Goal: Task Accomplishment & Management: Complete application form

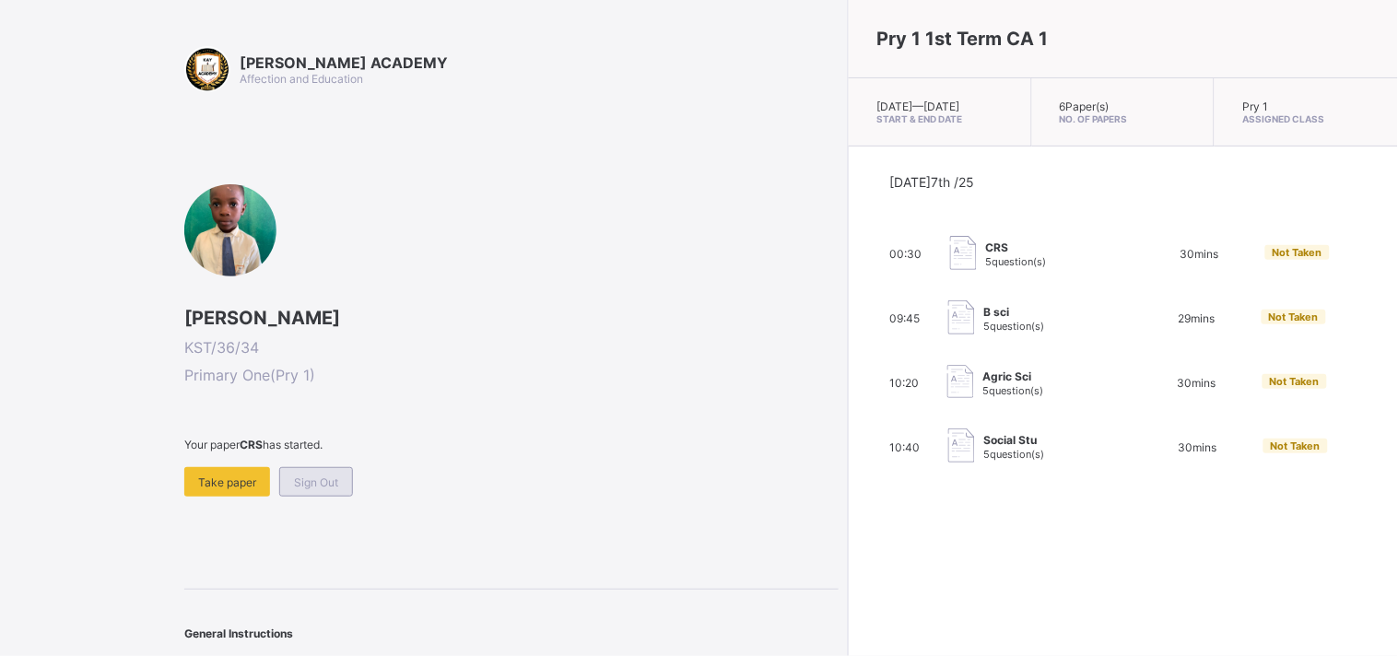
click at [330, 476] on span "Sign Out" at bounding box center [316, 482] width 44 height 14
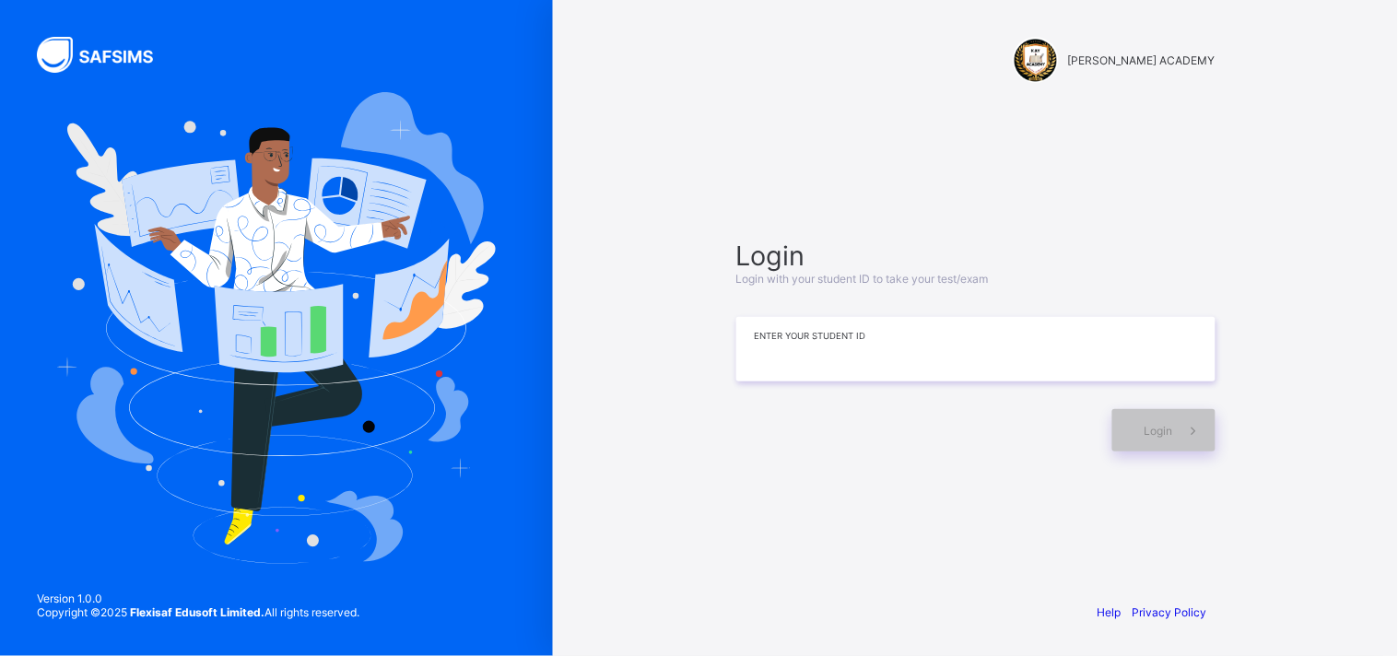
click at [778, 362] on input at bounding box center [975, 349] width 479 height 64
type input "**********"
click at [780, 402] on div "Login" at bounding box center [975, 421] width 479 height 61
click at [1132, 422] on div "Login" at bounding box center [1163, 430] width 103 height 42
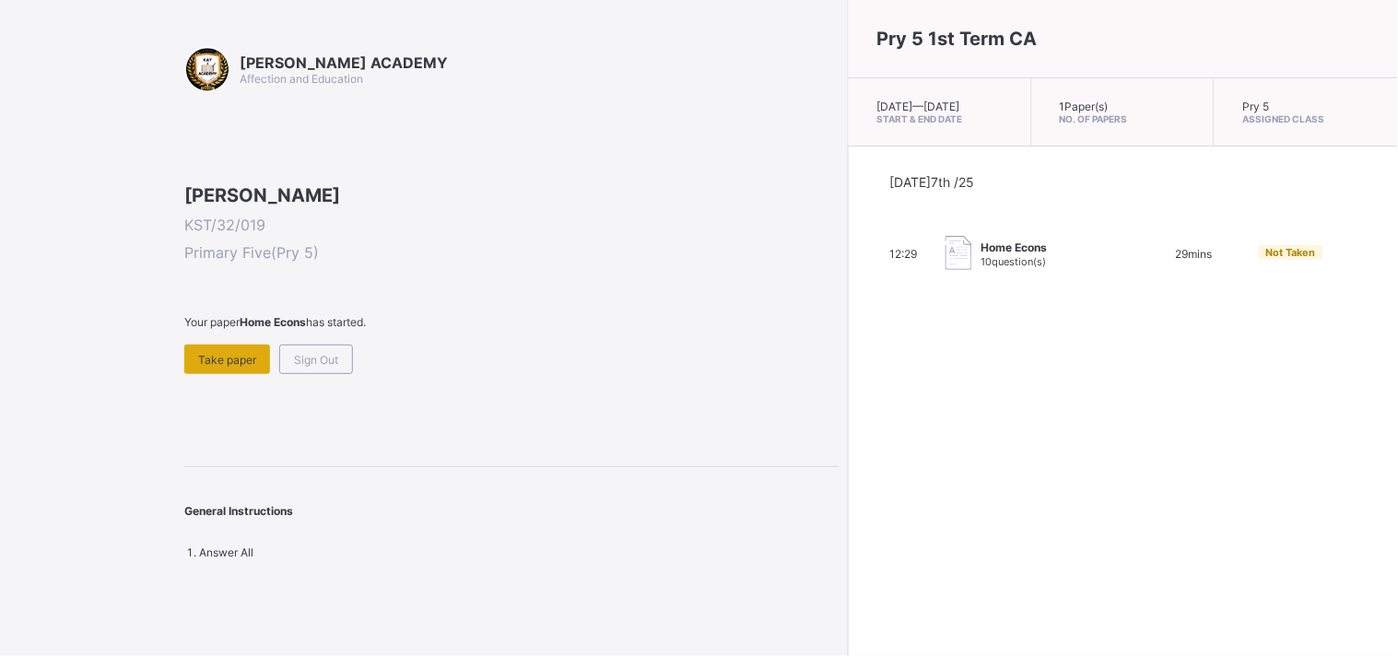
click at [213, 367] on span "Take paper" at bounding box center [227, 360] width 58 height 14
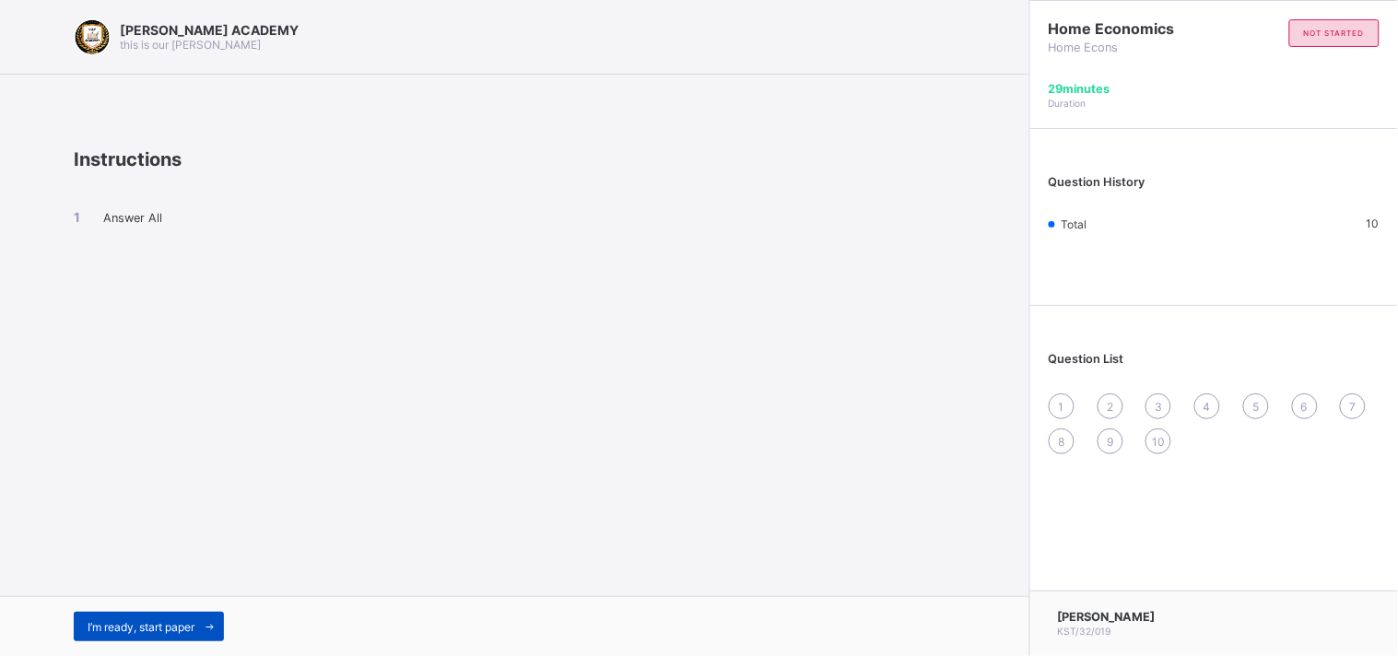
click at [139, 616] on div "I’m ready, start paper" at bounding box center [149, 626] width 150 height 29
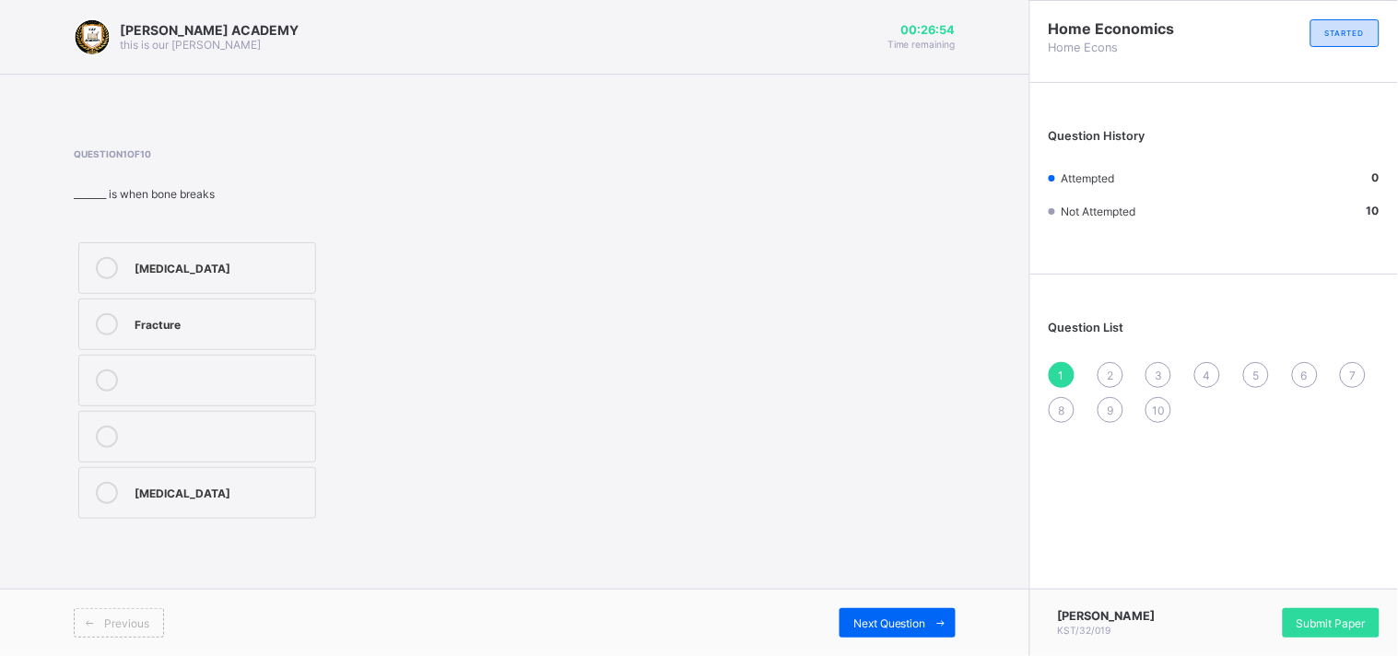
click at [189, 336] on label "Fracture" at bounding box center [197, 325] width 238 height 52
click at [873, 612] on div "Next Question" at bounding box center [897, 622] width 116 height 29
click at [87, 381] on label "Accidents" at bounding box center [197, 381] width 238 height 52
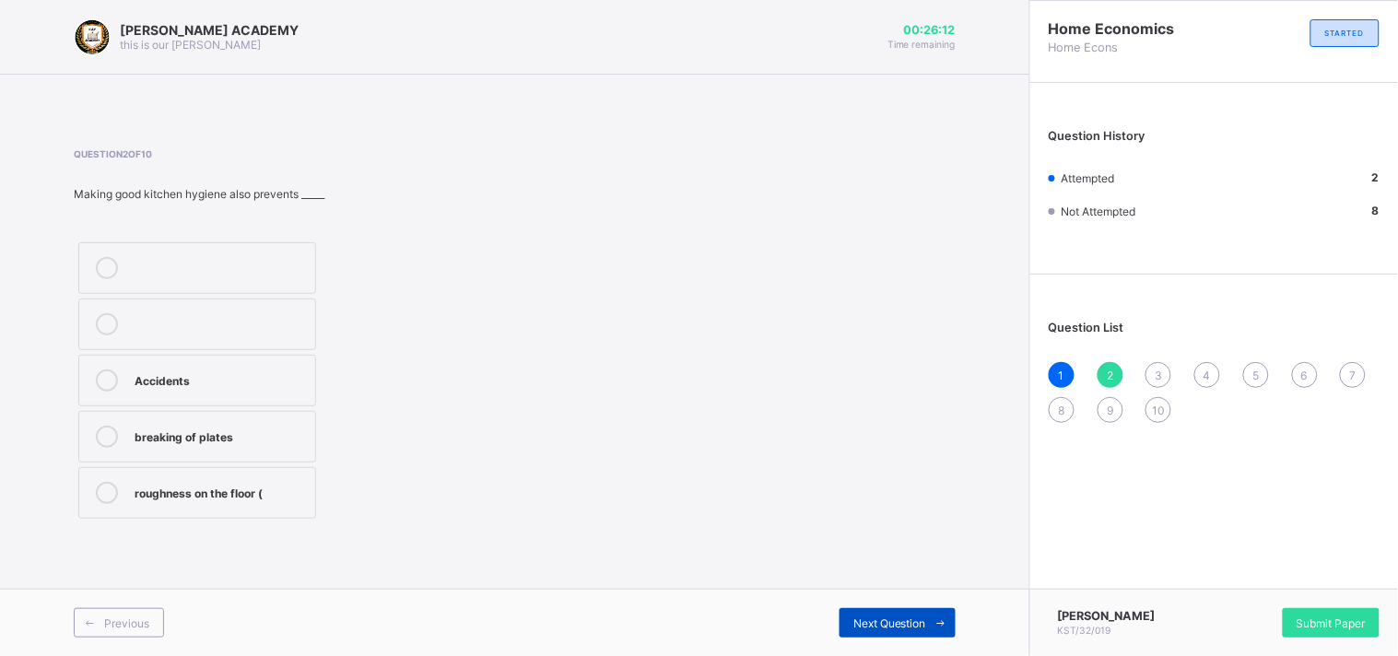
click at [909, 615] on div "Next Question" at bounding box center [897, 622] width 116 height 29
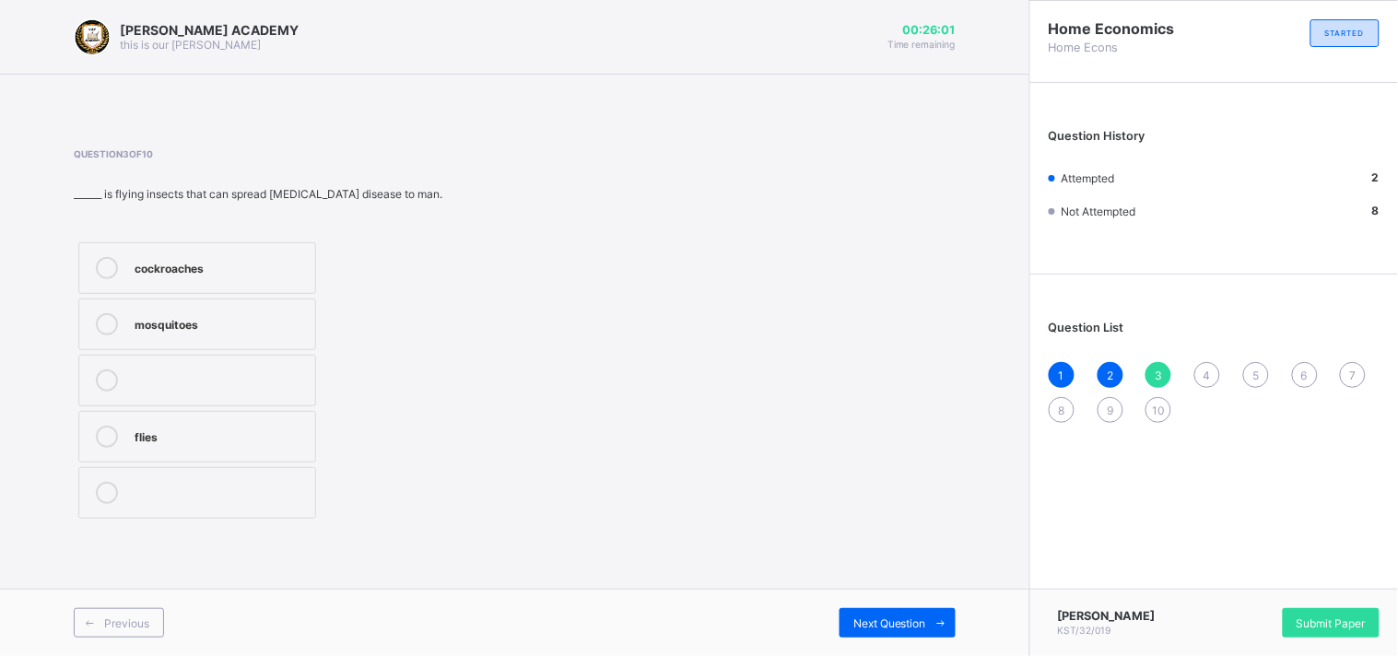
click at [278, 334] on div "mosquitoes" at bounding box center [220, 324] width 171 height 22
click at [934, 617] on icon at bounding box center [941, 623] width 14 height 12
click at [336, 430] on label "pest" at bounding box center [222, 451] width 289 height 52
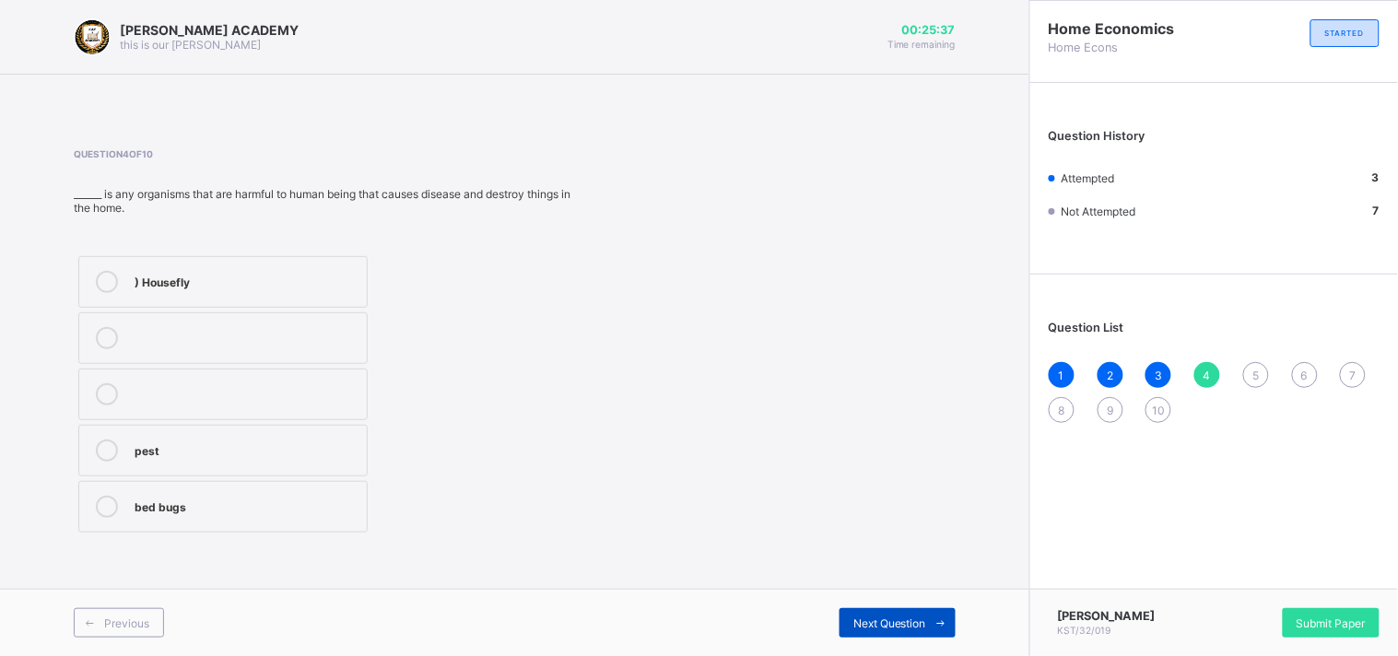
click at [931, 615] on span at bounding box center [940, 622] width 29 height 29
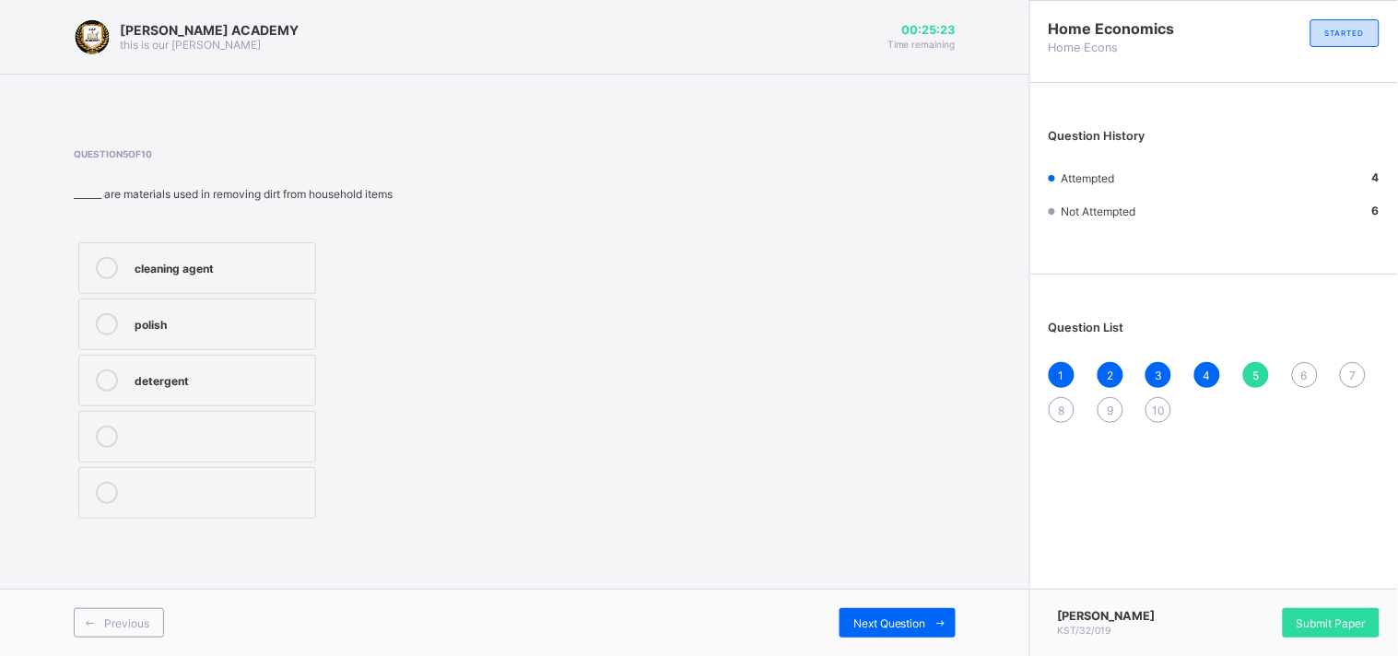
click at [234, 299] on label "polish" at bounding box center [197, 325] width 238 height 52
click at [263, 357] on label "detergent" at bounding box center [197, 381] width 238 height 52
click at [287, 304] on label "polish" at bounding box center [197, 325] width 238 height 52
click at [879, 606] on div "Previous Next Question" at bounding box center [514, 622] width 1029 height 67
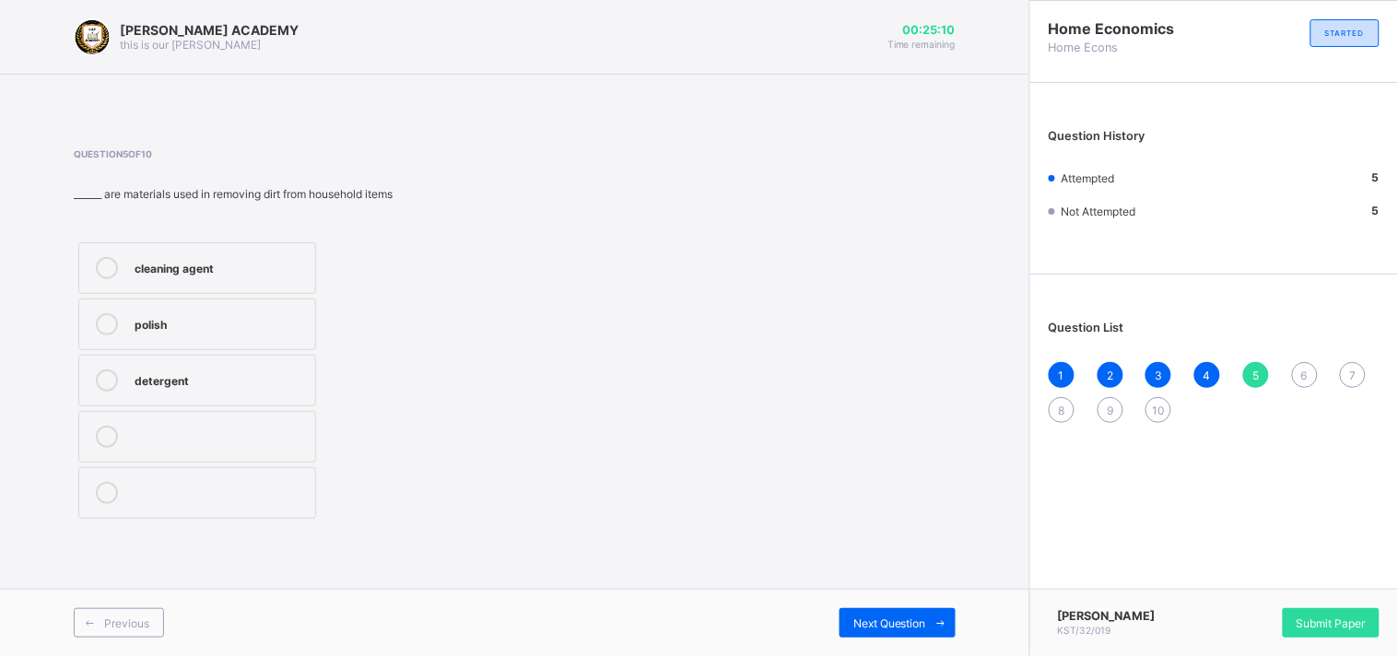
click at [879, 606] on div "Previous Next Question" at bounding box center [514, 622] width 1029 height 67
click at [882, 620] on span "Next Question" at bounding box center [889, 623] width 73 height 14
click at [138, 317] on div "TRUE" at bounding box center [220, 322] width 171 height 18
click at [927, 622] on span at bounding box center [940, 622] width 29 height 29
click at [115, 342] on icon at bounding box center [107, 338] width 22 height 22
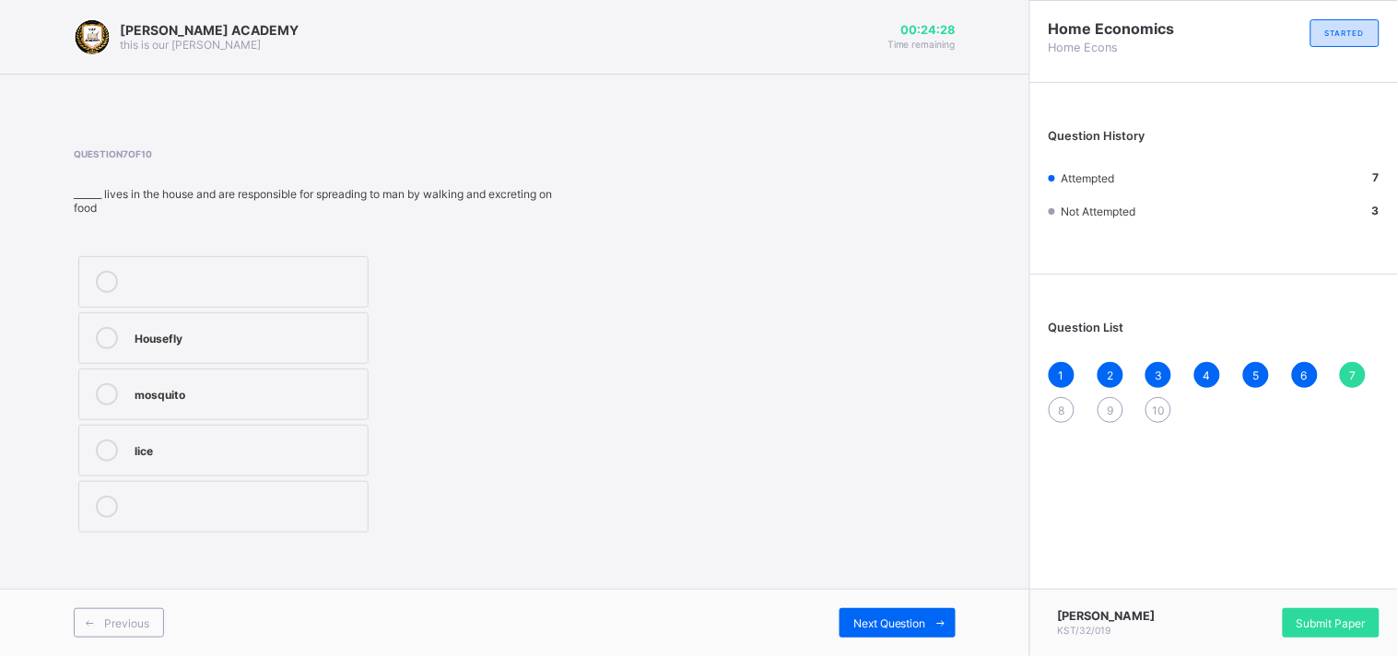
click at [891, 604] on div "Previous Next Question" at bounding box center [514, 622] width 1029 height 67
click at [891, 616] on span "Next Question" at bounding box center [889, 623] width 73 height 14
click at [131, 365] on label "cockroaches" at bounding box center [212, 381] width 268 height 52
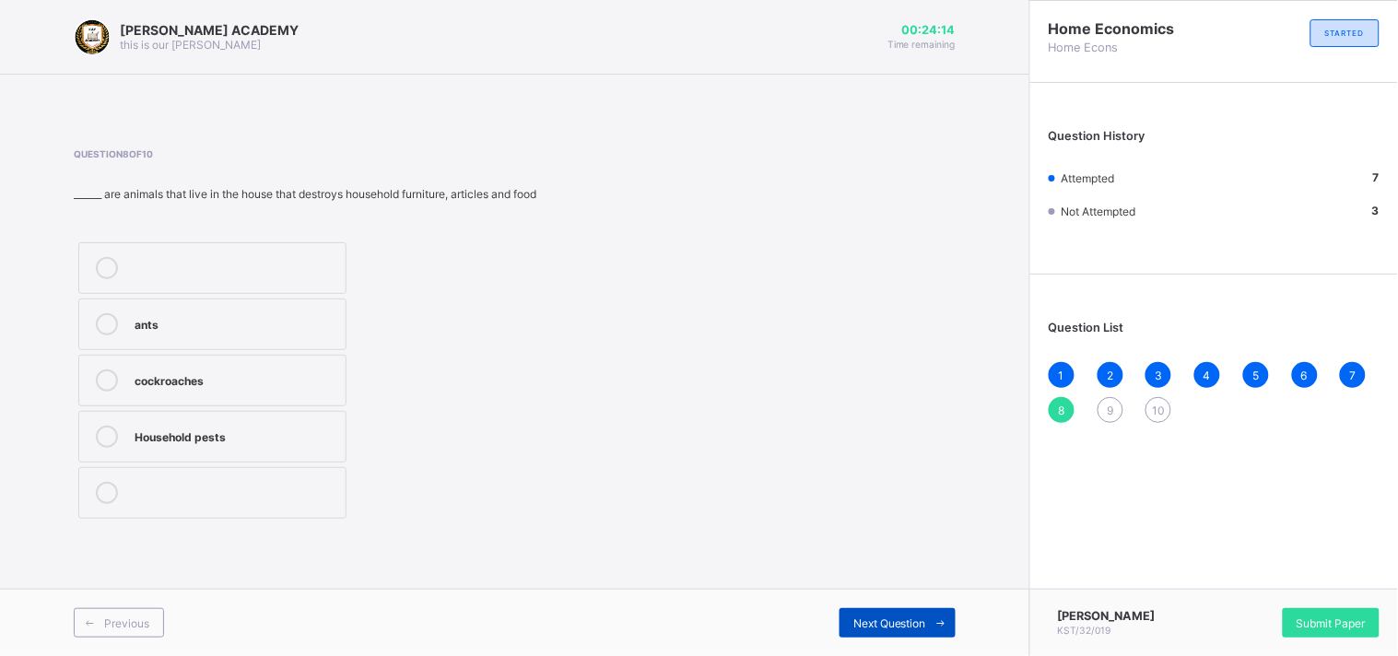
click at [885, 619] on span "Next Question" at bounding box center [889, 623] width 73 height 14
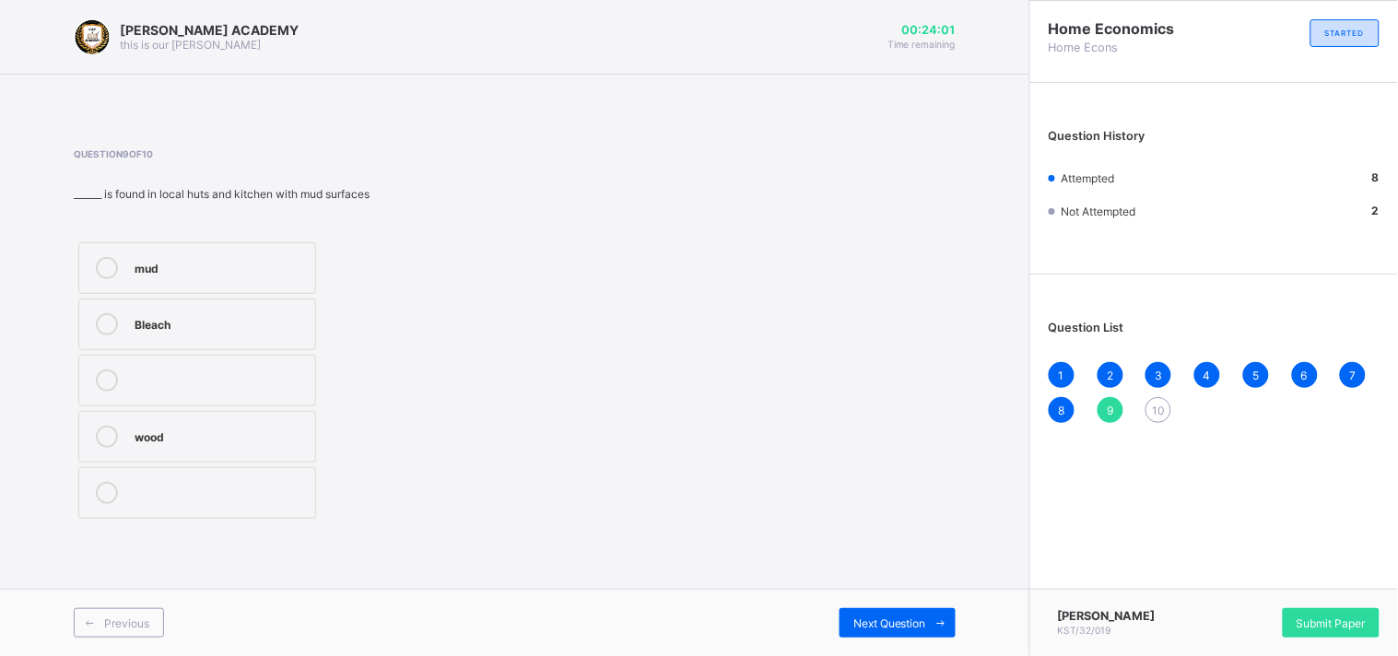
click at [208, 243] on label "mud" at bounding box center [197, 268] width 238 height 52
click at [875, 629] on span "Next Question" at bounding box center [889, 623] width 73 height 14
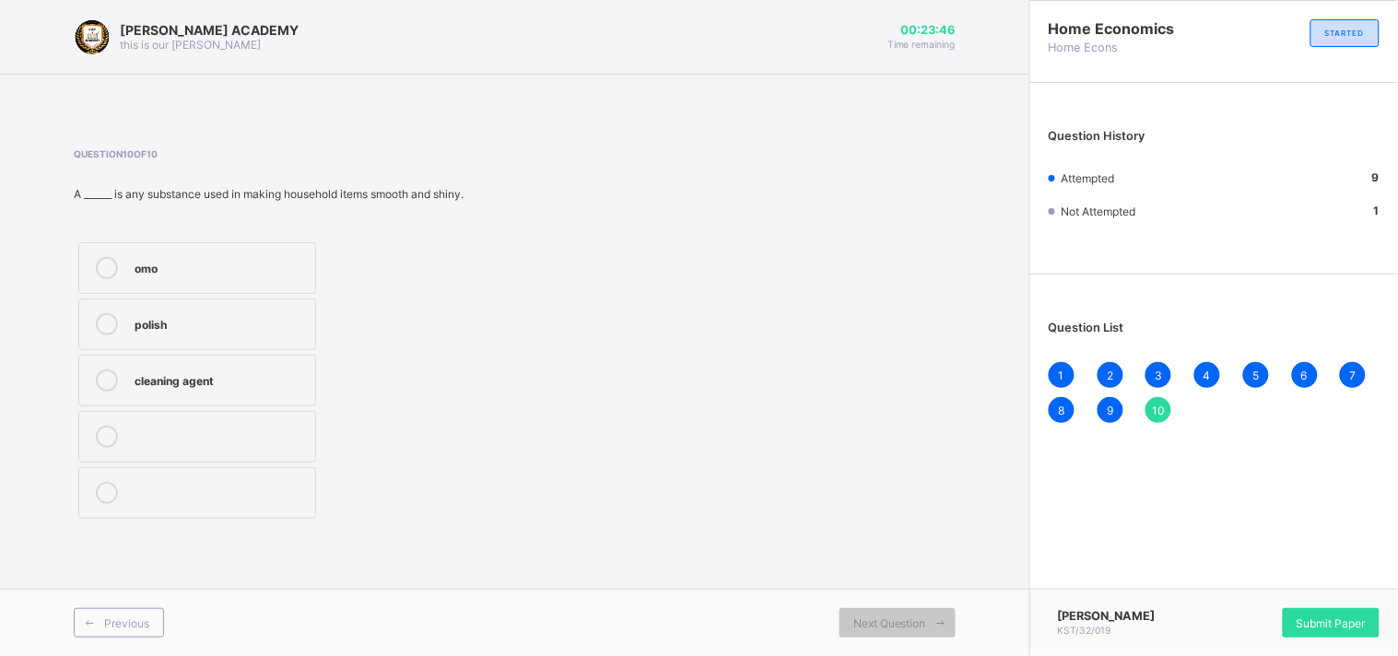
click at [236, 274] on div "omo" at bounding box center [220, 266] width 171 height 18
click at [882, 618] on span "Next Question" at bounding box center [889, 623] width 73 height 14
click at [909, 614] on div "Next Question" at bounding box center [897, 622] width 116 height 29
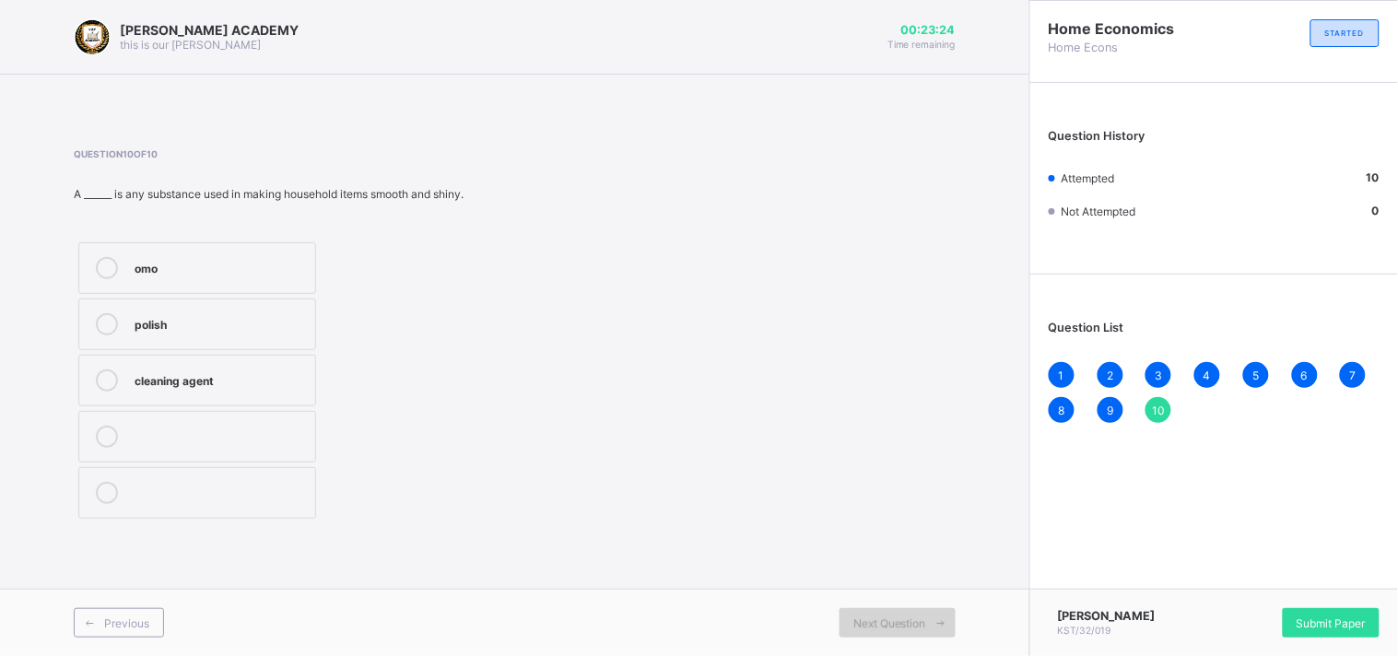
click at [909, 614] on div "Next Question" at bounding box center [897, 622] width 116 height 29
click at [909, 613] on div "Next Question" at bounding box center [897, 622] width 116 height 29
click at [909, 614] on div "Next Question" at bounding box center [897, 622] width 116 height 29
drag, startPoint x: 504, startPoint y: 232, endPoint x: 774, endPoint y: 281, distance: 274.4
click at [770, 284] on div "Question 10 of 10 A ______ is any substance used in making household items smoo…" at bounding box center [515, 335] width 882 height 375
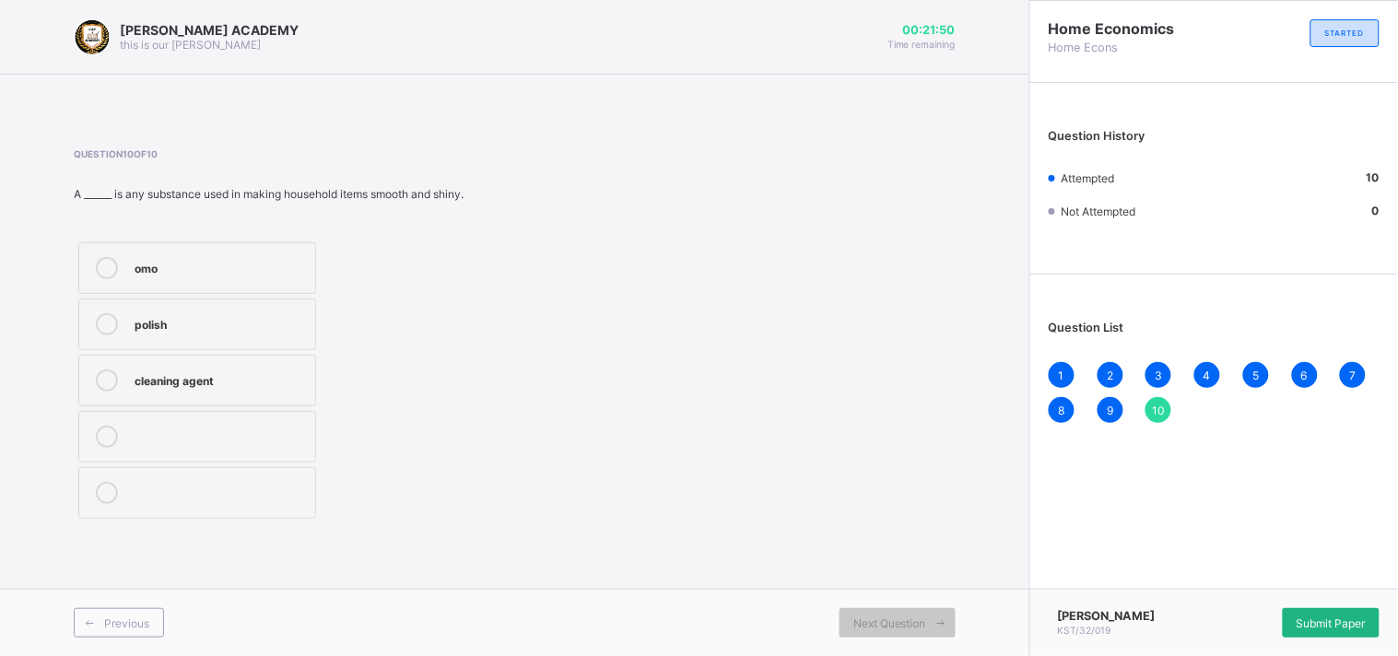
click at [1328, 609] on div "Submit Paper" at bounding box center [1331, 622] width 97 height 29
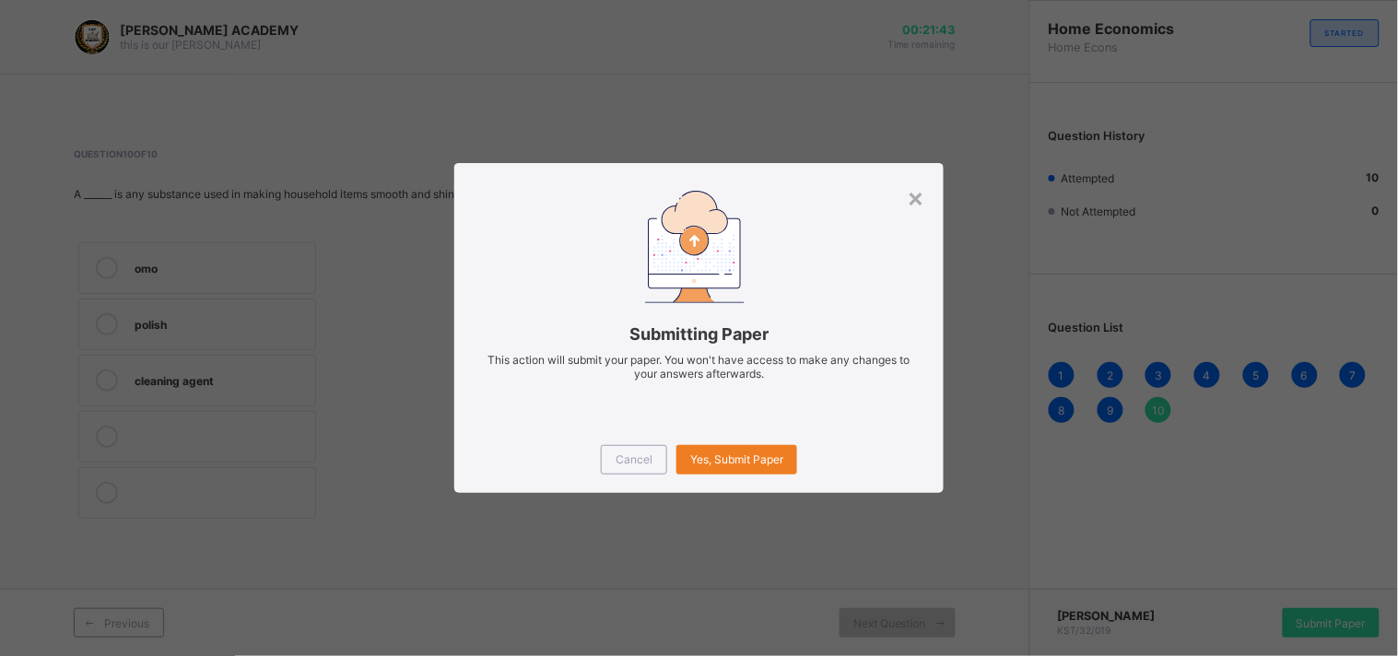
click at [725, 442] on div "Cancel Yes, Submit Paper" at bounding box center [698, 460] width 489 height 66
click at [723, 457] on span "Yes, Submit Paper" at bounding box center [736, 459] width 93 height 14
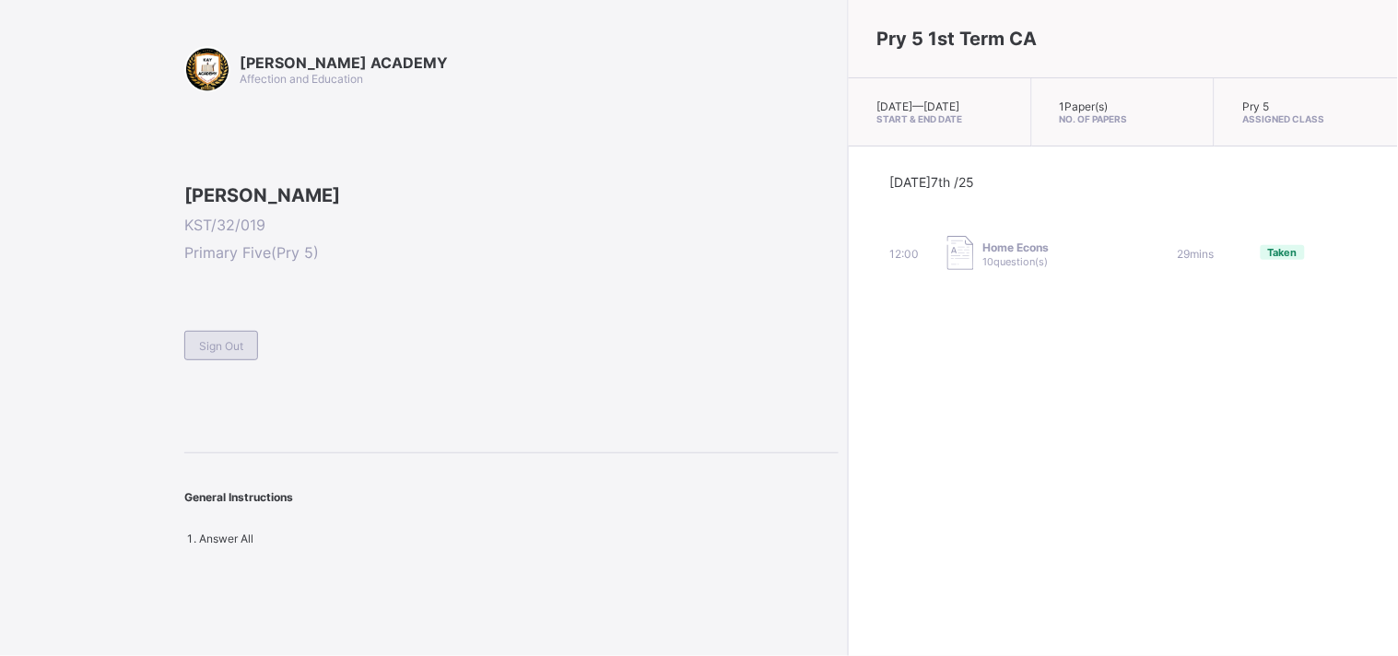
click at [228, 353] on span "Sign Out" at bounding box center [221, 346] width 44 height 14
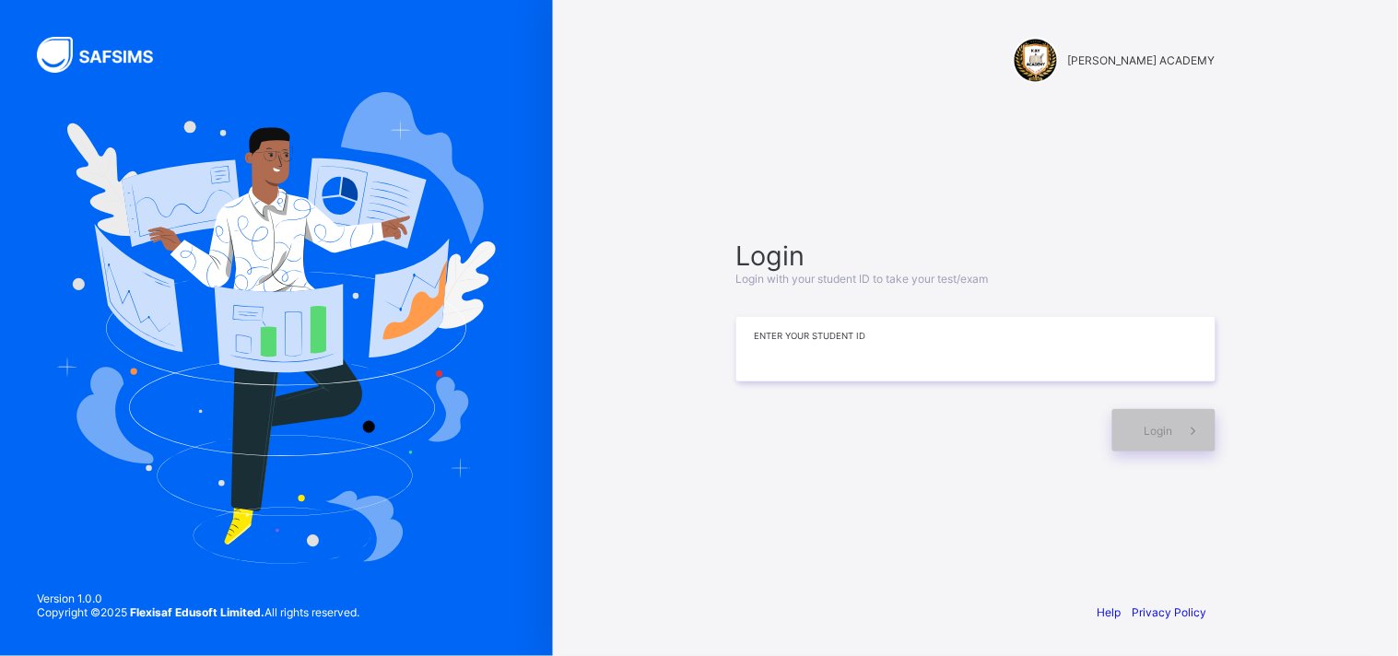
click at [776, 336] on input at bounding box center [975, 349] width 479 height 64
type input "**********"
click at [1148, 429] on span "Login" at bounding box center [1158, 431] width 29 height 14
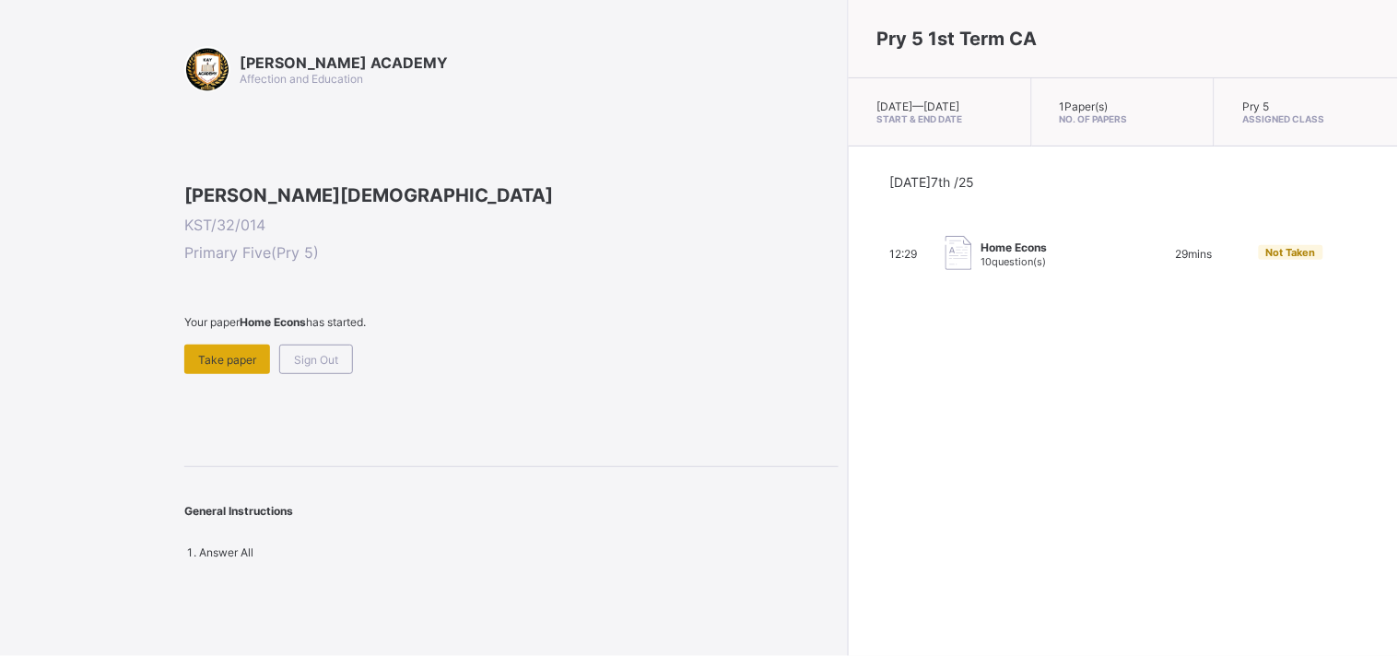
click at [219, 367] on span "Take paper" at bounding box center [227, 360] width 58 height 14
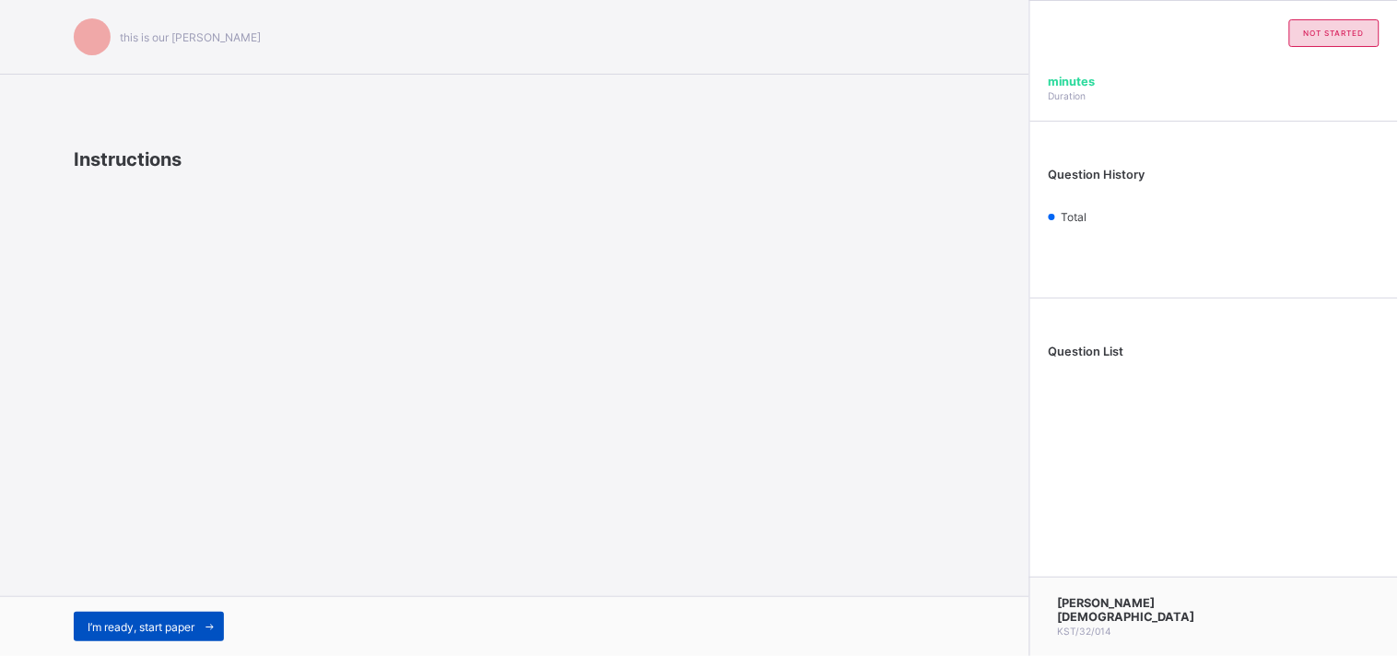
click at [176, 615] on div "I’m ready, start paper" at bounding box center [149, 626] width 150 height 29
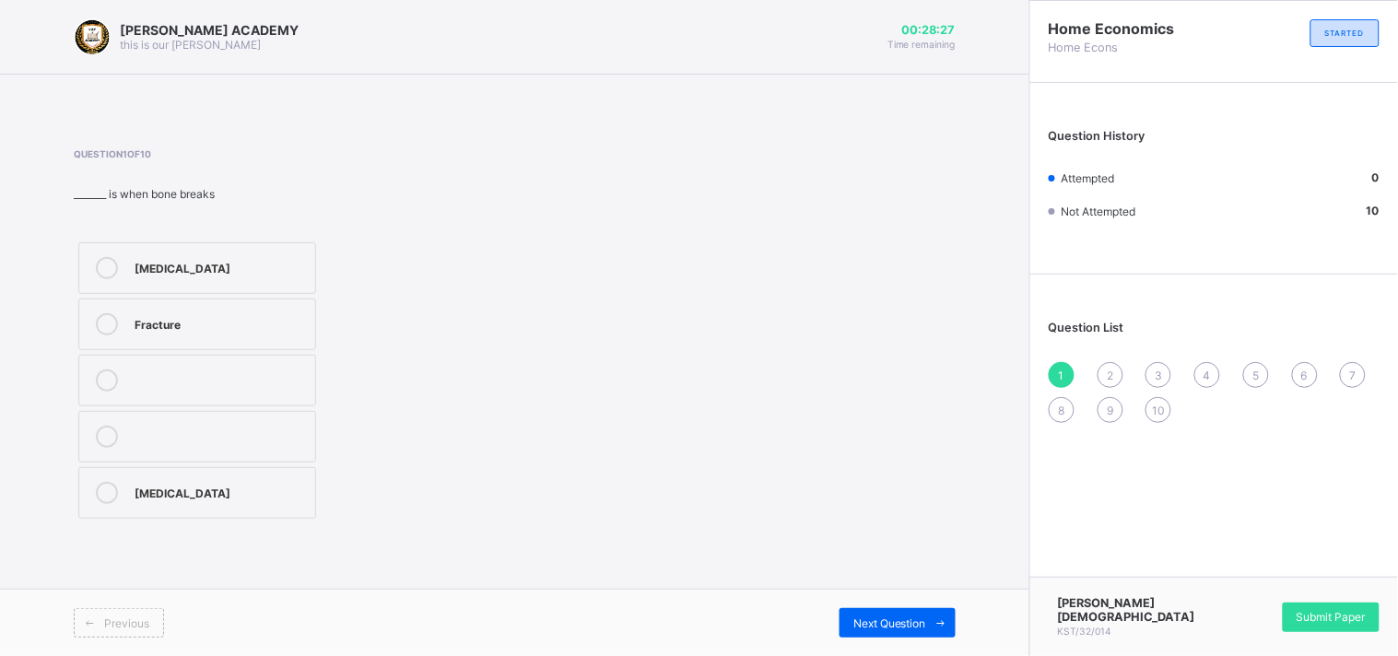
click at [182, 319] on div "Fracture" at bounding box center [220, 322] width 171 height 18
click at [252, 325] on div "Fracture" at bounding box center [220, 322] width 171 height 18
click at [1329, 612] on span "Submit Paper" at bounding box center [1330, 617] width 69 height 14
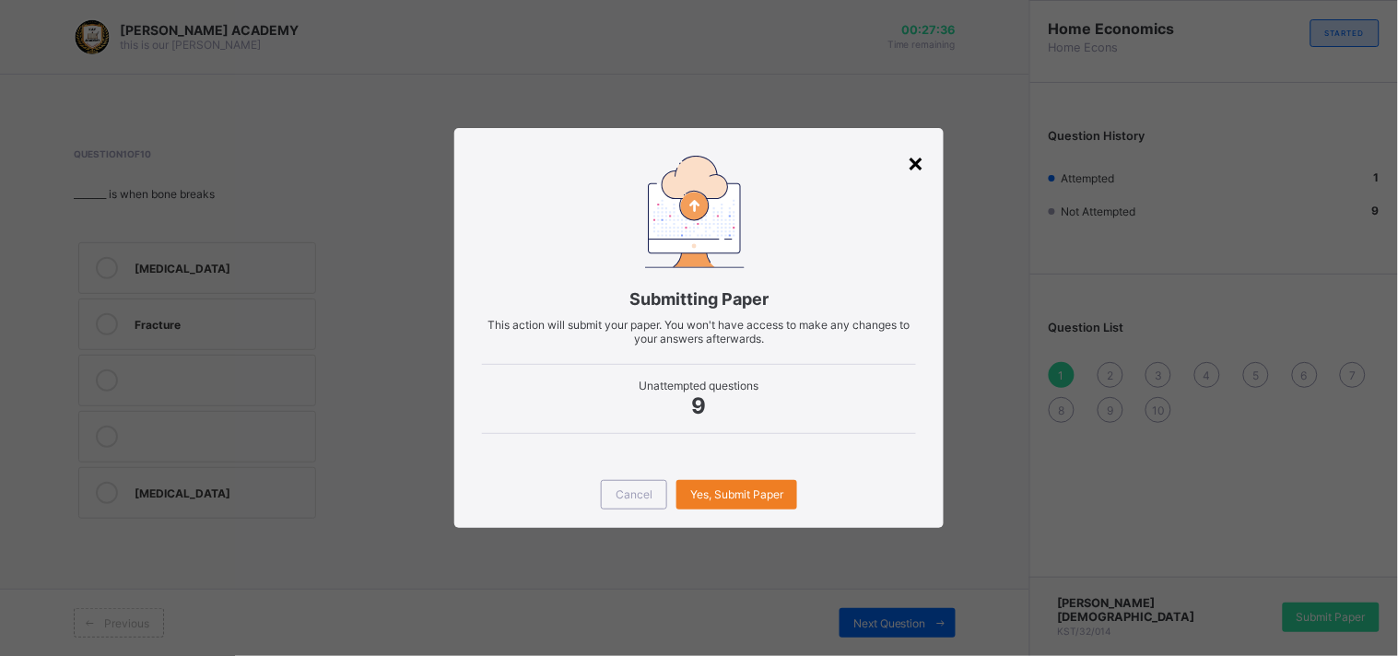
click at [909, 158] on div "×" at bounding box center [917, 162] width 18 height 31
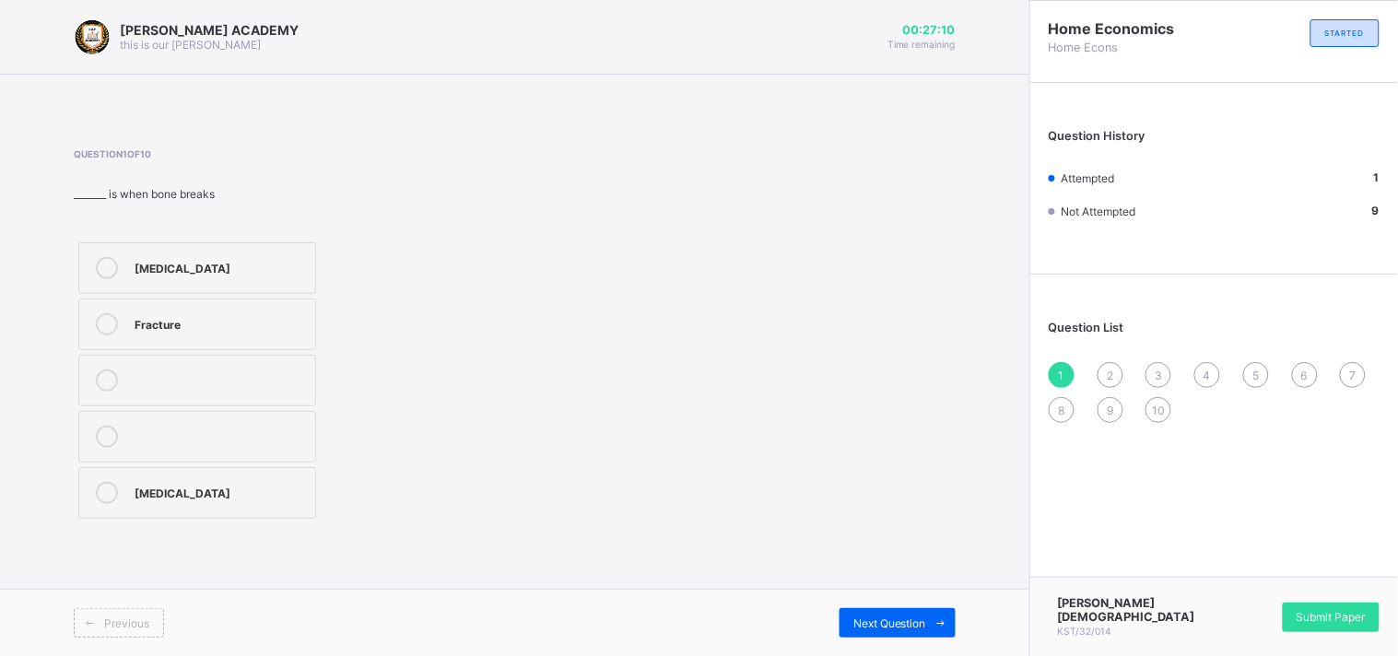
click at [231, 316] on div "Fracture" at bounding box center [220, 322] width 171 height 18
click at [120, 322] on div at bounding box center [106, 324] width 37 height 22
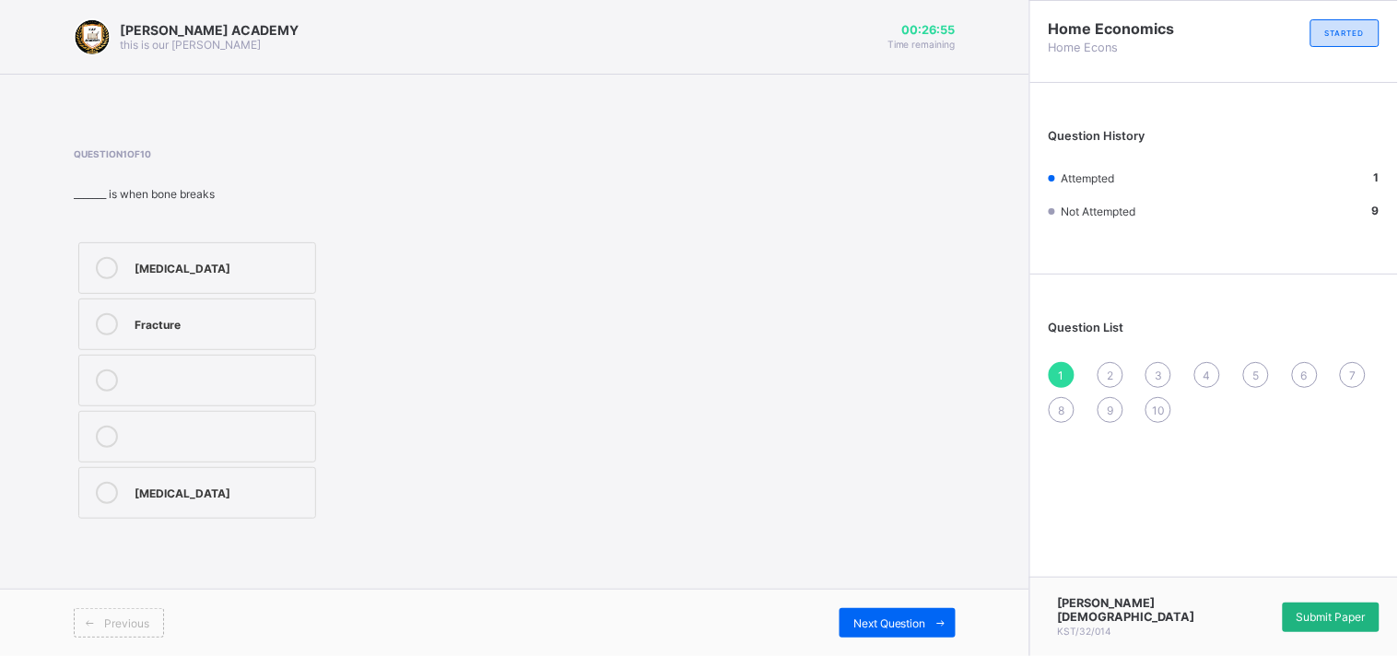
click at [1357, 606] on div "Submit Paper" at bounding box center [1331, 617] width 97 height 29
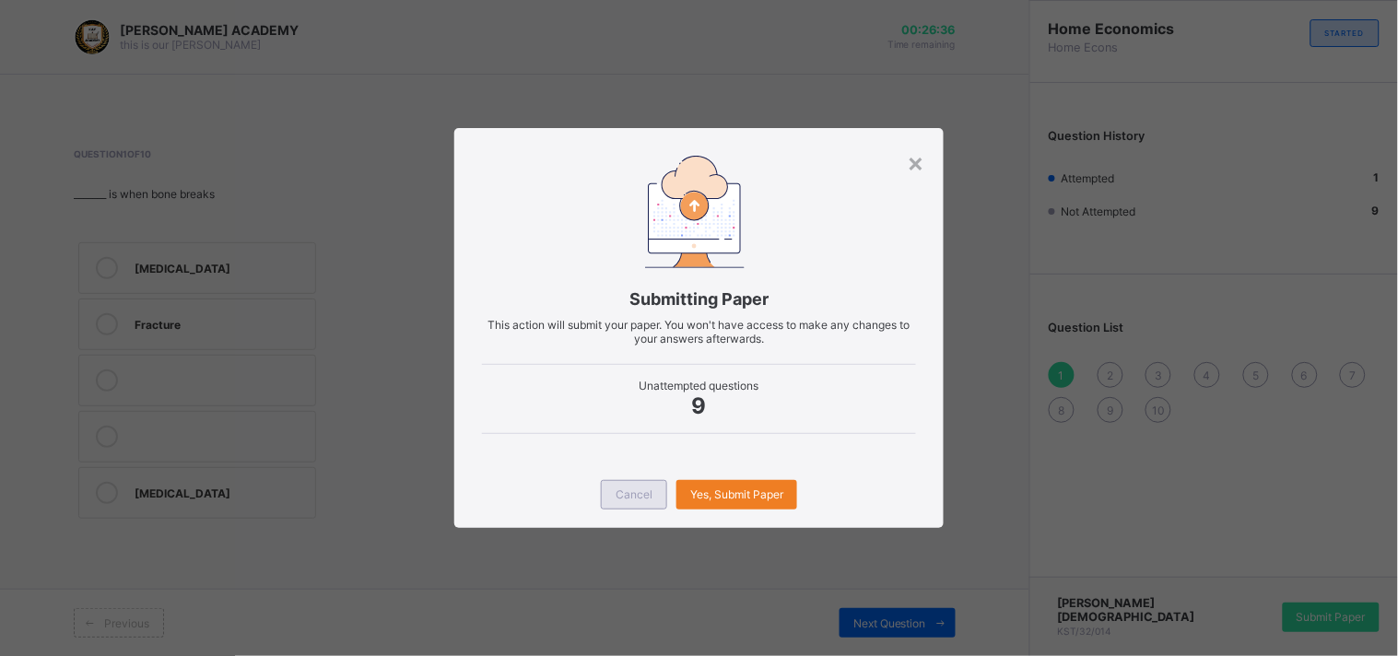
click at [637, 500] on span "Cancel" at bounding box center [634, 494] width 37 height 14
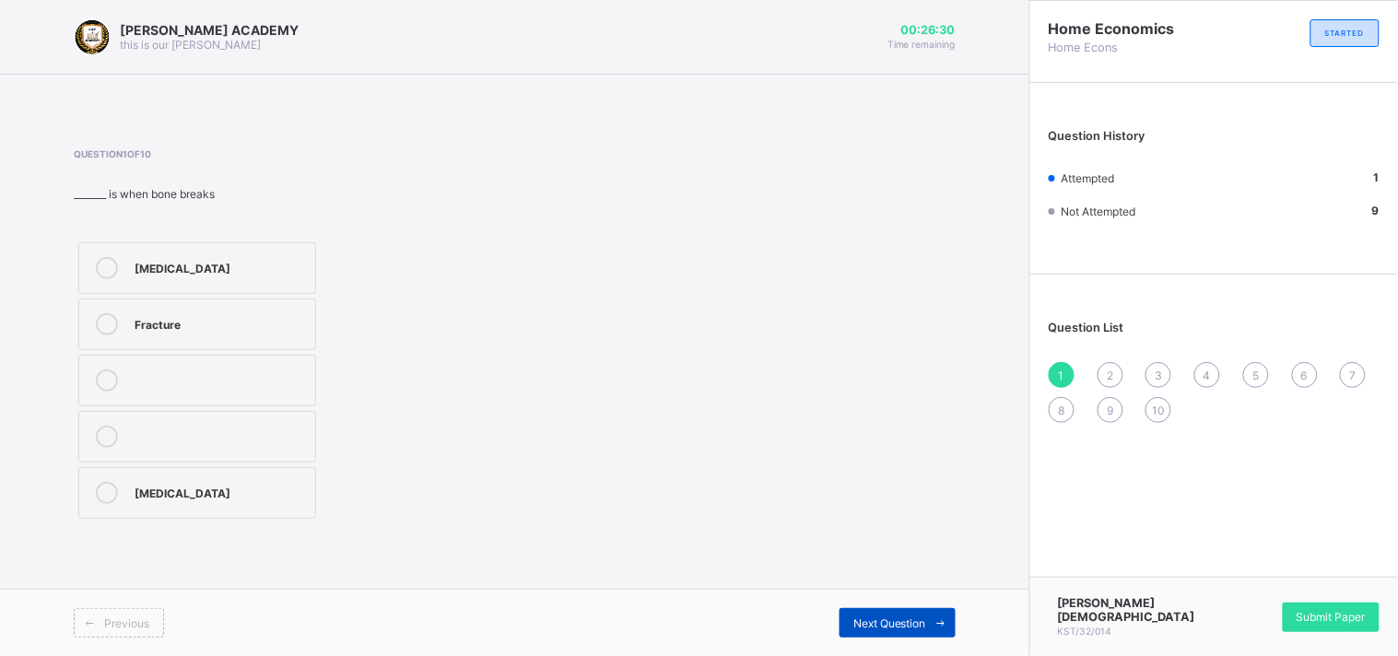
click at [872, 622] on span "Next Question" at bounding box center [889, 623] width 73 height 14
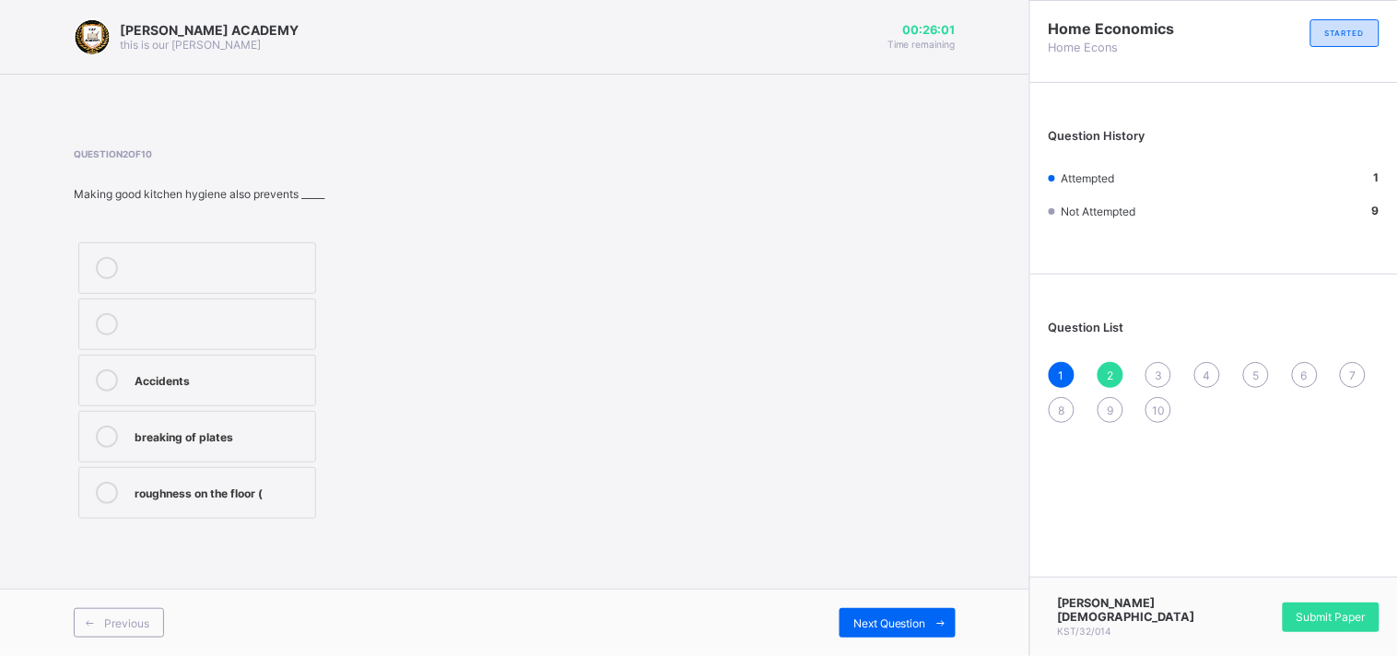
click at [226, 483] on div "roughness on the floor (" at bounding box center [220, 491] width 171 height 18
click at [861, 610] on div "Next Question" at bounding box center [897, 622] width 116 height 29
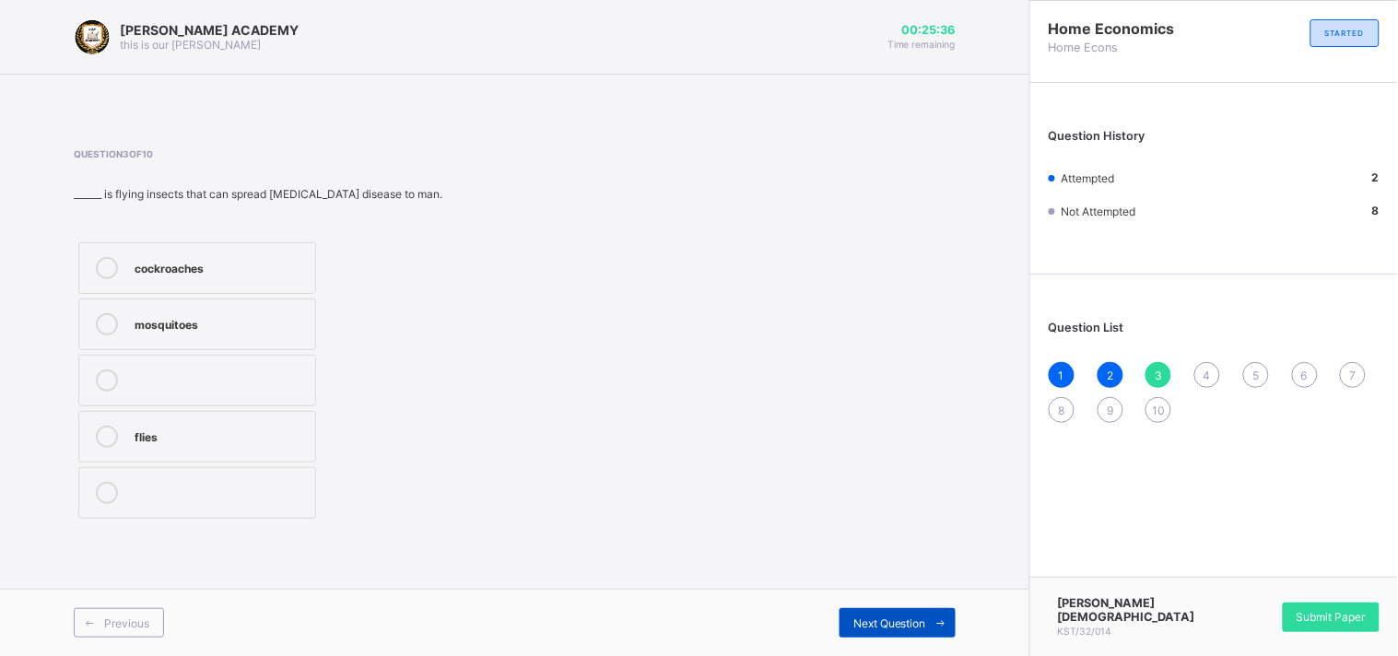
click at [862, 610] on div "Next Question" at bounding box center [897, 622] width 116 height 29
click at [171, 301] on label "polish" at bounding box center [197, 325] width 238 height 52
click at [892, 615] on div "Next Question" at bounding box center [897, 622] width 116 height 29
click at [158, 315] on div "TRUE" at bounding box center [220, 322] width 171 height 18
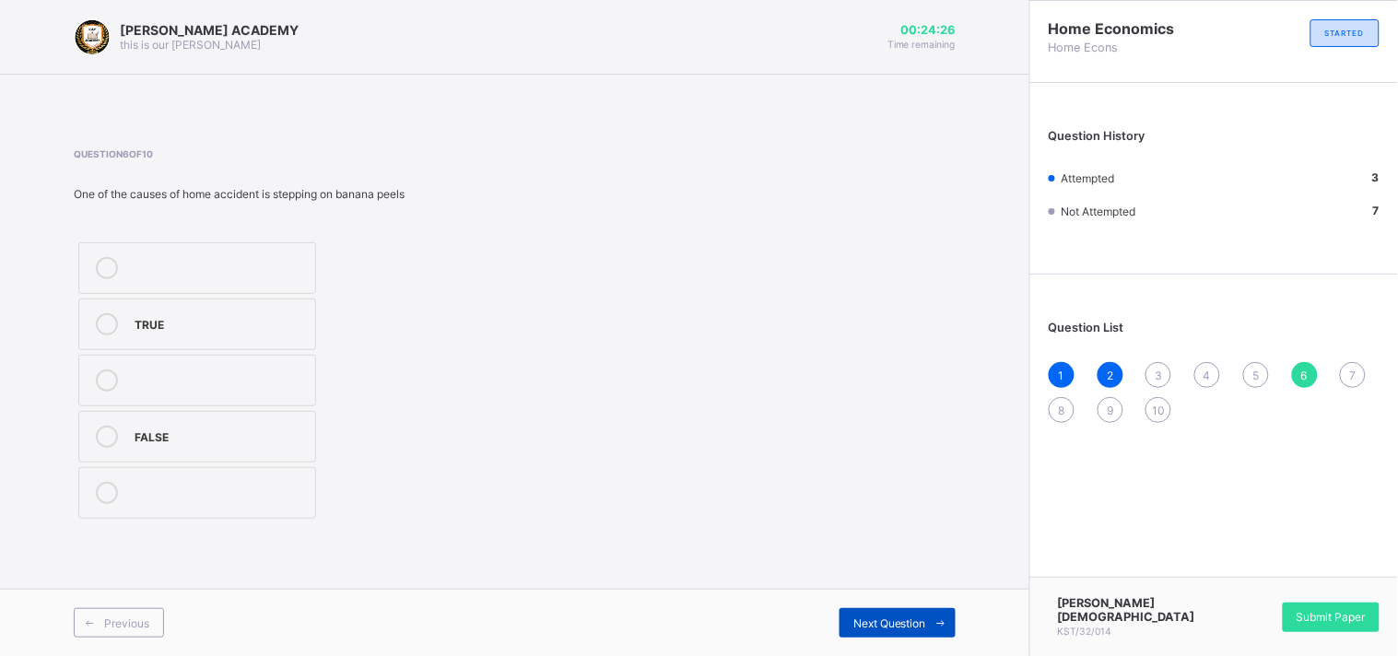
click at [900, 618] on span "Next Question" at bounding box center [889, 623] width 73 height 14
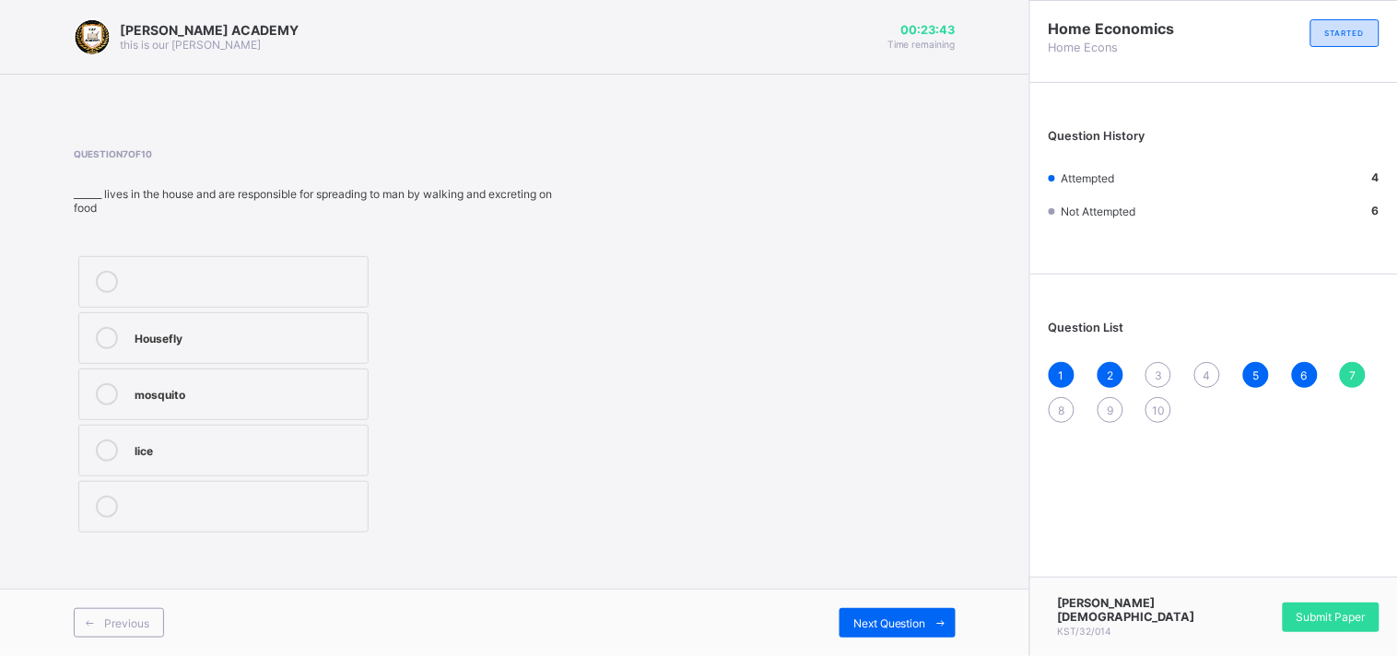
click at [304, 383] on div "mosquito" at bounding box center [247, 392] width 224 height 18
click at [904, 620] on span "Next Question" at bounding box center [889, 623] width 73 height 14
click at [135, 301] on label "ants" at bounding box center [212, 325] width 268 height 52
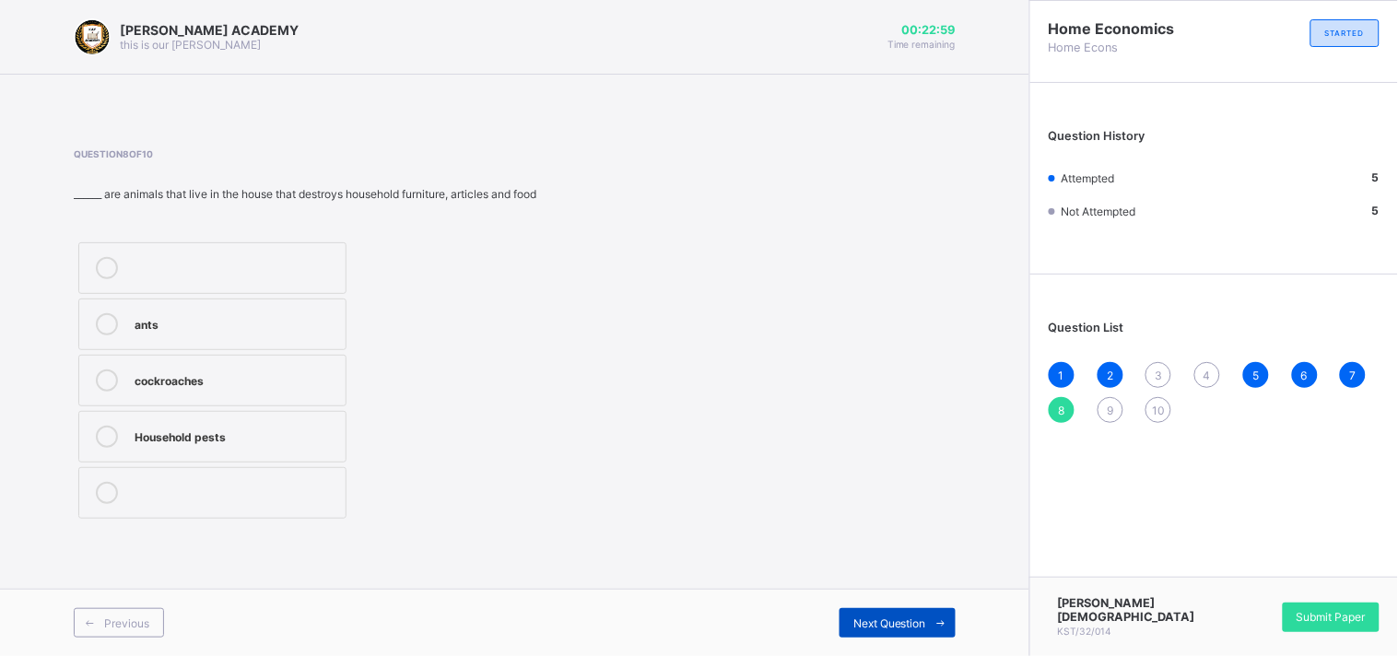
click at [885, 613] on div "Next Question" at bounding box center [897, 622] width 116 height 29
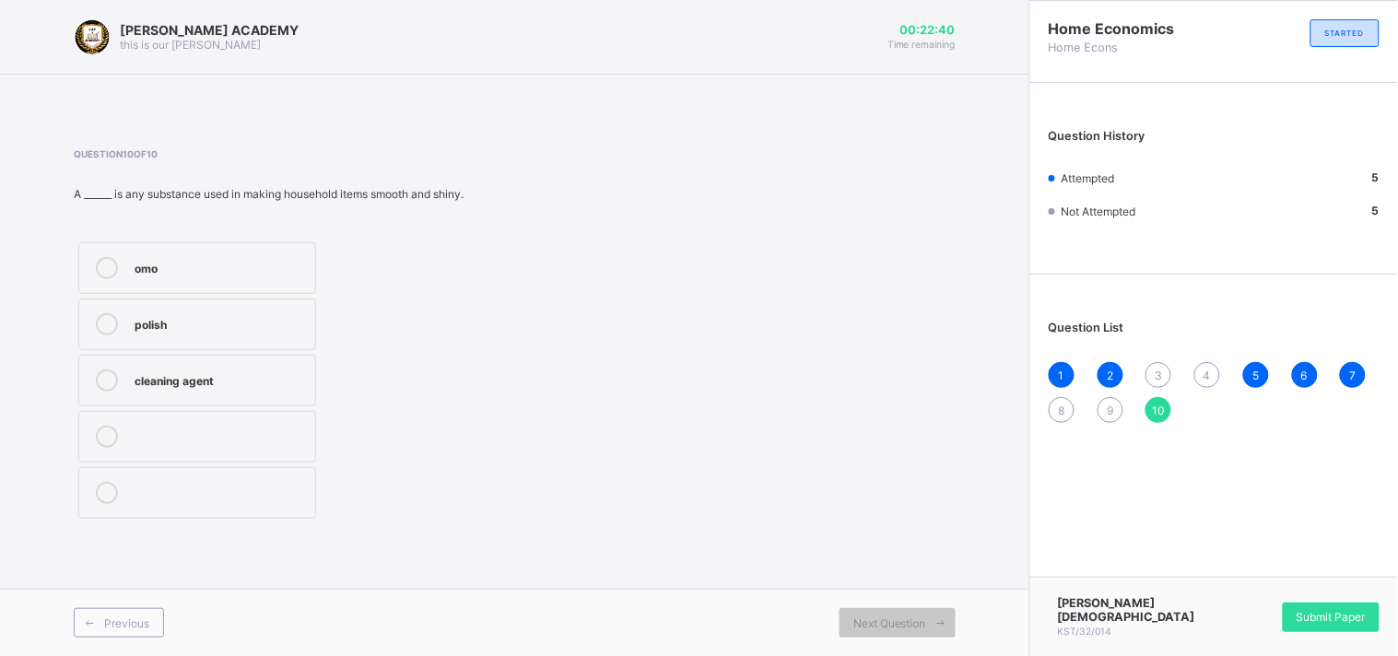
click at [258, 308] on label "polish" at bounding box center [197, 325] width 238 height 52
click at [898, 611] on div "Next Question" at bounding box center [897, 622] width 116 height 29
click at [898, 613] on div "Next Question" at bounding box center [897, 622] width 116 height 29
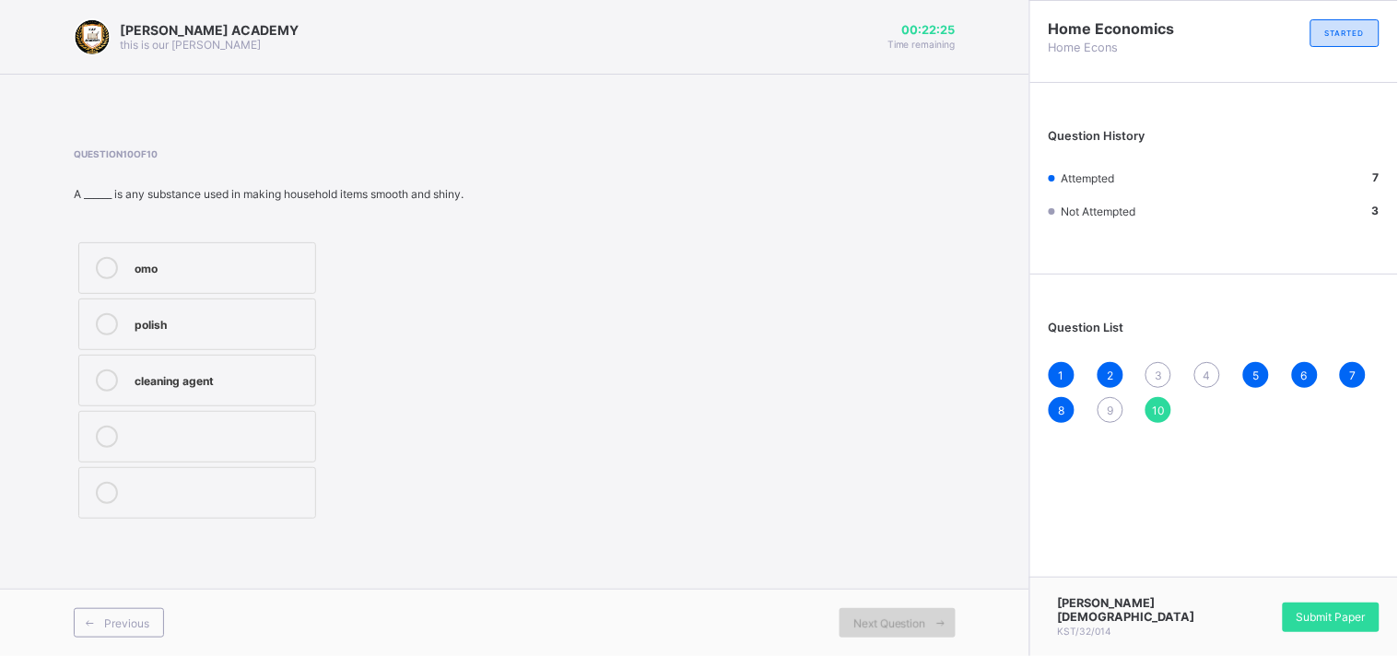
click at [898, 613] on div "Next Question" at bounding box center [897, 622] width 116 height 29
click at [146, 319] on div "polish" at bounding box center [220, 322] width 171 height 18
click at [1159, 365] on div "3" at bounding box center [1158, 375] width 26 height 26
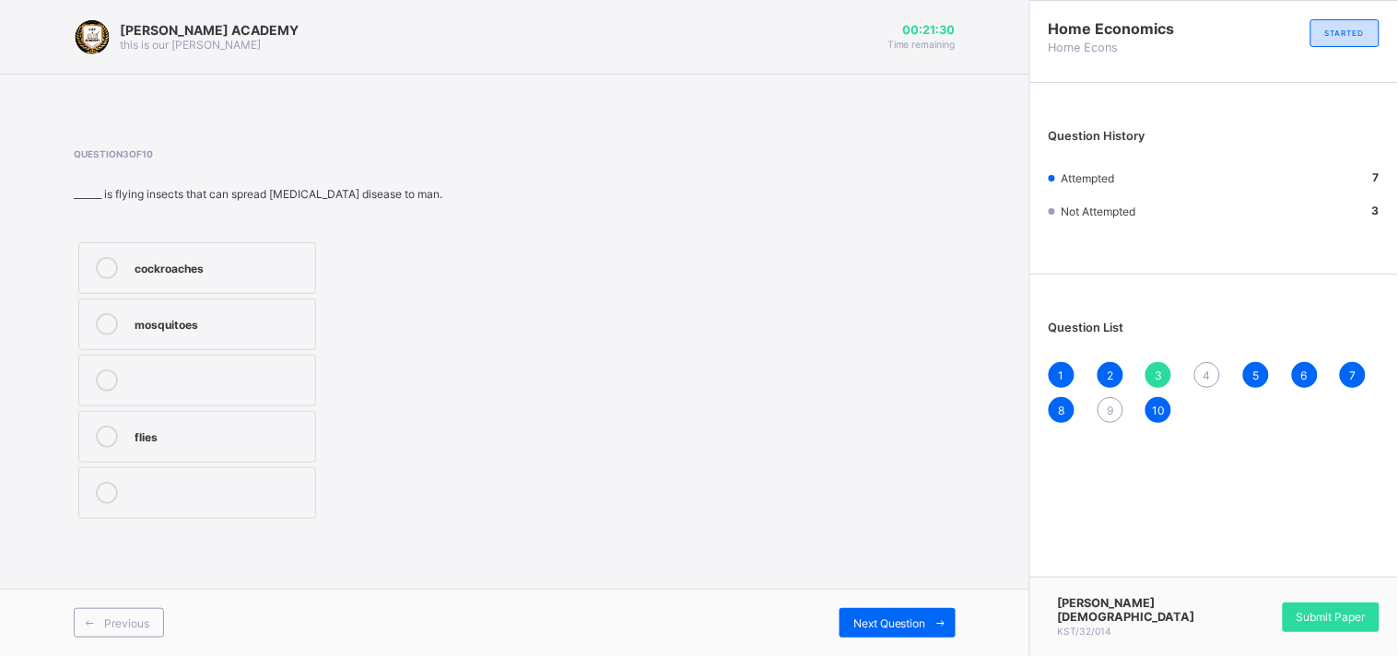
click at [182, 309] on label "mosquitoes" at bounding box center [197, 325] width 238 height 52
click at [917, 611] on div "Next Question" at bounding box center [897, 622] width 116 height 29
click at [216, 271] on div ") Housefly" at bounding box center [246, 280] width 223 height 18
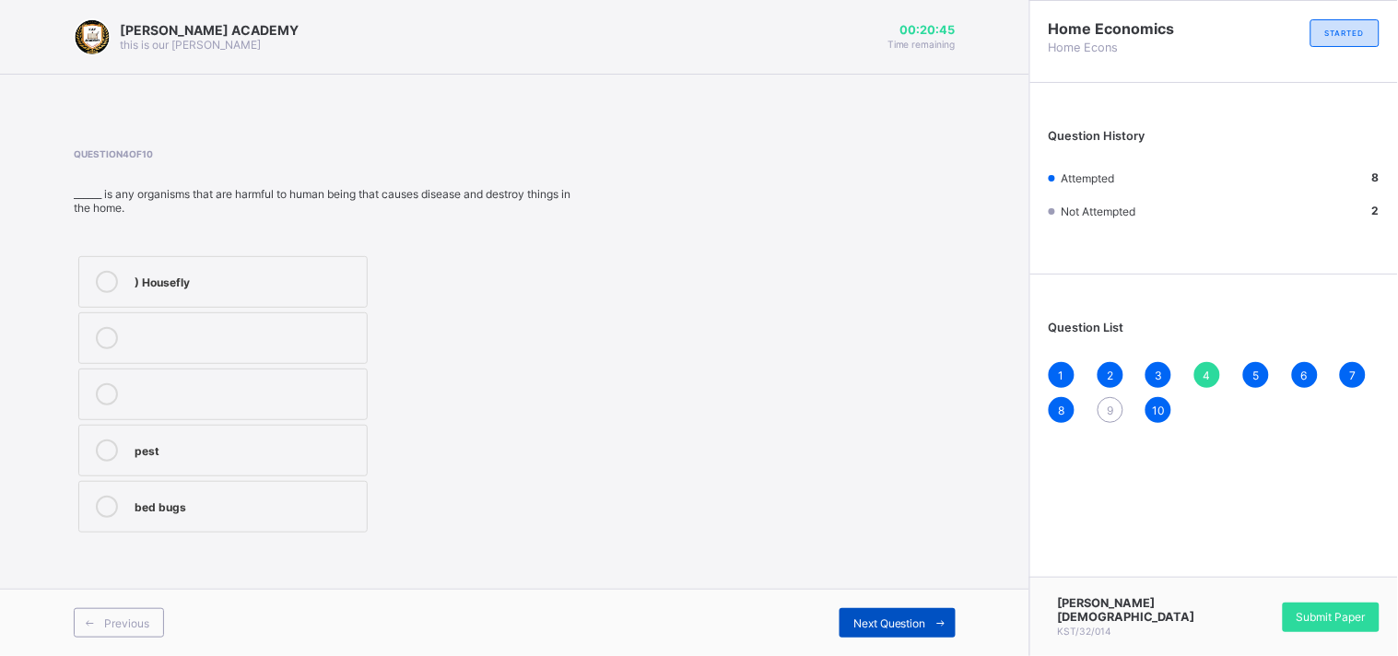
click at [859, 621] on span "Next Question" at bounding box center [889, 623] width 73 height 14
click at [877, 612] on div "Next Question" at bounding box center [897, 622] width 116 height 29
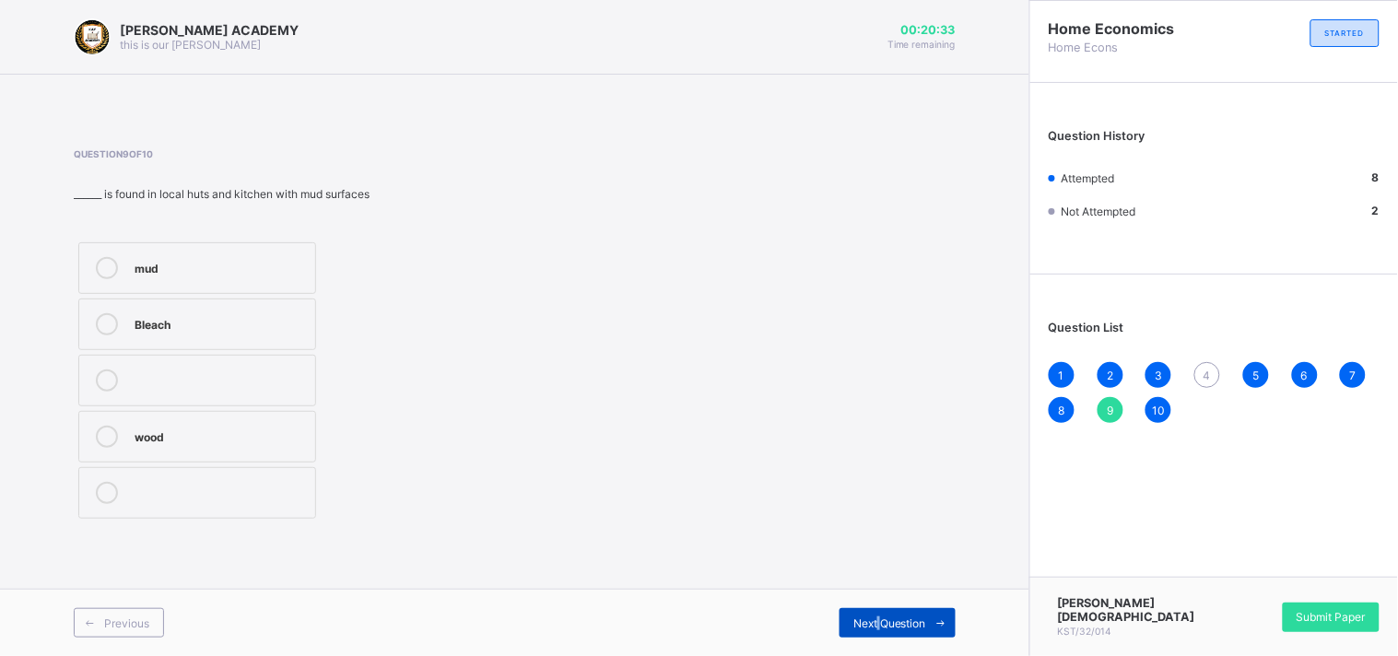
click at [877, 612] on div "Next Question" at bounding box center [897, 622] width 116 height 29
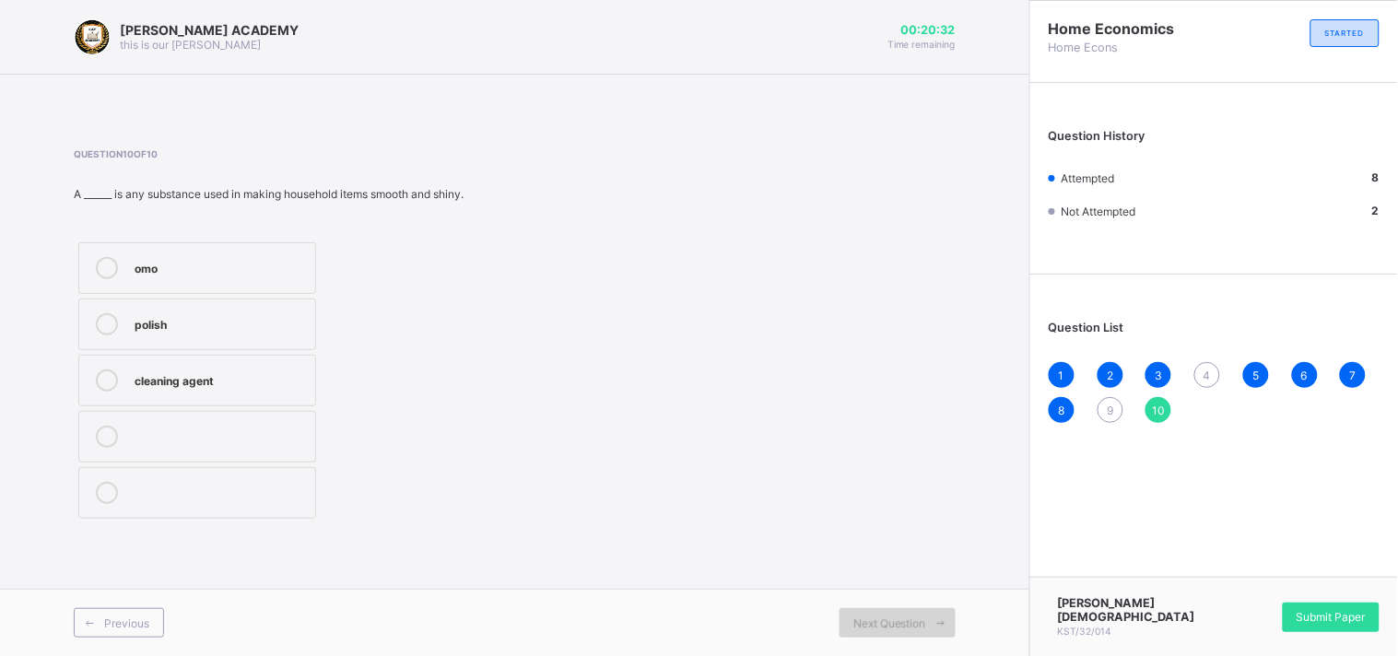
click at [877, 612] on div "Next Question" at bounding box center [897, 622] width 116 height 29
click at [877, 613] on div "Next Question" at bounding box center [897, 622] width 116 height 29
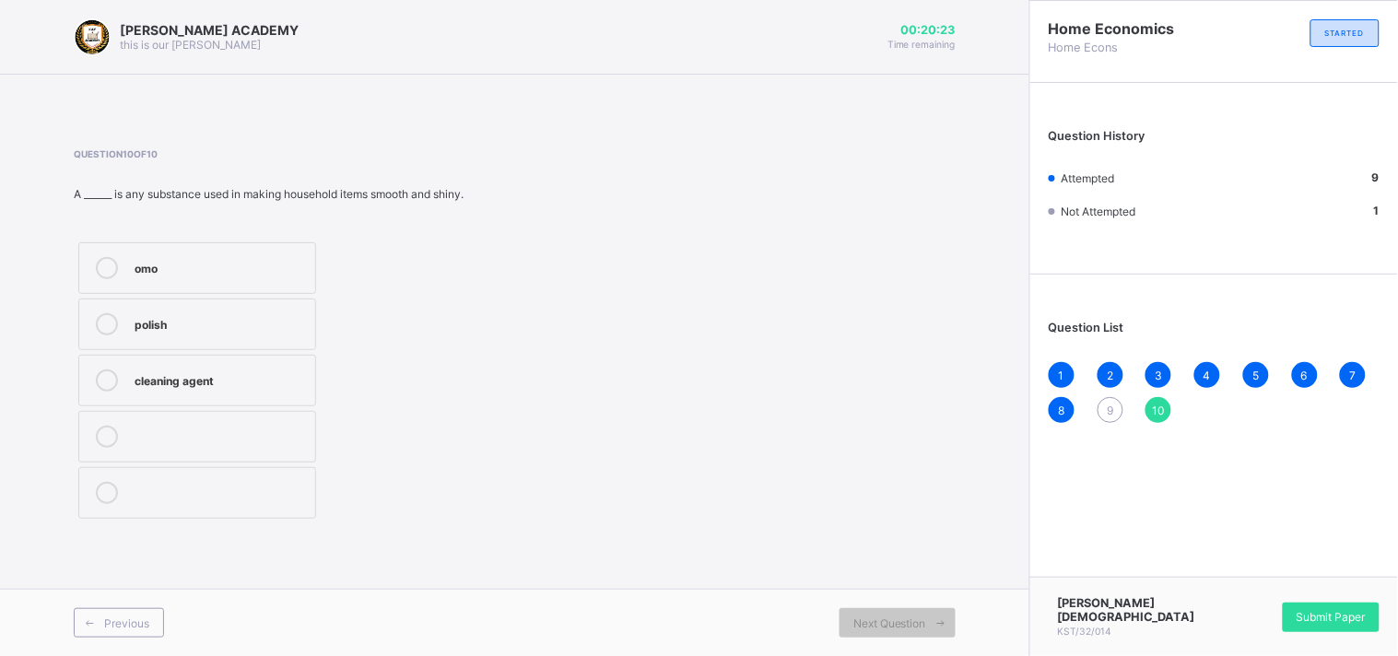
click at [1200, 357] on div "Question List 1 2 3 4 5 6 7 8 9 10" at bounding box center [1214, 363] width 368 height 158
click at [1103, 402] on div "9" at bounding box center [1110, 410] width 26 height 26
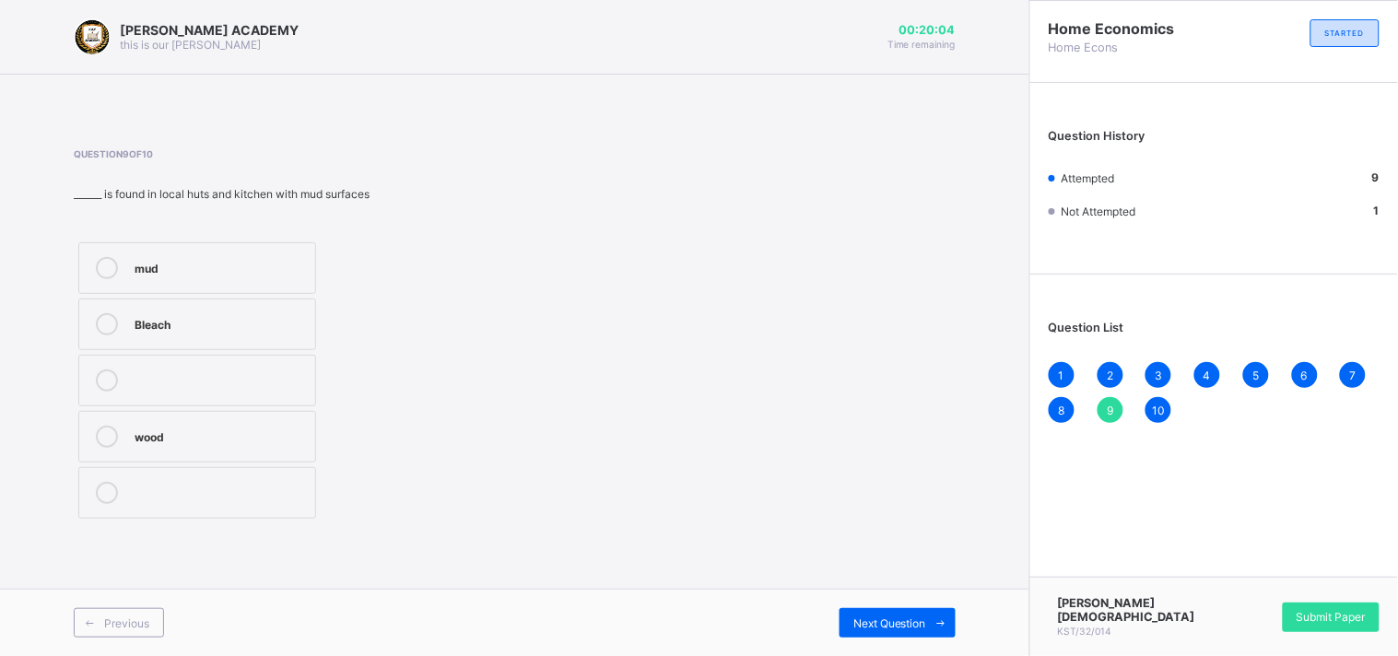
click at [289, 430] on div "wood" at bounding box center [220, 435] width 171 height 18
click at [232, 314] on div "Bleach" at bounding box center [220, 322] width 171 height 18
click at [1322, 603] on div "Submit Paper" at bounding box center [1331, 617] width 97 height 29
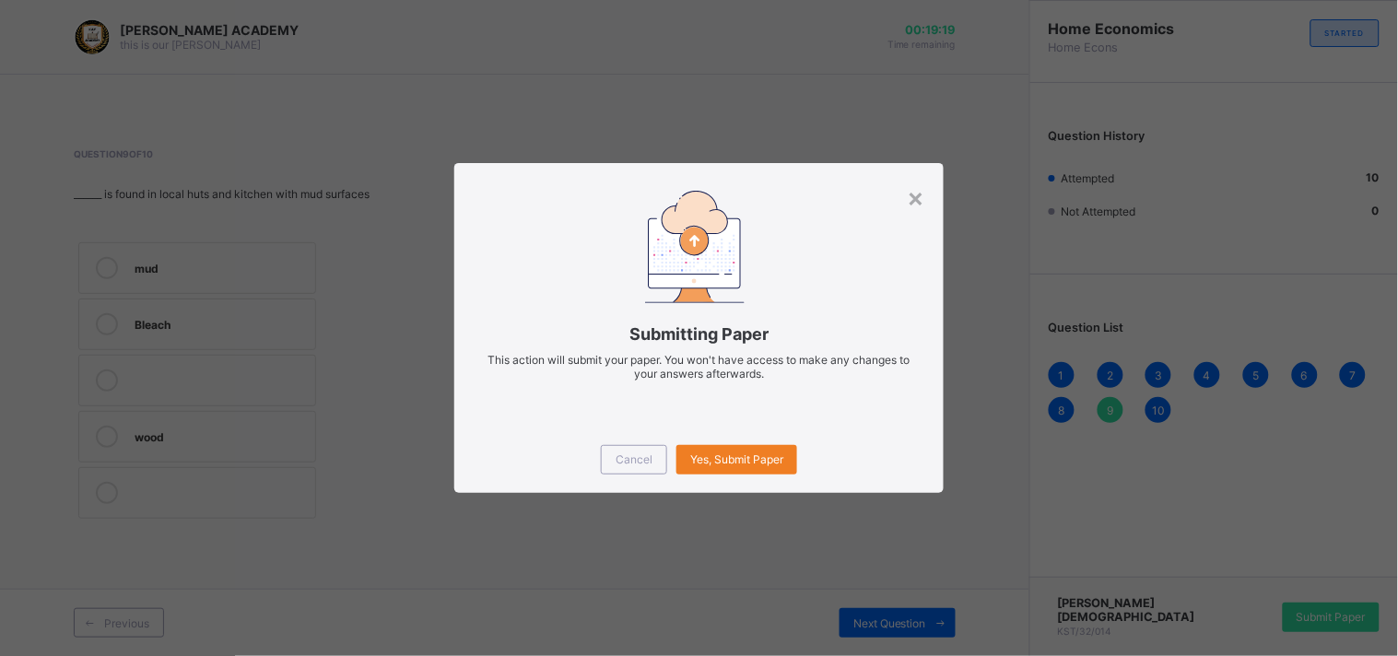
click at [737, 436] on div "Cancel Yes, Submit Paper" at bounding box center [698, 460] width 489 height 66
click at [716, 461] on span "Yes, Submit Paper" at bounding box center [736, 459] width 93 height 14
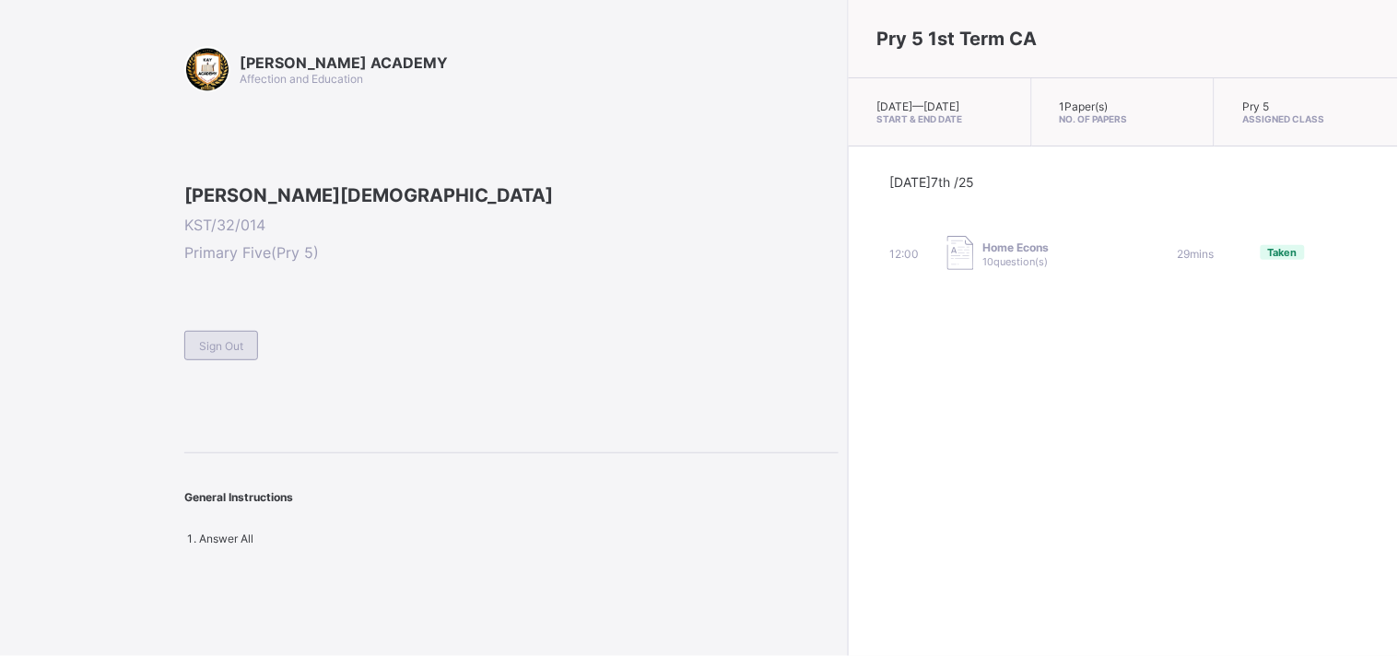
click at [243, 353] on span "Sign Out" at bounding box center [221, 346] width 44 height 14
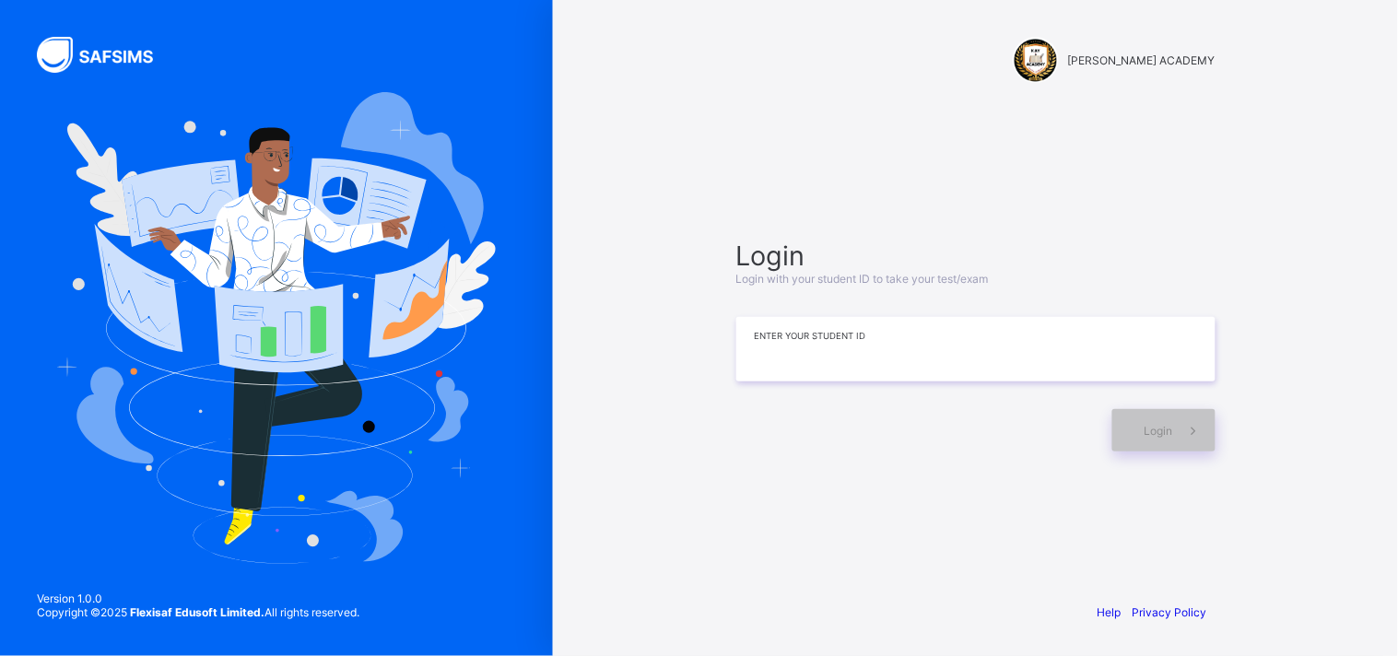
click at [853, 343] on input at bounding box center [975, 349] width 479 height 64
type input "**********"
click at [1163, 428] on span "Login" at bounding box center [1158, 431] width 29 height 14
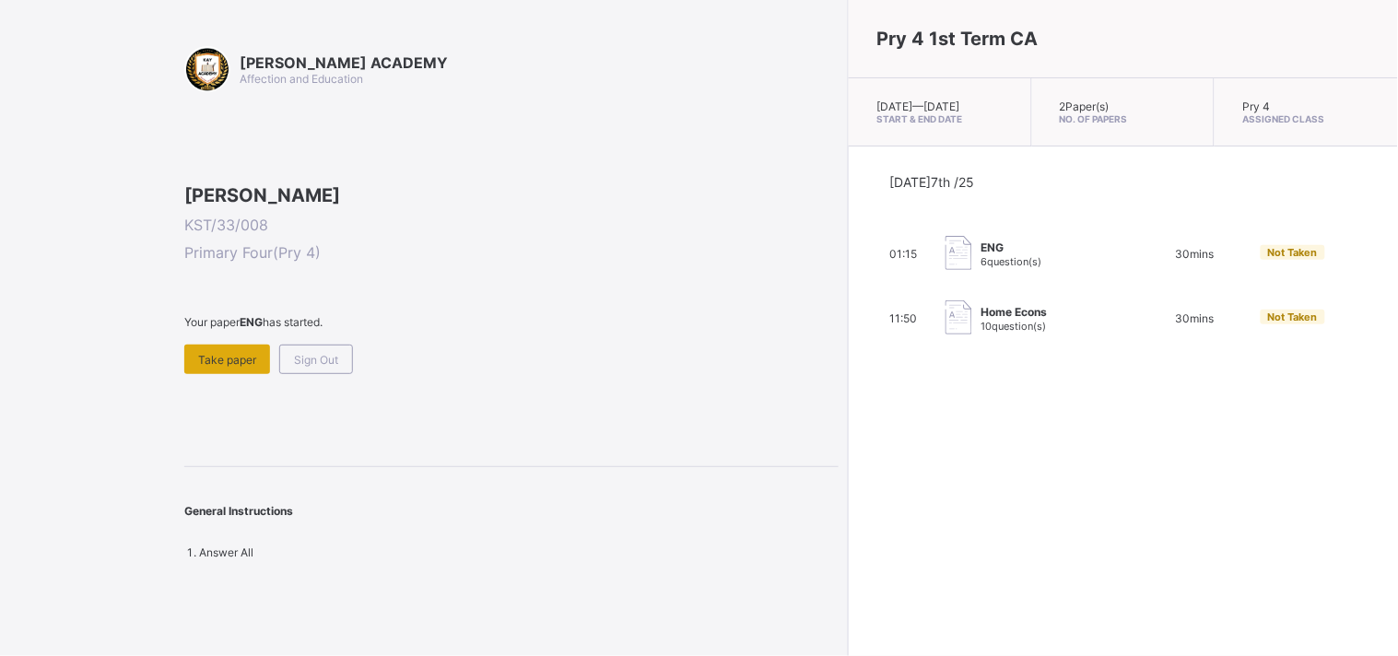
click at [215, 367] on span "Take paper" at bounding box center [227, 360] width 58 height 14
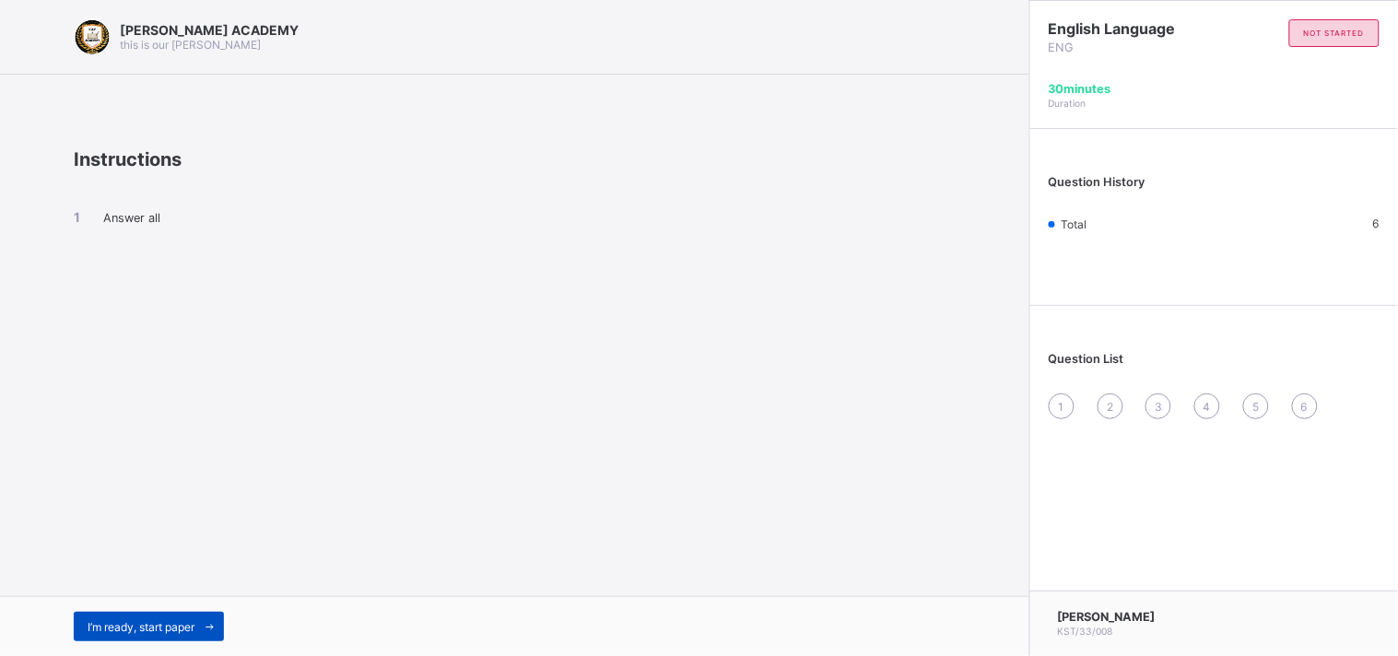
click at [139, 614] on div "I’m ready, start paper" at bounding box center [149, 626] width 150 height 29
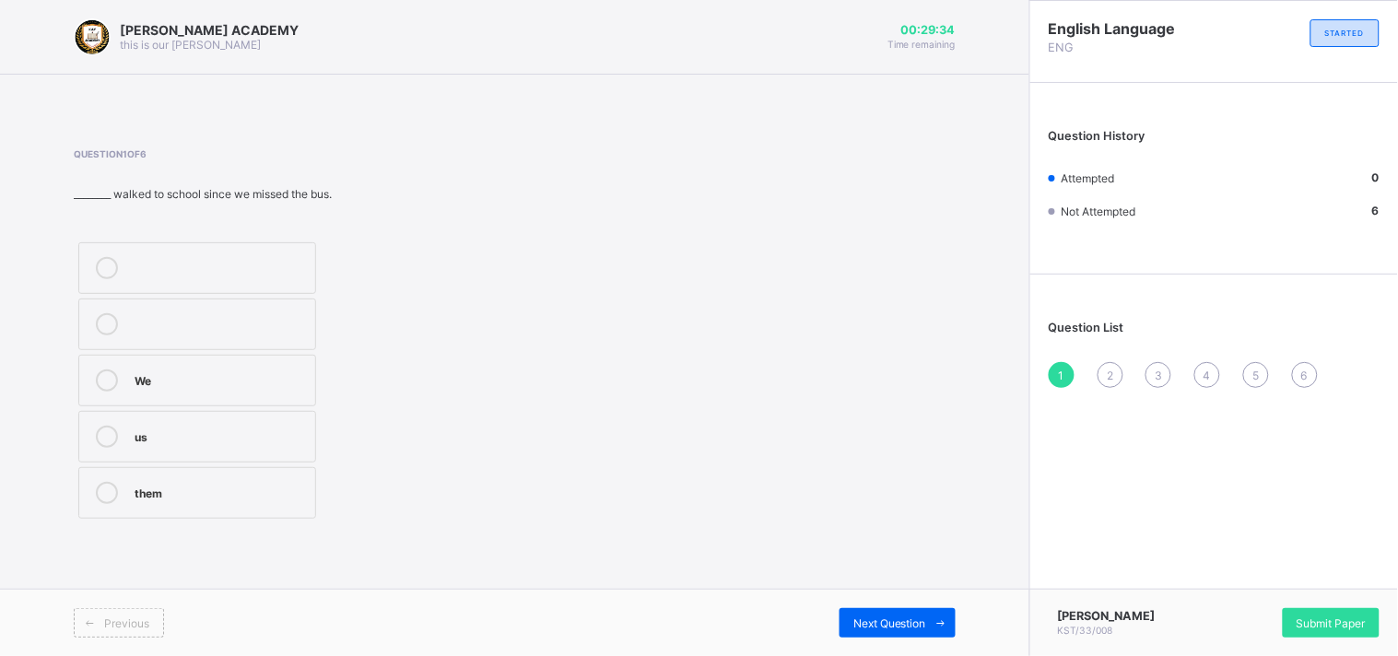
click at [105, 373] on icon at bounding box center [107, 380] width 22 height 22
click at [872, 611] on div "Next Question" at bounding box center [897, 622] width 116 height 29
click at [106, 255] on label "adverb" at bounding box center [197, 268] width 238 height 52
click at [859, 620] on span "Next Question" at bounding box center [889, 623] width 73 height 14
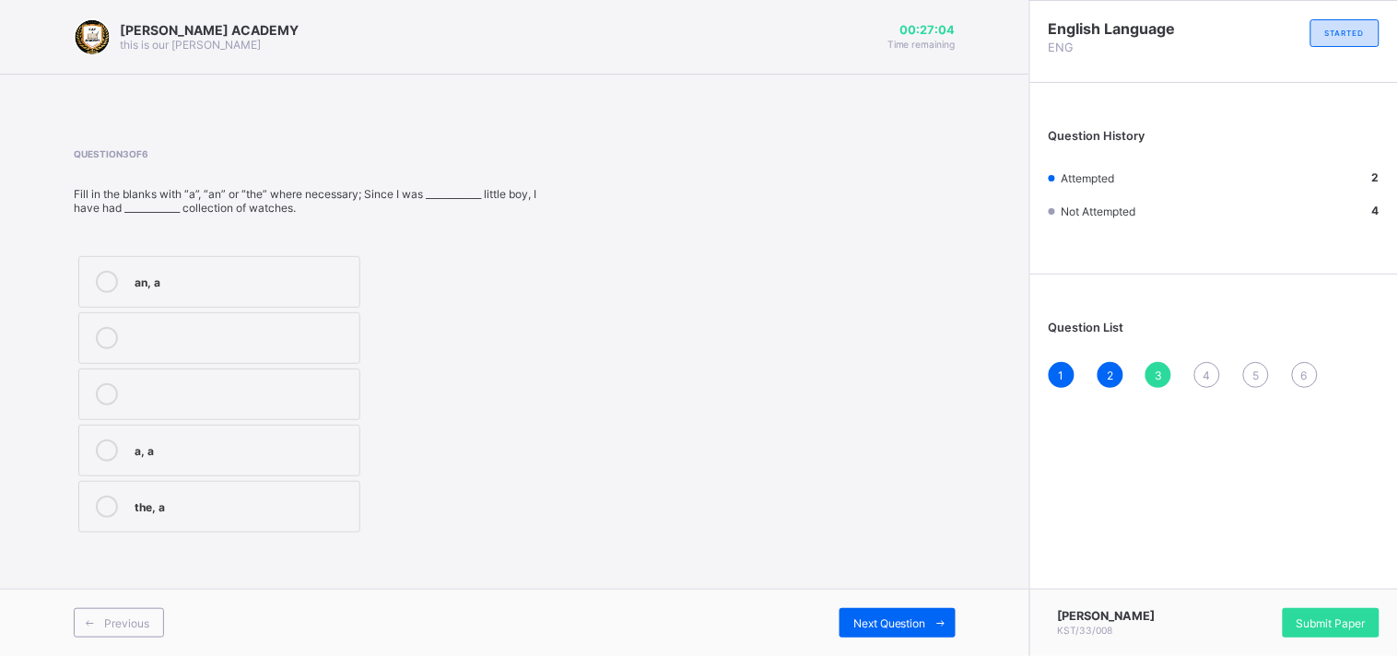
click at [159, 271] on div "an, a" at bounding box center [243, 280] width 216 height 18
click at [889, 611] on div "Next Question" at bounding box center [897, 622] width 116 height 29
click at [98, 323] on label "a, an" at bounding box center [219, 338] width 282 height 52
click at [99, 323] on label "a, an" at bounding box center [219, 338] width 282 height 52
click at [940, 604] on div "Previous Next Question" at bounding box center [514, 622] width 1029 height 67
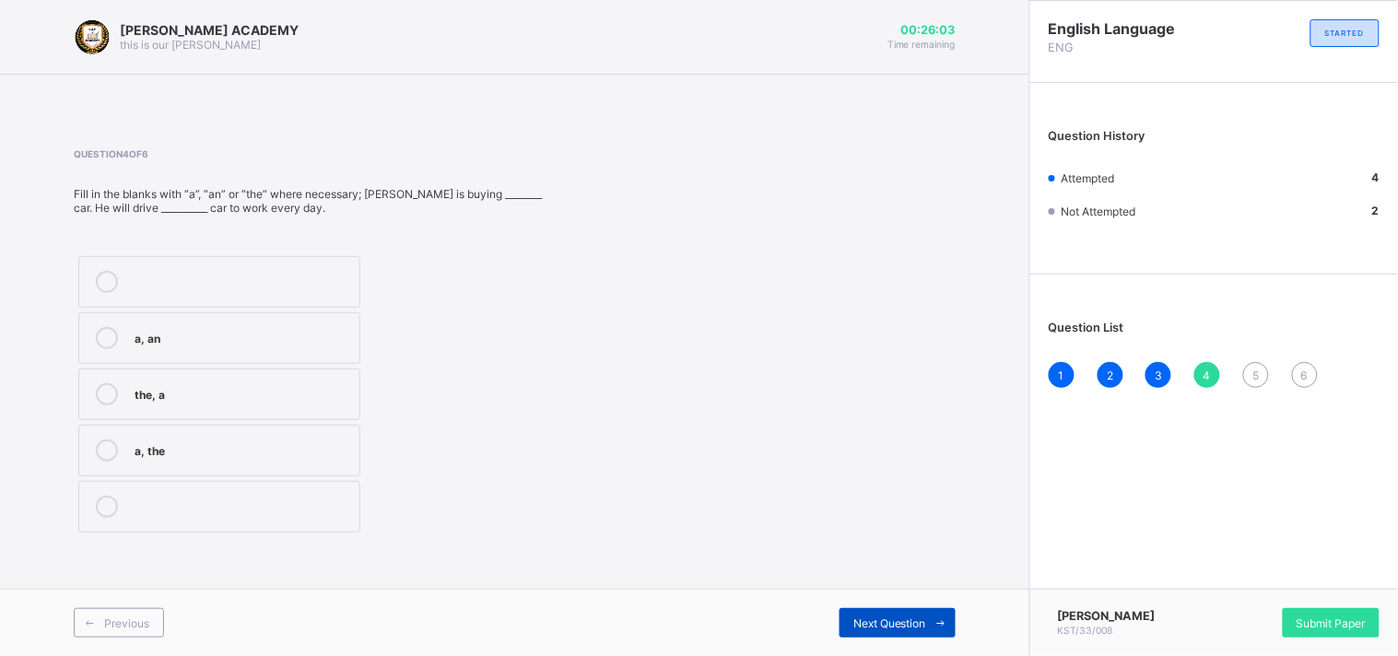
click at [934, 613] on span at bounding box center [940, 622] width 29 height 29
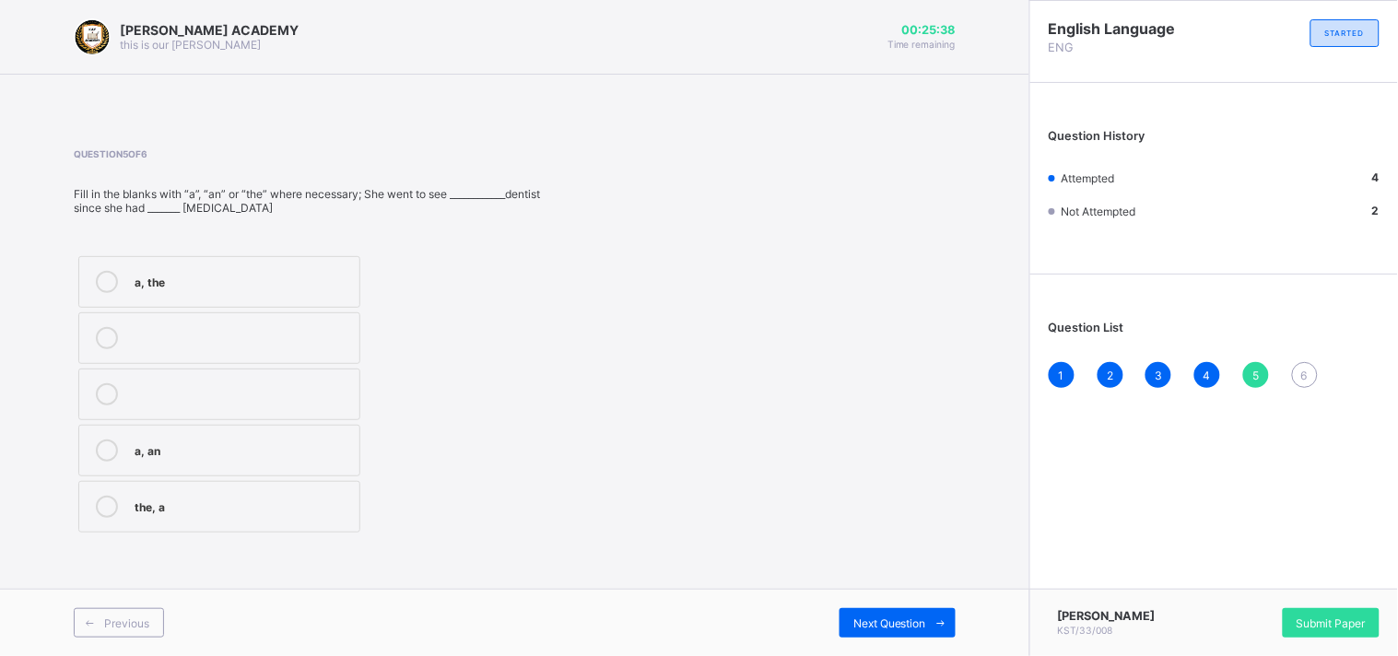
click at [105, 437] on label "a, an" at bounding box center [219, 451] width 282 height 52
click at [873, 610] on div "Next Question" at bounding box center [897, 622] width 116 height 29
click at [143, 314] on label "a, an" at bounding box center [221, 338] width 287 height 52
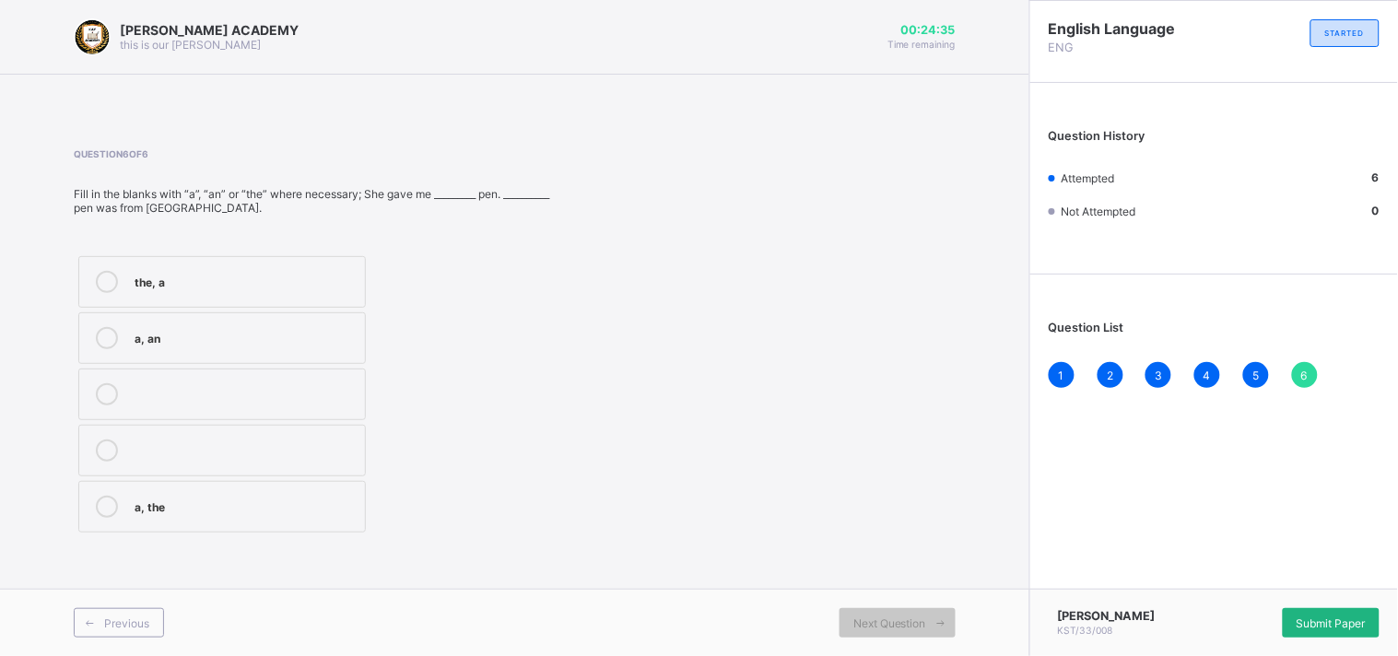
click at [1320, 612] on div "Submit Paper" at bounding box center [1331, 622] width 97 height 29
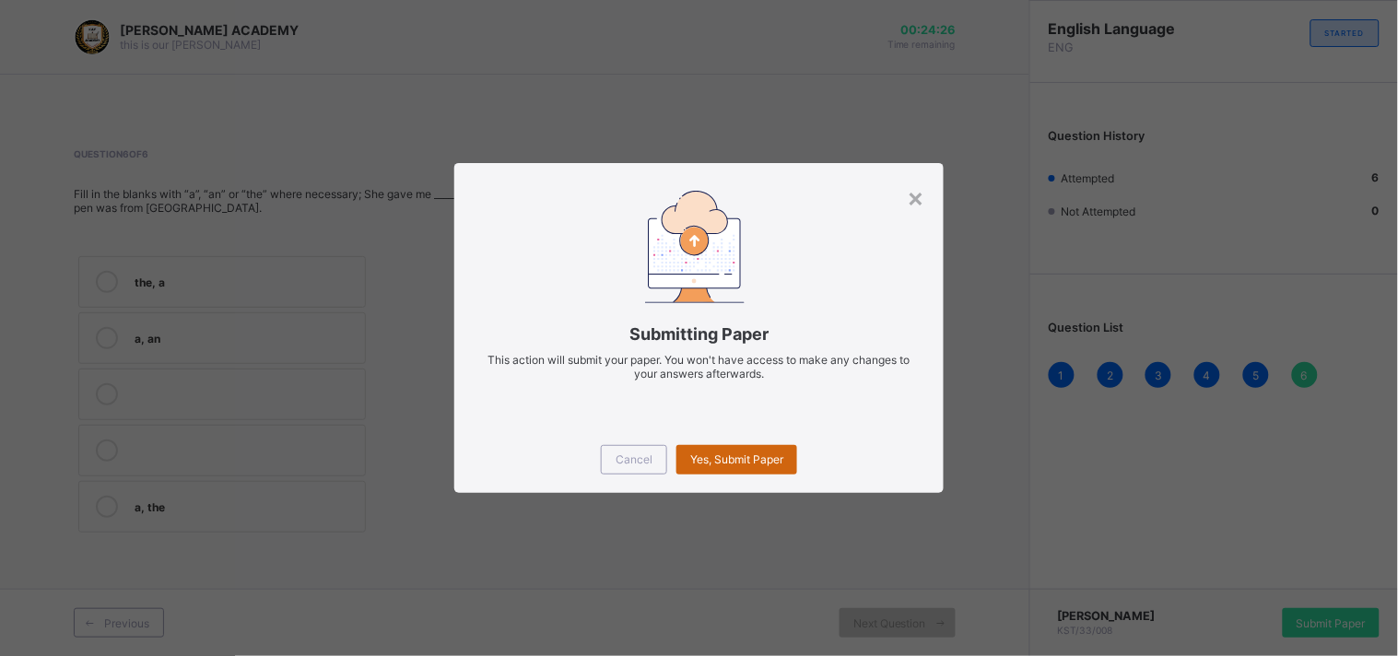
click at [741, 455] on span "Yes, Submit Paper" at bounding box center [736, 459] width 93 height 14
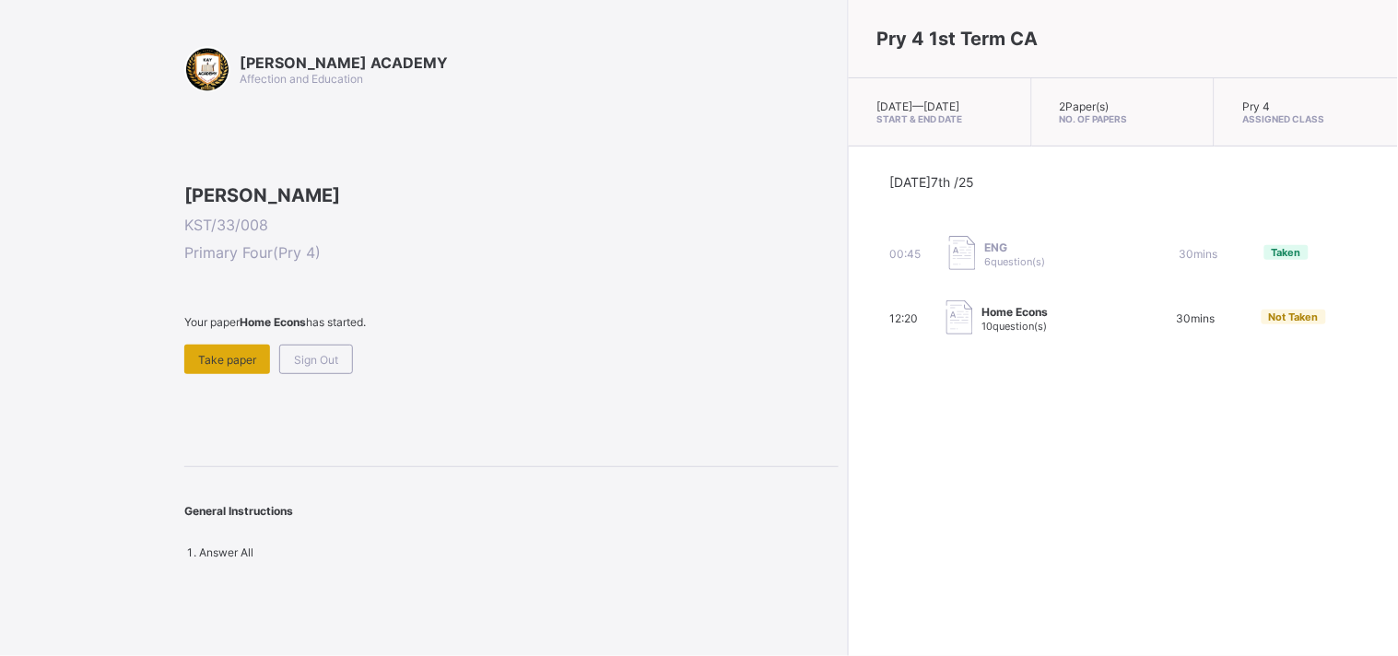
click at [217, 367] on span "Take paper" at bounding box center [227, 360] width 58 height 14
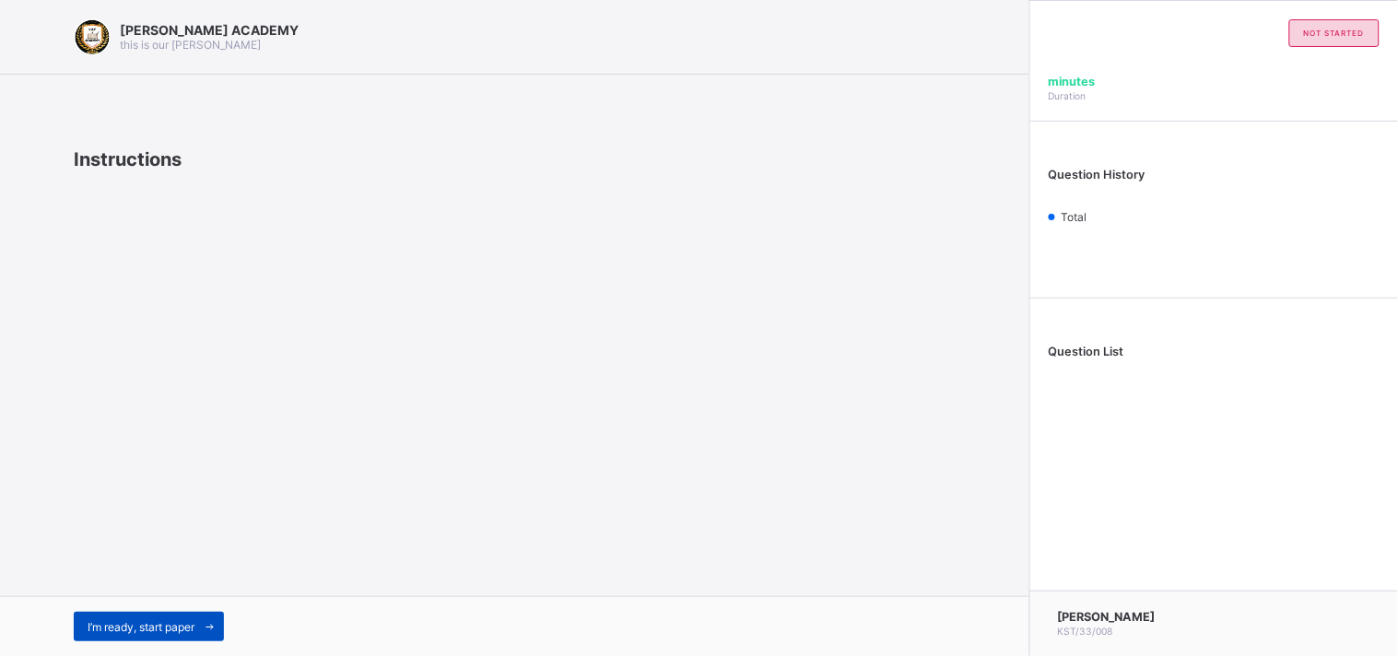
click at [169, 612] on div "I’m ready, start paper" at bounding box center [149, 626] width 150 height 29
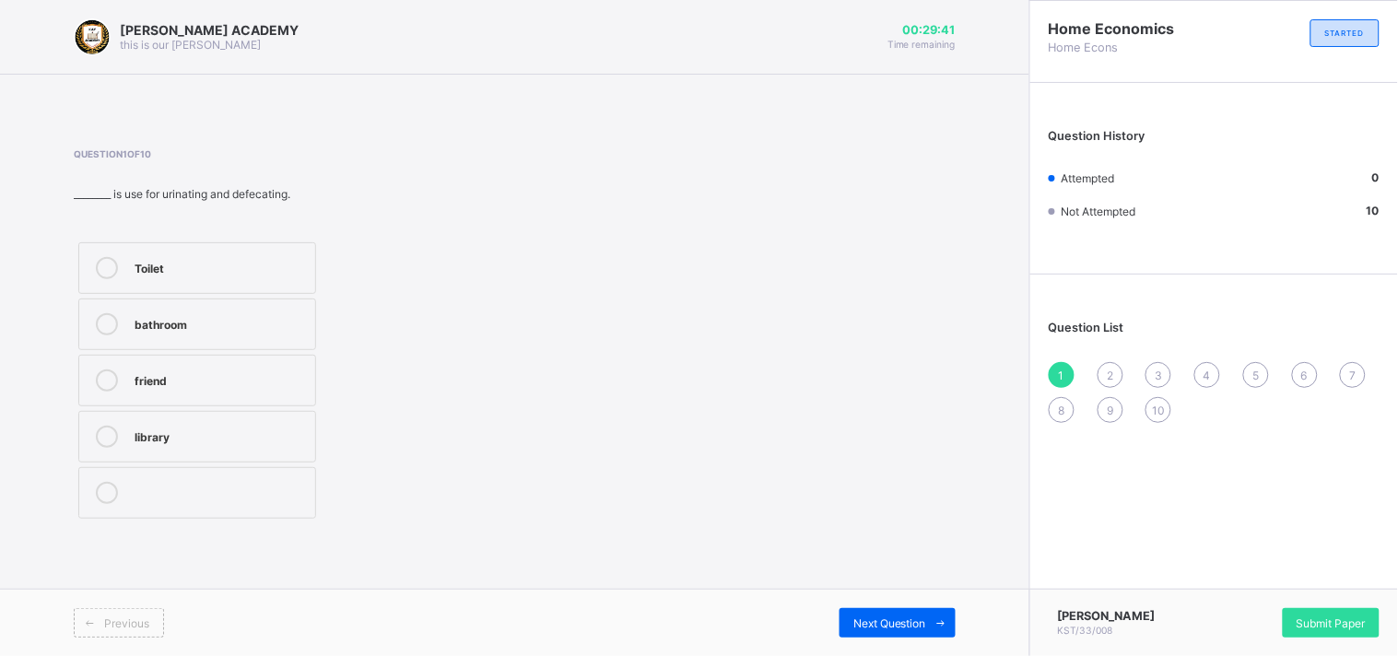
drag, startPoint x: 169, startPoint y: 612, endPoint x: 225, endPoint y: 150, distance: 465.0
click at [225, 150] on span "Question 1 of 10" at bounding box center [280, 153] width 412 height 11
click at [118, 254] on label "Toilet" at bounding box center [197, 268] width 238 height 52
click at [861, 611] on div "Next Question" at bounding box center [897, 622] width 116 height 29
click at [620, 550] on div "Question 2 of 10 ________ is use for reading and keeping books. pot Library sch…" at bounding box center [515, 336] width 882 height 430
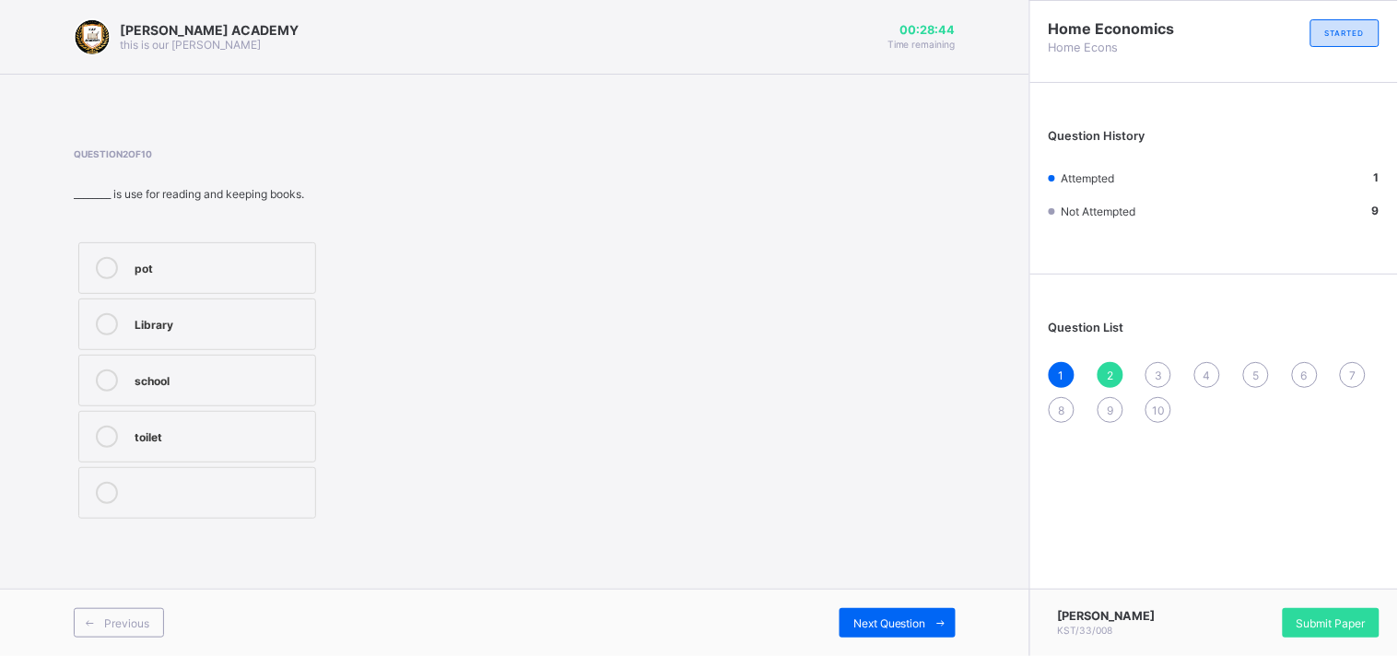
click at [151, 314] on div "Library" at bounding box center [220, 322] width 171 height 18
click at [923, 603] on div "Previous Next Question" at bounding box center [514, 622] width 1029 height 67
click at [935, 614] on span at bounding box center [940, 622] width 29 height 29
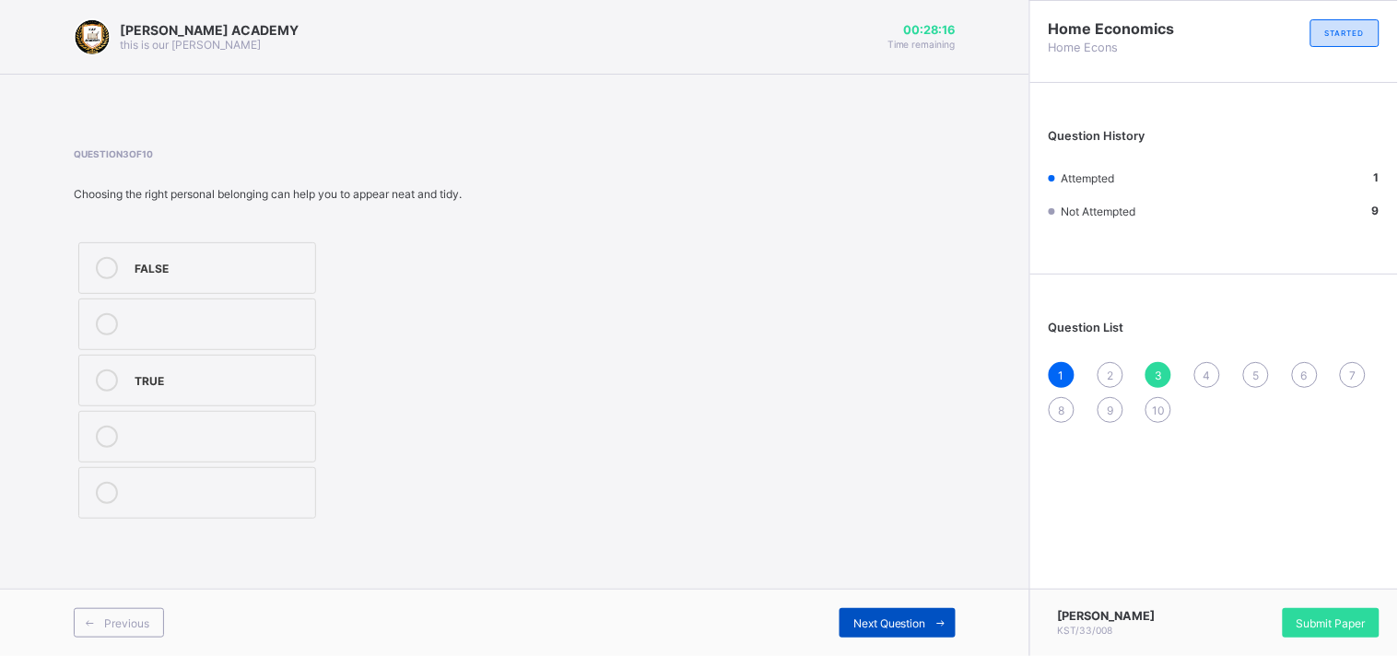
click at [935, 613] on span at bounding box center [940, 622] width 29 height 29
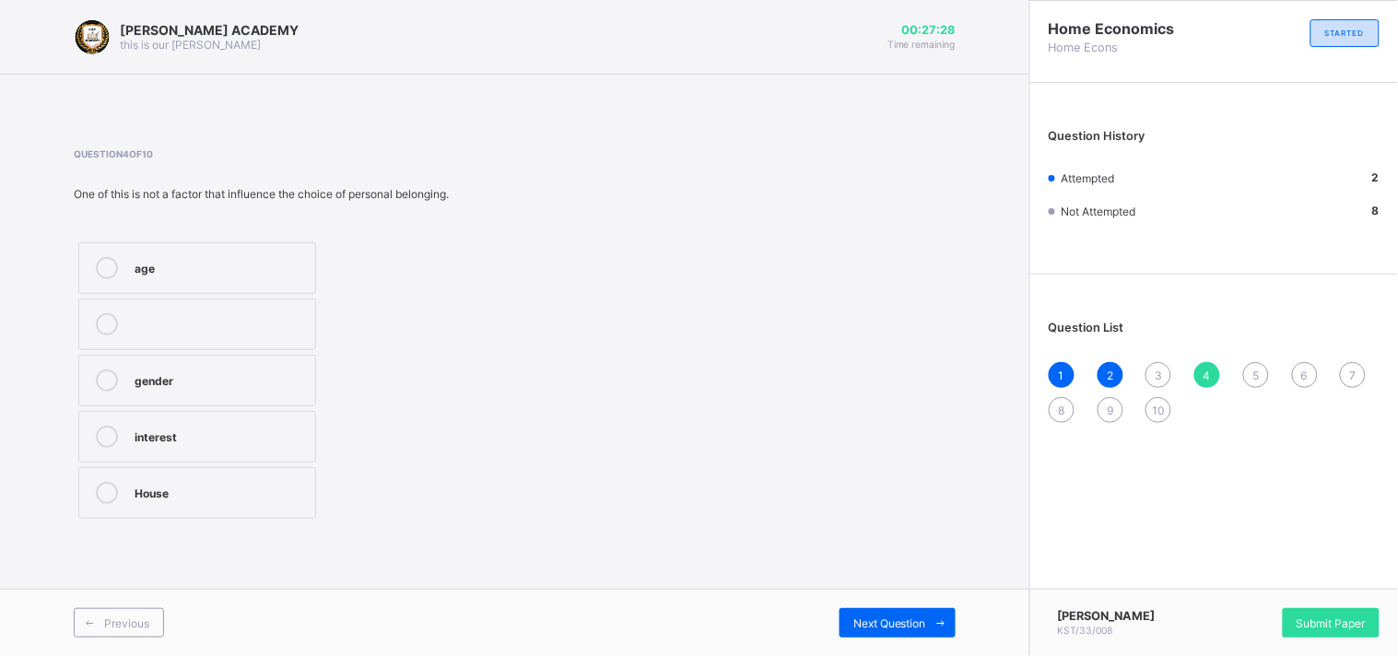
click at [101, 253] on label "age" at bounding box center [197, 268] width 238 height 52
click at [886, 615] on div "Next Question" at bounding box center [897, 622] width 116 height 29
click at [216, 247] on label "TRUE" at bounding box center [197, 268] width 238 height 52
click at [410, 421] on div "TRUE FALSE" at bounding box center [280, 381] width 412 height 286
click at [868, 611] on div "Next Question" at bounding box center [897, 622] width 116 height 29
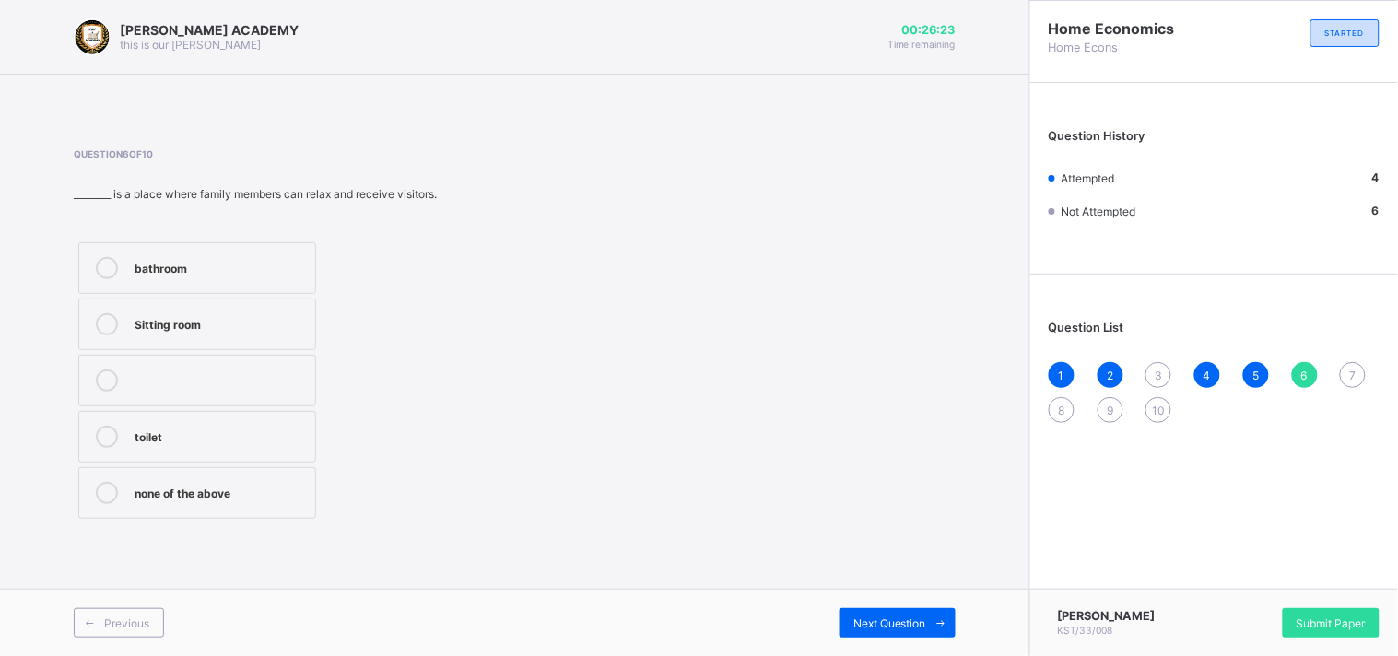
click at [1155, 364] on div "3" at bounding box center [1158, 375] width 26 height 26
click at [102, 257] on icon at bounding box center [107, 268] width 22 height 22
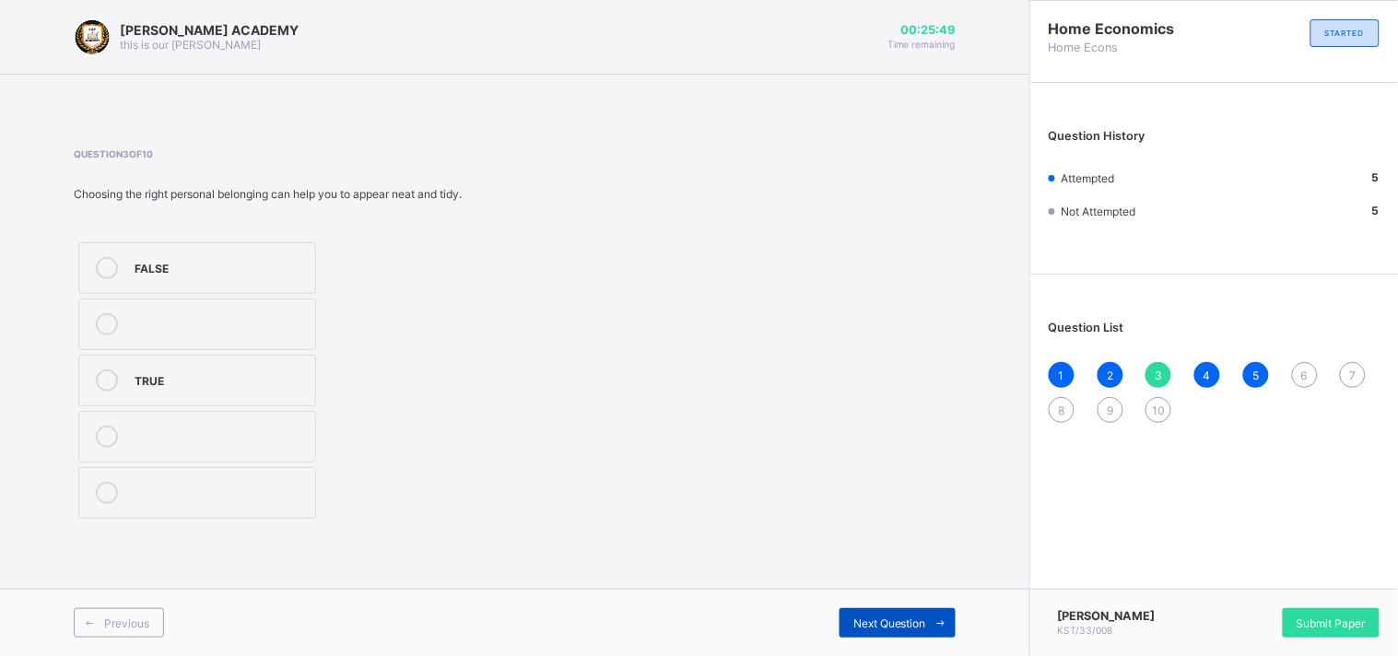
click at [894, 613] on div "Next Question" at bounding box center [897, 622] width 116 height 29
click at [925, 611] on div "Next Question" at bounding box center [897, 622] width 116 height 29
click at [925, 610] on div "Next Question" at bounding box center [897, 622] width 116 height 29
click at [925, 611] on div "Next Question" at bounding box center [897, 622] width 116 height 29
click at [1304, 363] on div "6" at bounding box center [1305, 375] width 26 height 26
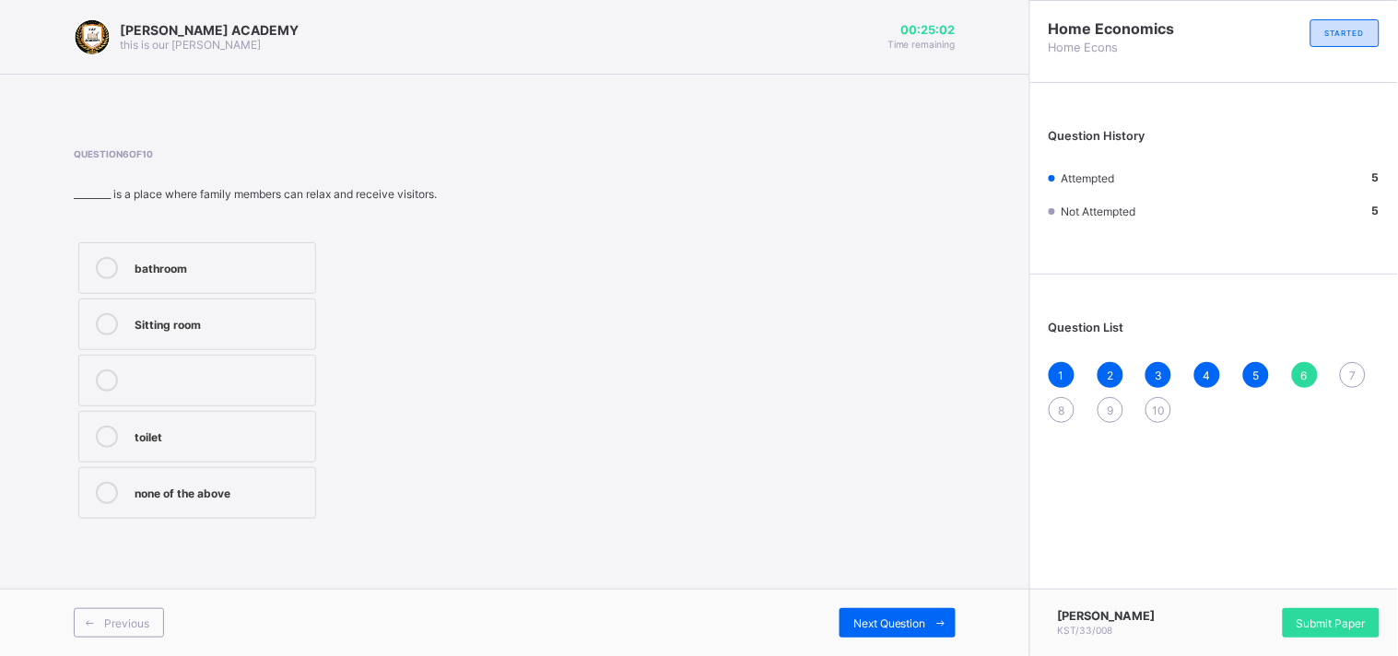
click at [131, 322] on label "Sitting room" at bounding box center [197, 325] width 238 height 52
click at [885, 616] on span "Next Question" at bounding box center [889, 623] width 73 height 14
click at [99, 261] on icon at bounding box center [107, 268] width 22 height 22
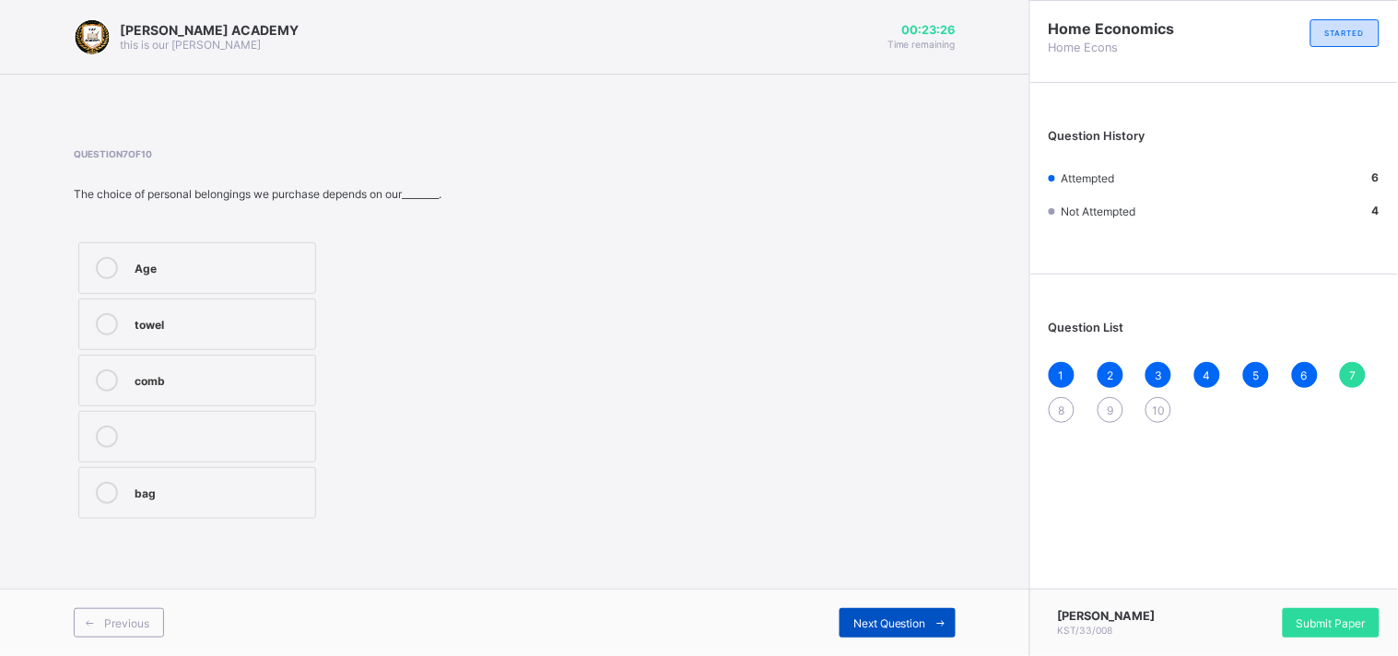
click at [876, 608] on div "Next Question" at bounding box center [897, 622] width 116 height 29
click at [103, 366] on label "House" at bounding box center [197, 381] width 238 height 52
click at [897, 617] on span "Next Question" at bounding box center [889, 623] width 73 height 14
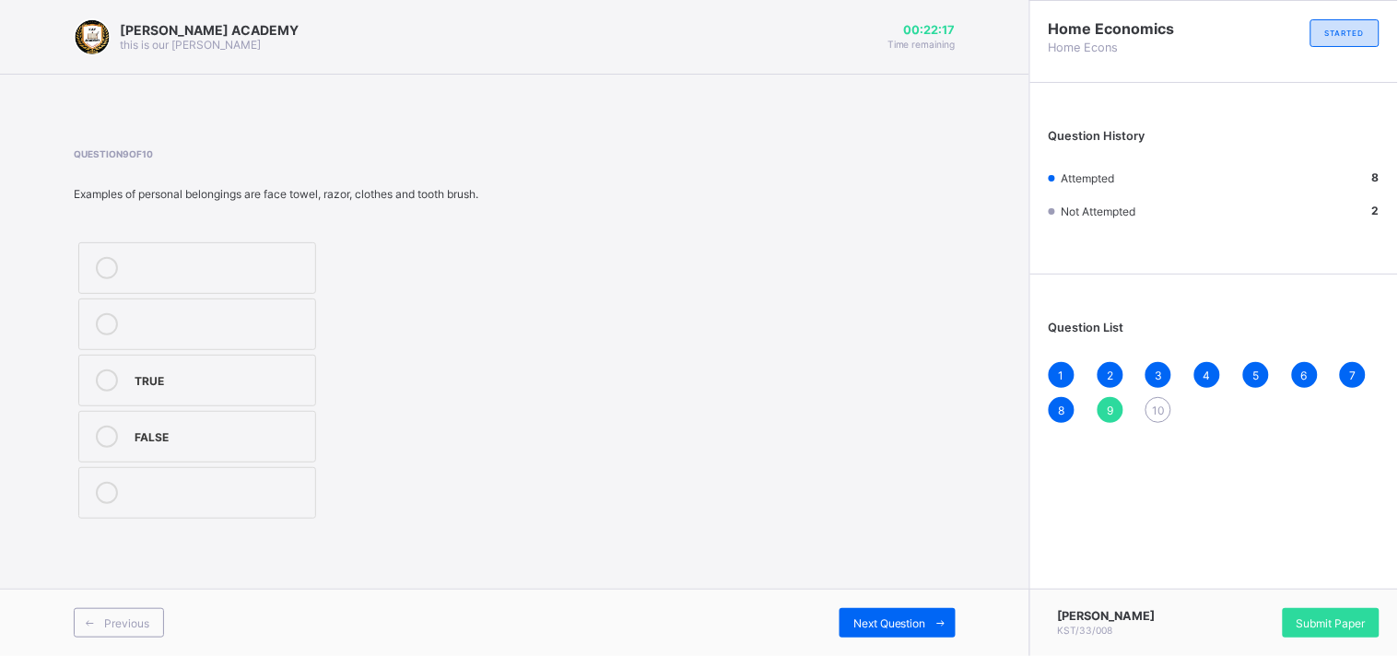
click at [102, 424] on label "FALSE" at bounding box center [197, 437] width 238 height 52
click at [869, 609] on div "Next Question" at bounding box center [897, 622] width 116 height 29
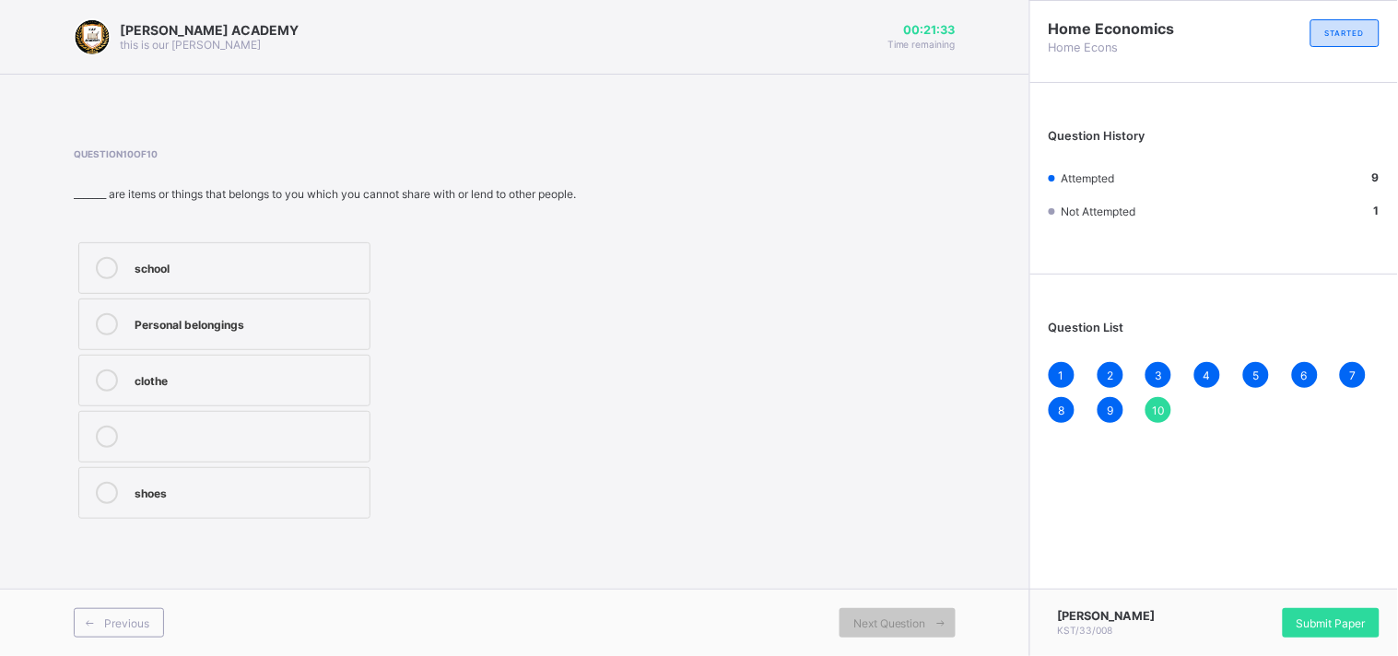
click at [100, 323] on label "Personal belongings" at bounding box center [224, 325] width 292 height 52
click at [1337, 604] on div "[PERSON_NAME] KST/33/008 Submit Paper" at bounding box center [1213, 622] width 369 height 67
click at [1336, 611] on div "Submit Paper" at bounding box center [1331, 622] width 97 height 29
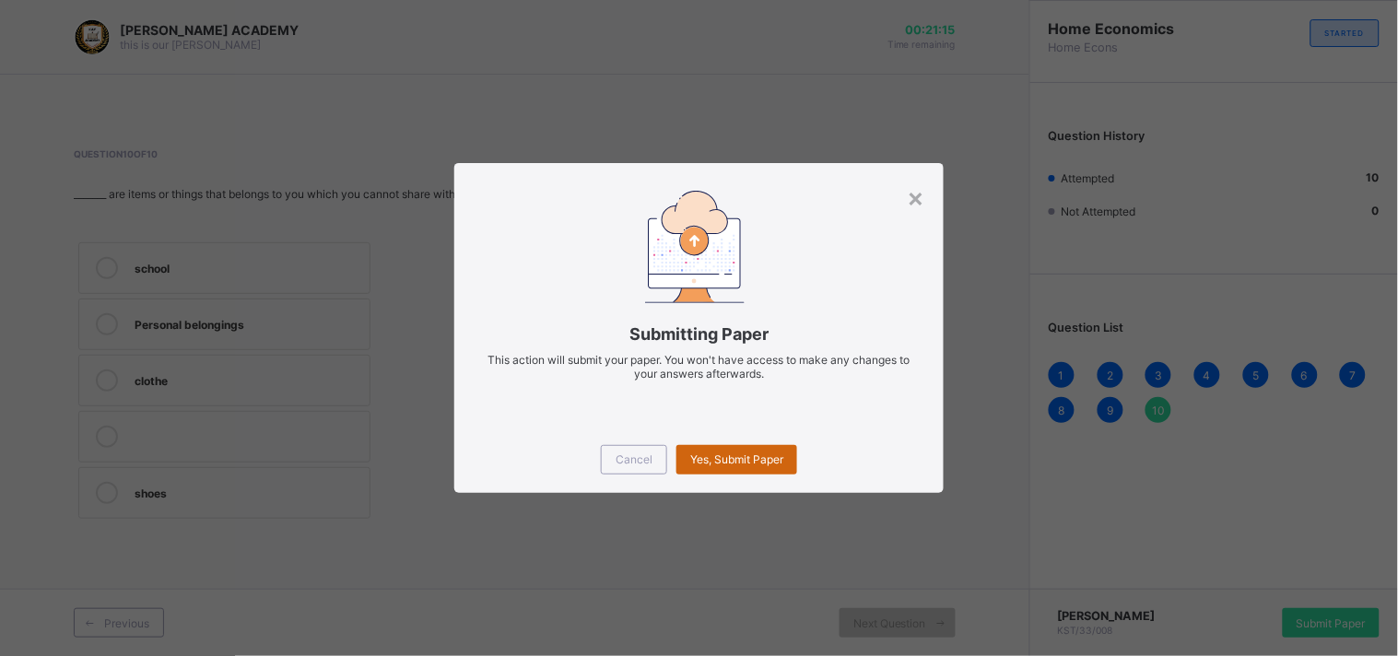
click at [762, 446] on div "Yes, Submit Paper" at bounding box center [736, 459] width 121 height 29
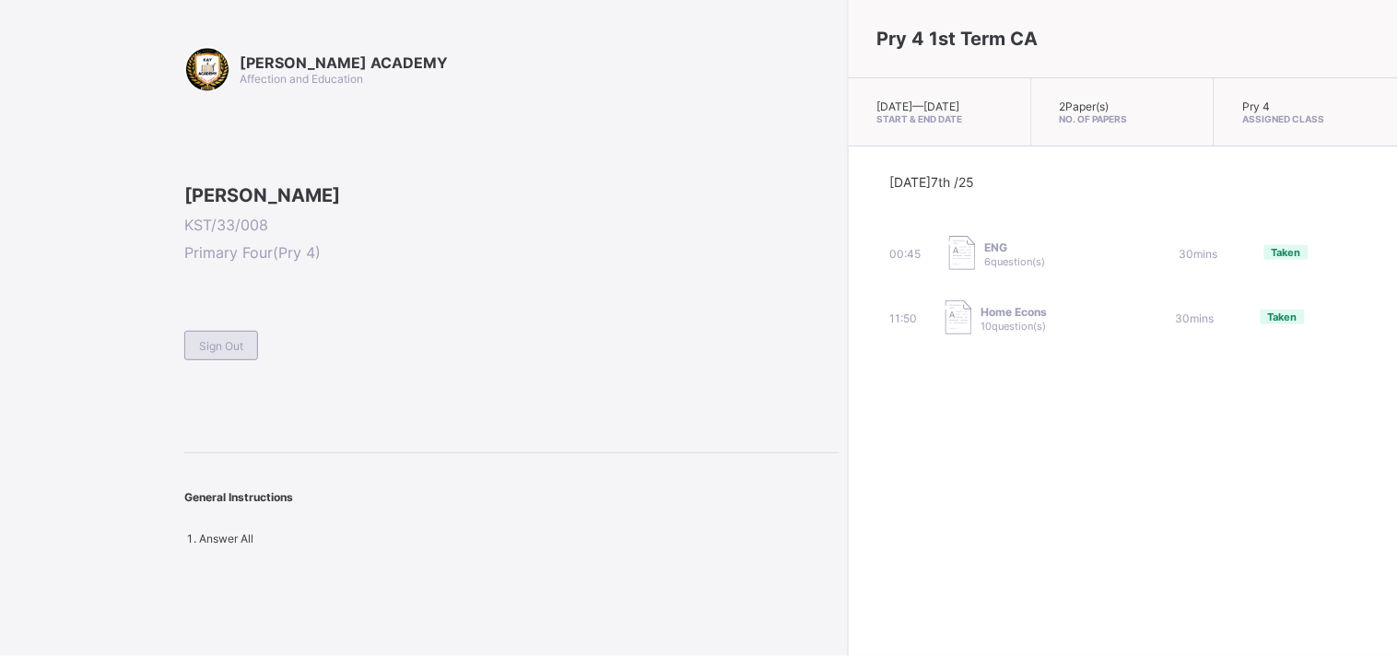
click at [219, 360] on div "Sign Out" at bounding box center [221, 345] width 74 height 29
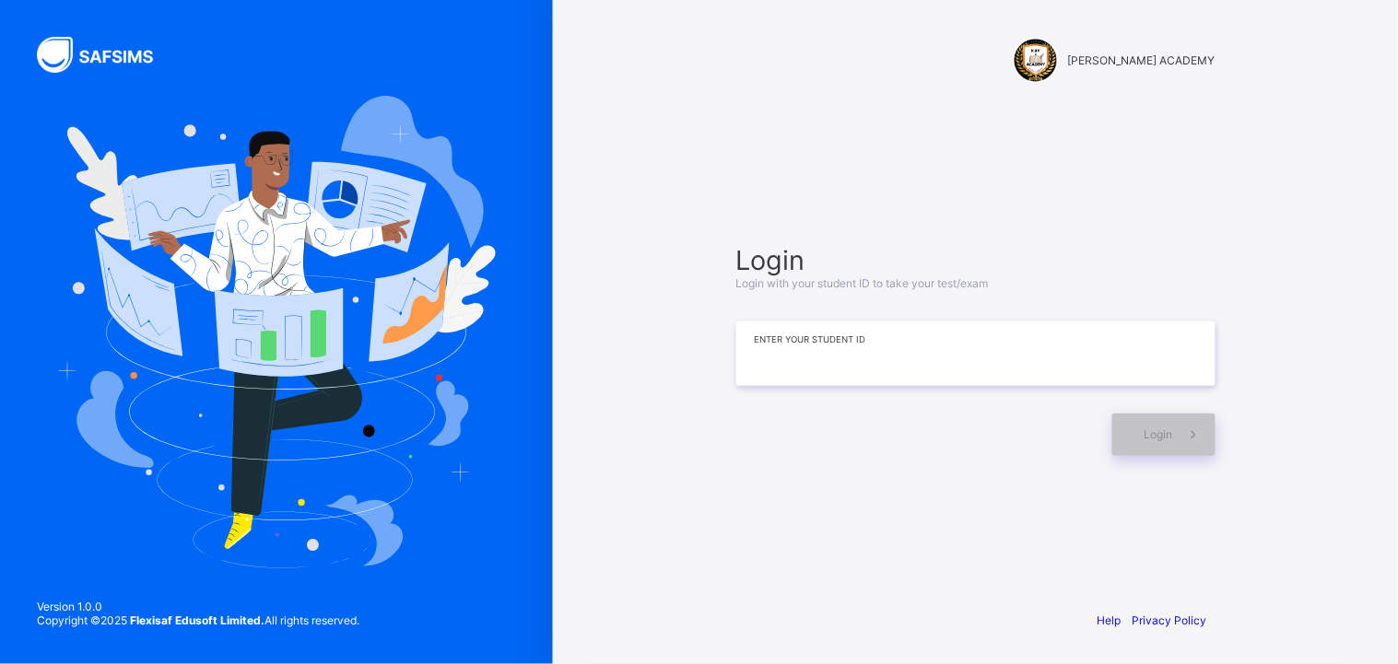
click at [1041, 358] on input at bounding box center [975, 354] width 479 height 64
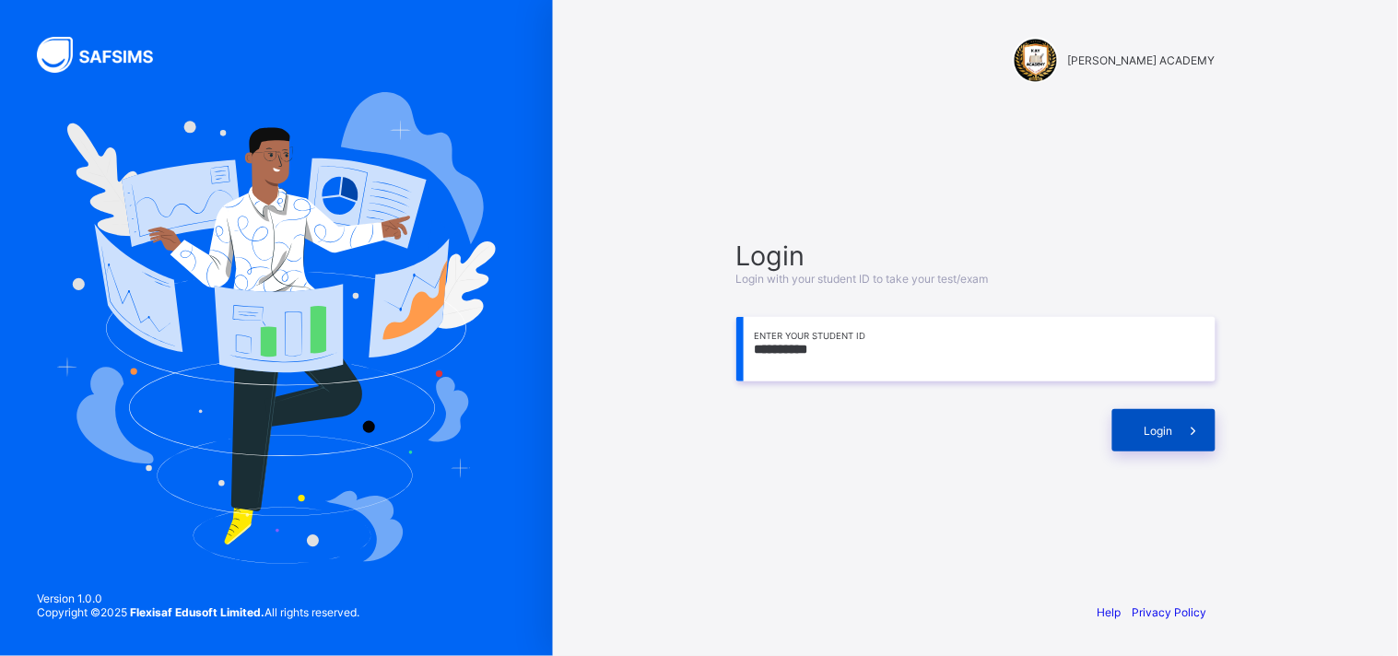
type input "**********"
click at [1127, 422] on div "Login" at bounding box center [1163, 430] width 103 height 42
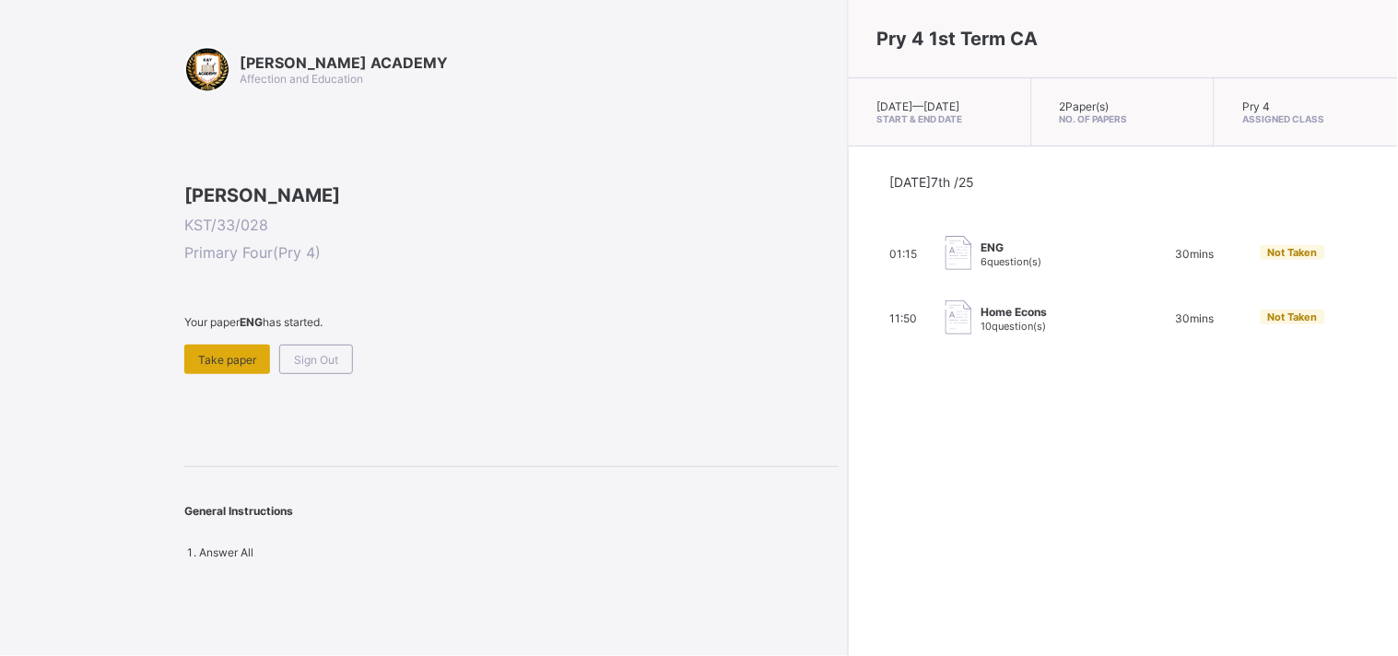
click at [212, 367] on span "Take paper" at bounding box center [227, 360] width 58 height 14
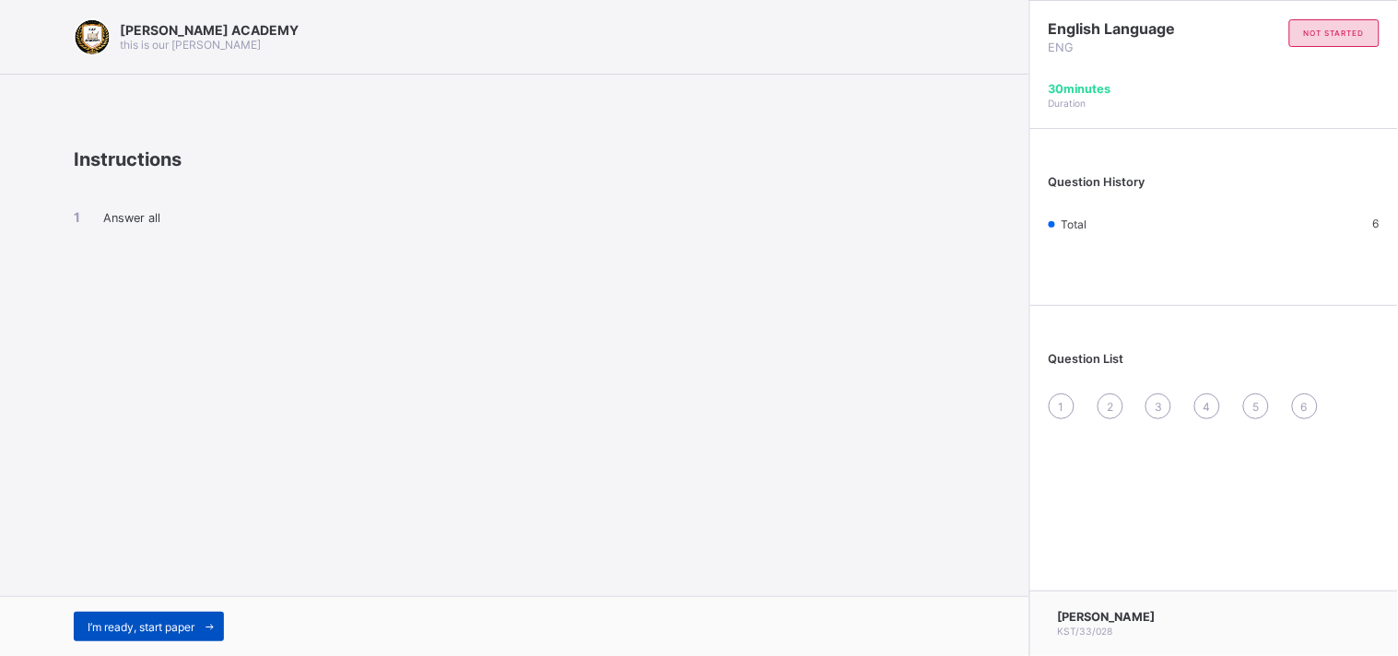
click at [99, 613] on div "I’m ready, start paper" at bounding box center [149, 626] width 150 height 29
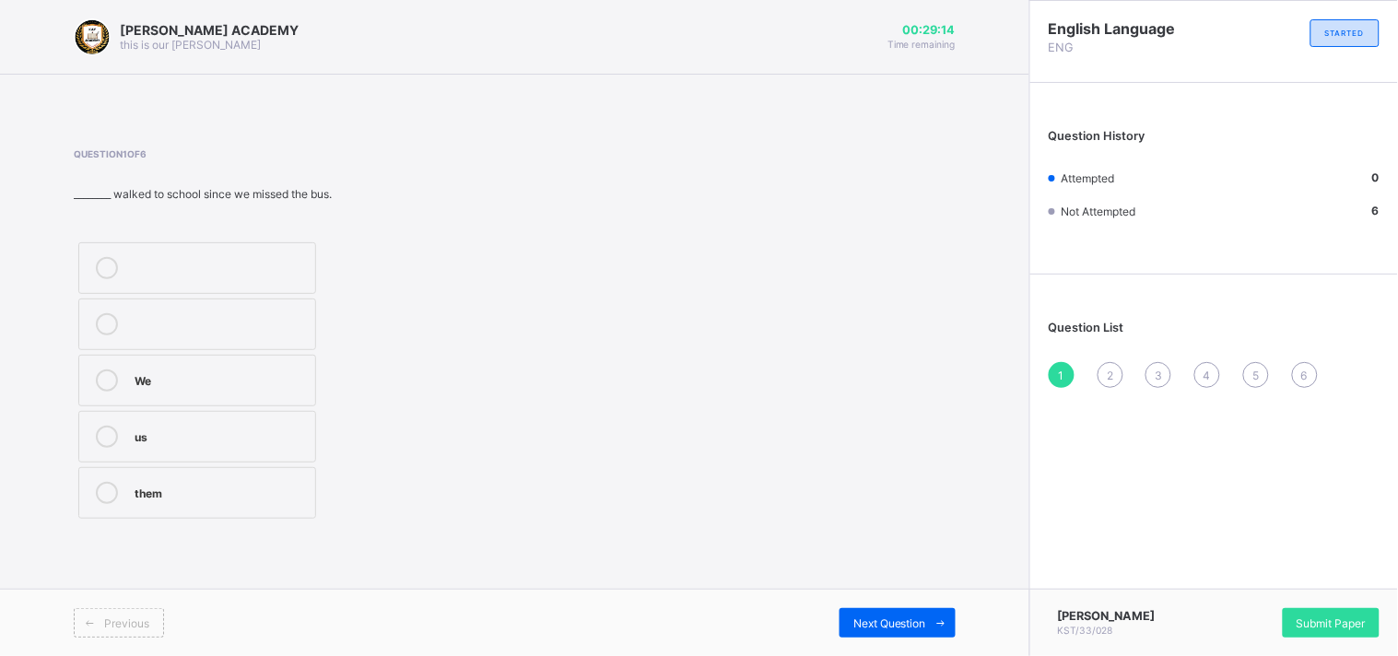
click at [178, 369] on div "We" at bounding box center [220, 378] width 171 height 18
click at [867, 599] on div "Previous Next Question" at bounding box center [514, 622] width 1029 height 67
click at [868, 608] on div "Next Question" at bounding box center [897, 622] width 116 height 29
click at [767, 486] on div "Question 2 of 6 ________ are used to replace nouns adverb Pronouns verb" at bounding box center [515, 335] width 882 height 375
click at [288, 268] on div "adverb" at bounding box center [220, 266] width 171 height 18
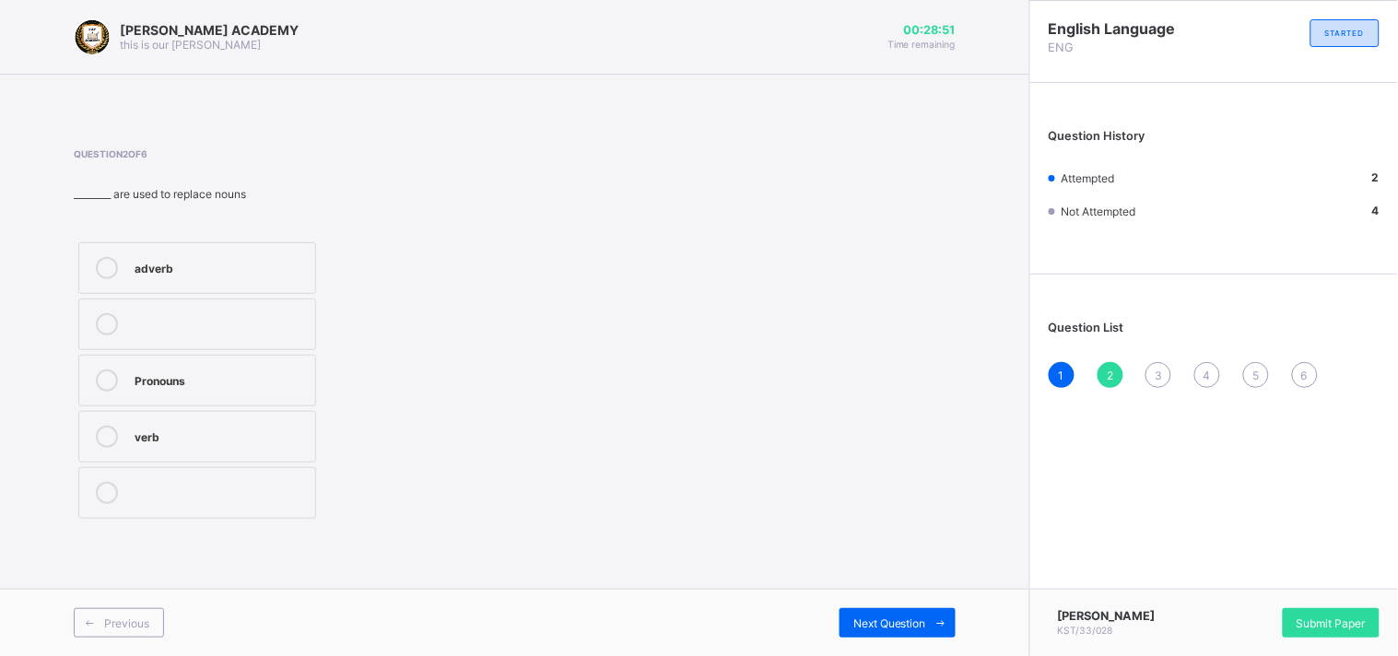
click at [926, 604] on div "Previous Next Question" at bounding box center [514, 622] width 1029 height 67
click at [909, 632] on div "Next Question" at bounding box center [897, 622] width 116 height 29
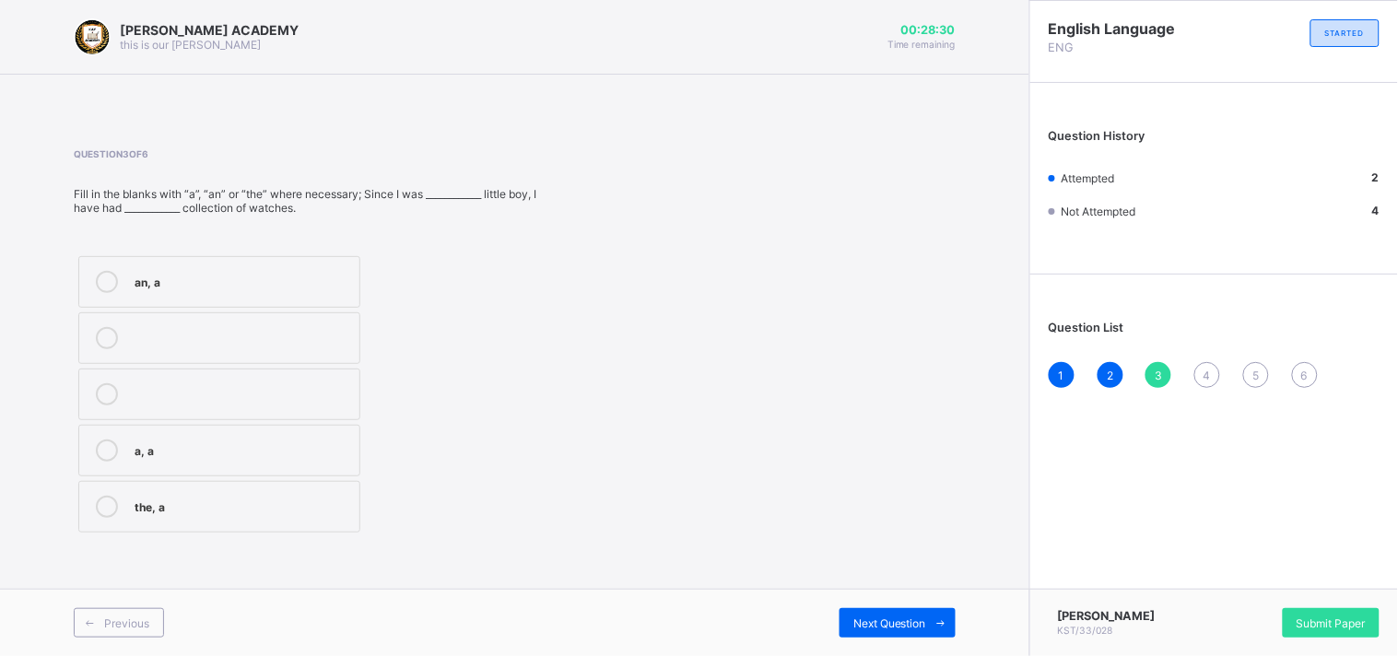
click at [289, 489] on label "the, a" at bounding box center [219, 507] width 282 height 52
click at [317, 260] on label "an, a" at bounding box center [219, 282] width 282 height 52
click at [885, 614] on div "Next Question" at bounding box center [897, 622] width 116 height 29
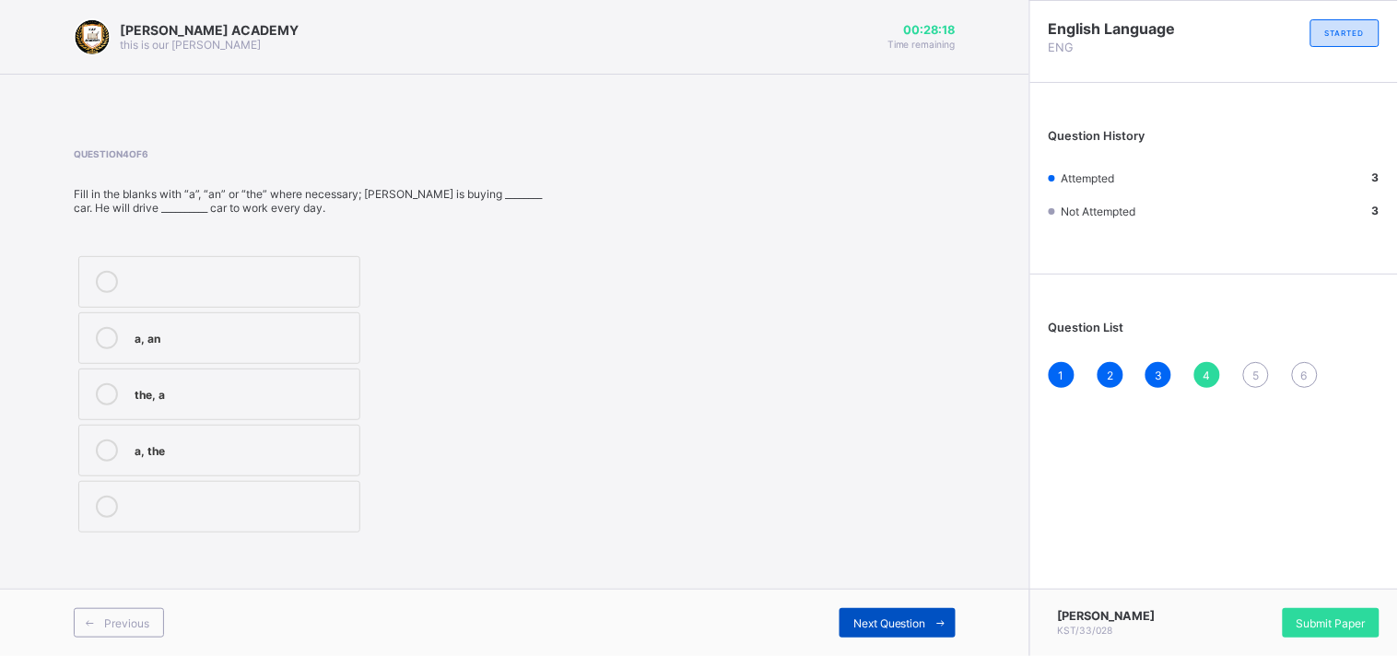
click at [885, 615] on div "Next Question" at bounding box center [897, 622] width 116 height 29
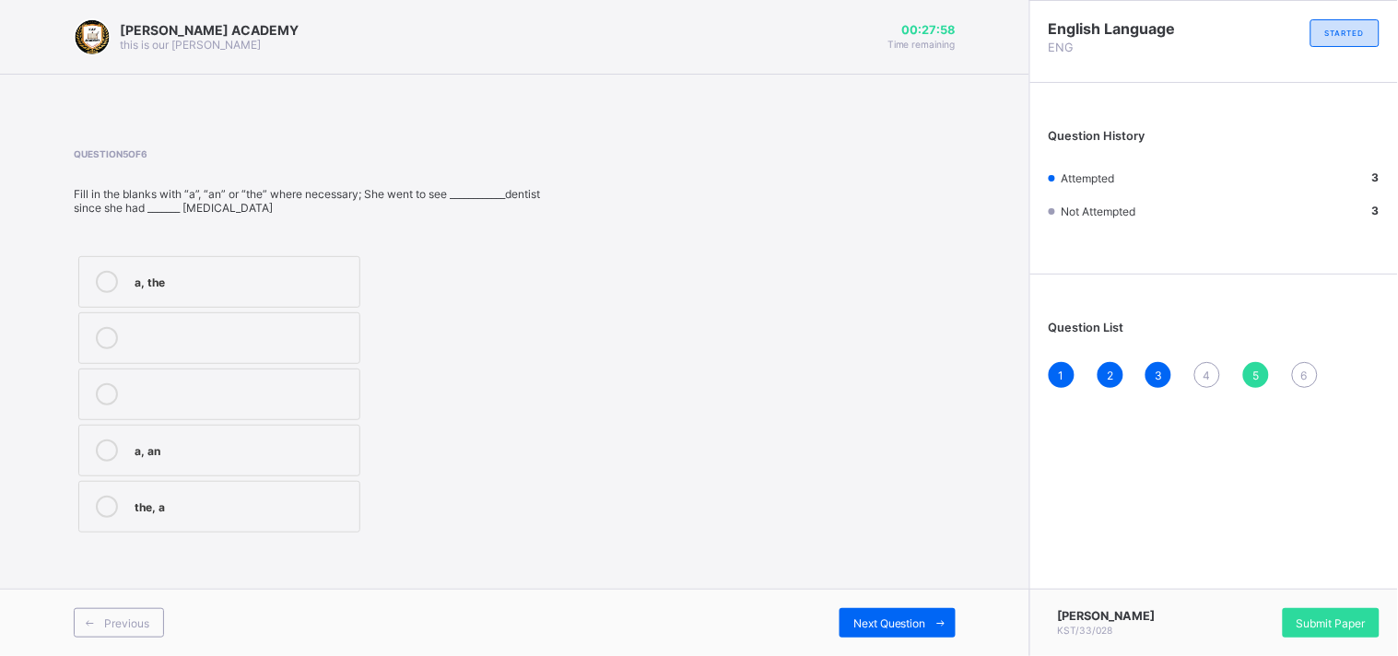
click at [310, 287] on div "a, the" at bounding box center [243, 280] width 216 height 18
click at [868, 600] on div "Previous Next Question" at bounding box center [514, 622] width 1029 height 67
click at [872, 612] on div "Next Question" at bounding box center [897, 622] width 116 height 29
click at [317, 317] on label "a, an" at bounding box center [221, 338] width 287 height 52
click at [289, 296] on label "the, a" at bounding box center [221, 282] width 287 height 52
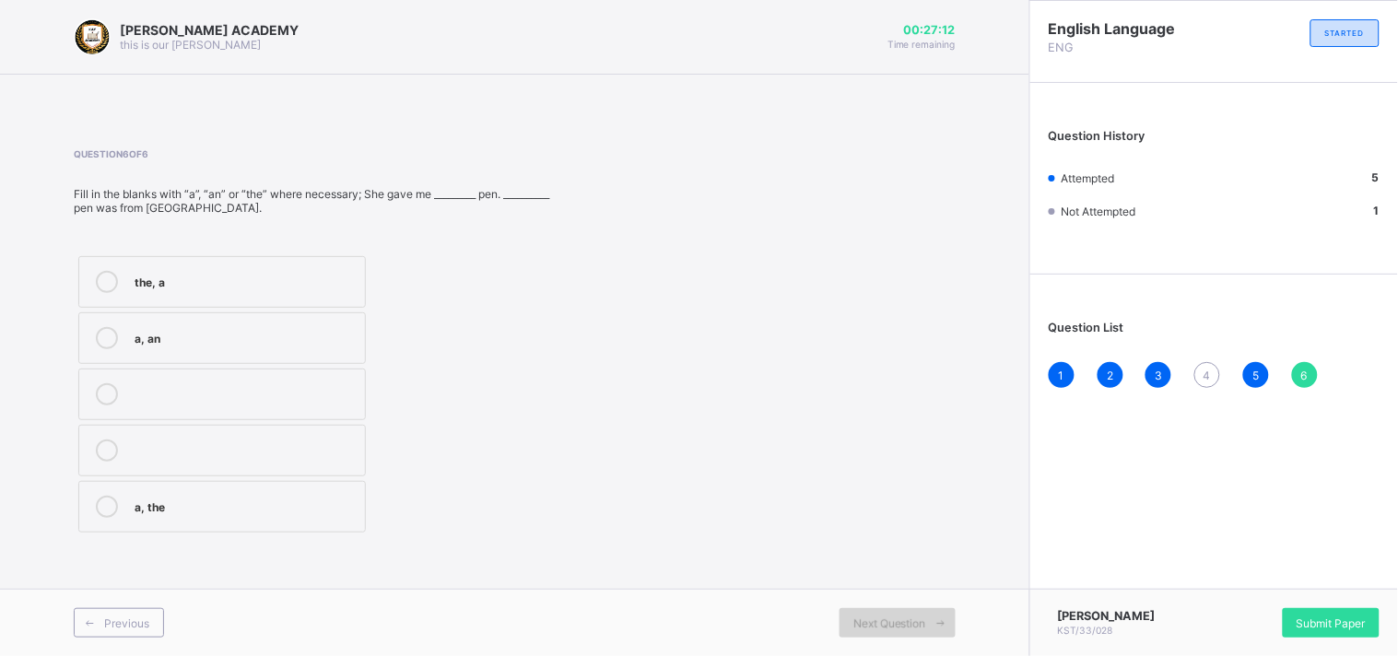
click at [905, 621] on span "Next Question" at bounding box center [889, 623] width 73 height 14
click at [1061, 24] on span "English Language" at bounding box center [1132, 28] width 166 height 18
click at [1061, 23] on span "English Language" at bounding box center [1132, 28] width 166 height 18
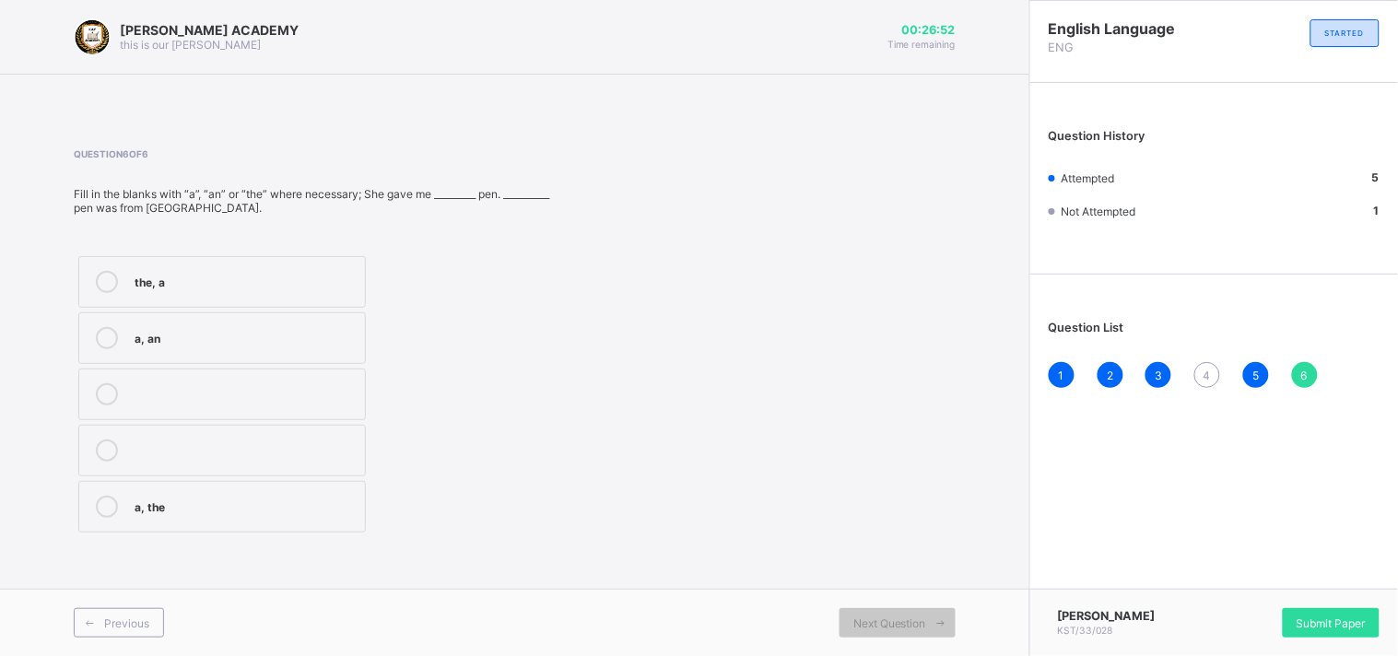
click at [1312, 606] on div "[PERSON_NAME] KST/33/028 Submit Paper" at bounding box center [1213, 622] width 369 height 67
click at [1313, 608] on div "Submit Paper" at bounding box center [1331, 622] width 97 height 29
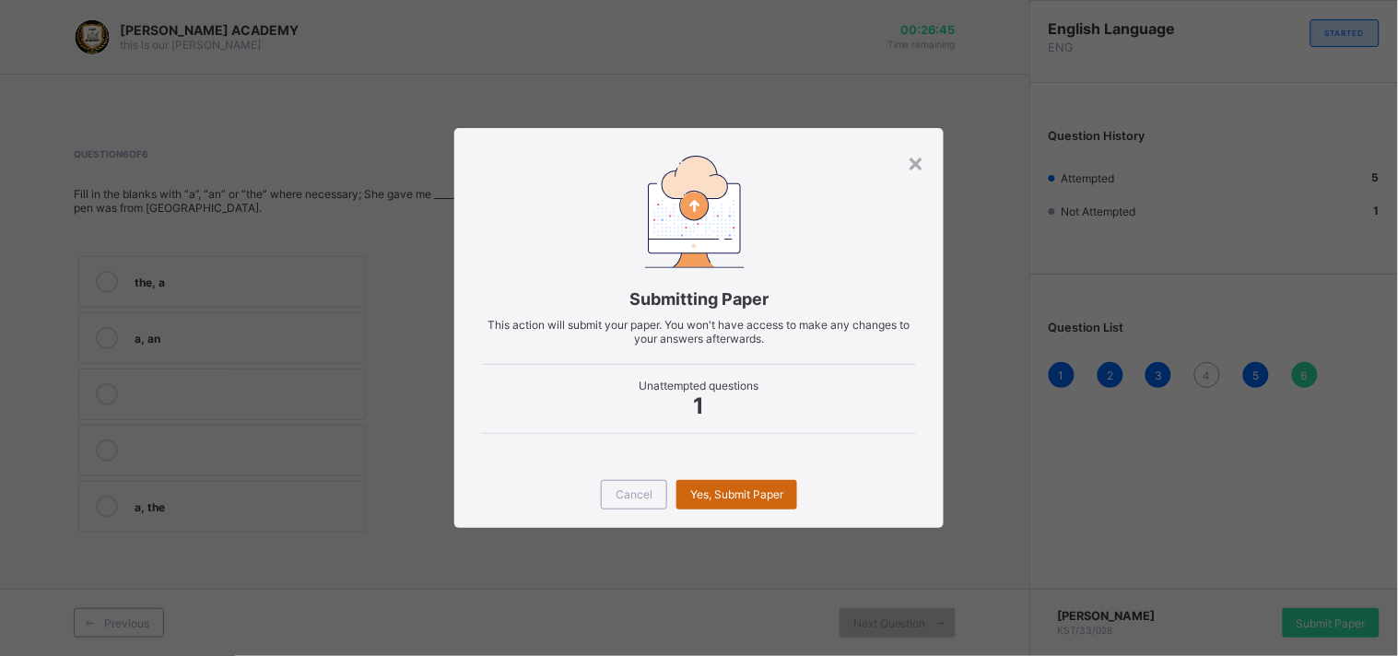
click at [738, 495] on span "Yes, Submit Paper" at bounding box center [736, 494] width 93 height 14
click at [737, 494] on div "Yes, Submit Paper" at bounding box center [736, 494] width 121 height 29
click at [737, 496] on div "Yes, Submit Paper" at bounding box center [736, 494] width 121 height 29
click at [738, 496] on span "Yes, Submit Paper" at bounding box center [736, 494] width 93 height 14
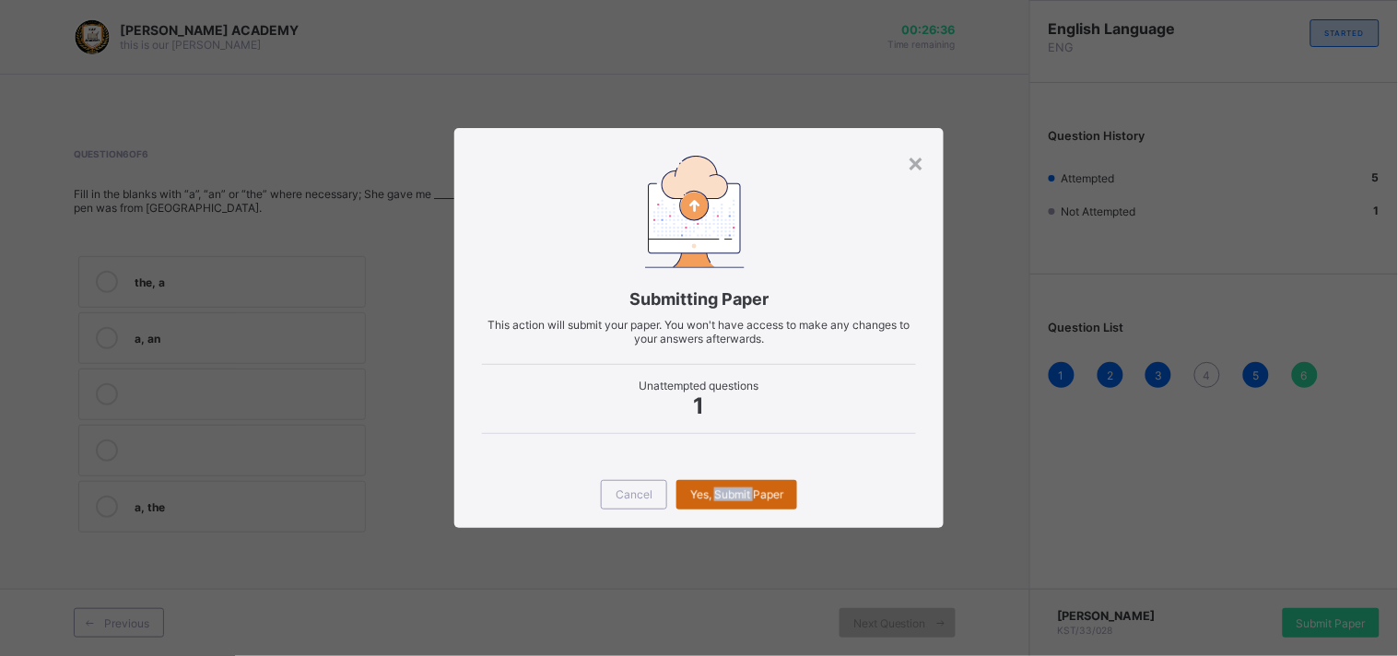
click at [738, 496] on span "Yes, Submit Paper" at bounding box center [736, 494] width 93 height 14
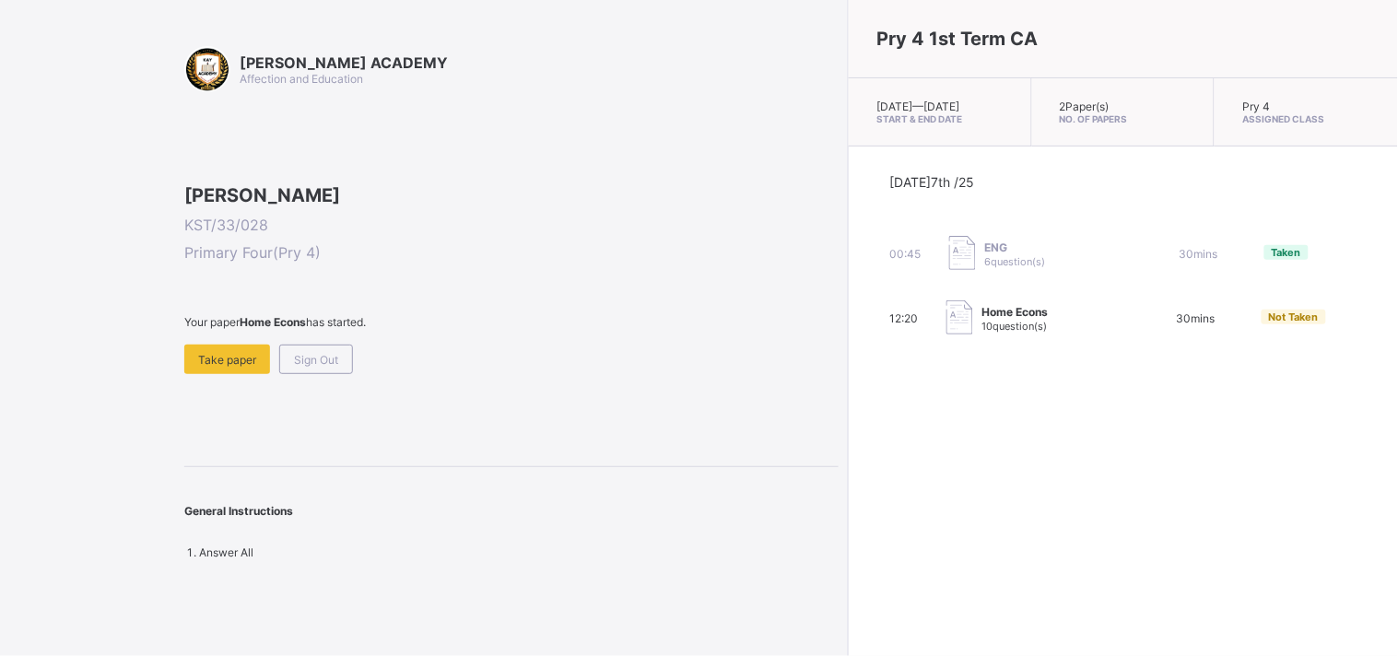
click at [209, 345] on span at bounding box center [511, 337] width 654 height 16
click at [215, 374] on div "Take paper" at bounding box center [227, 359] width 86 height 29
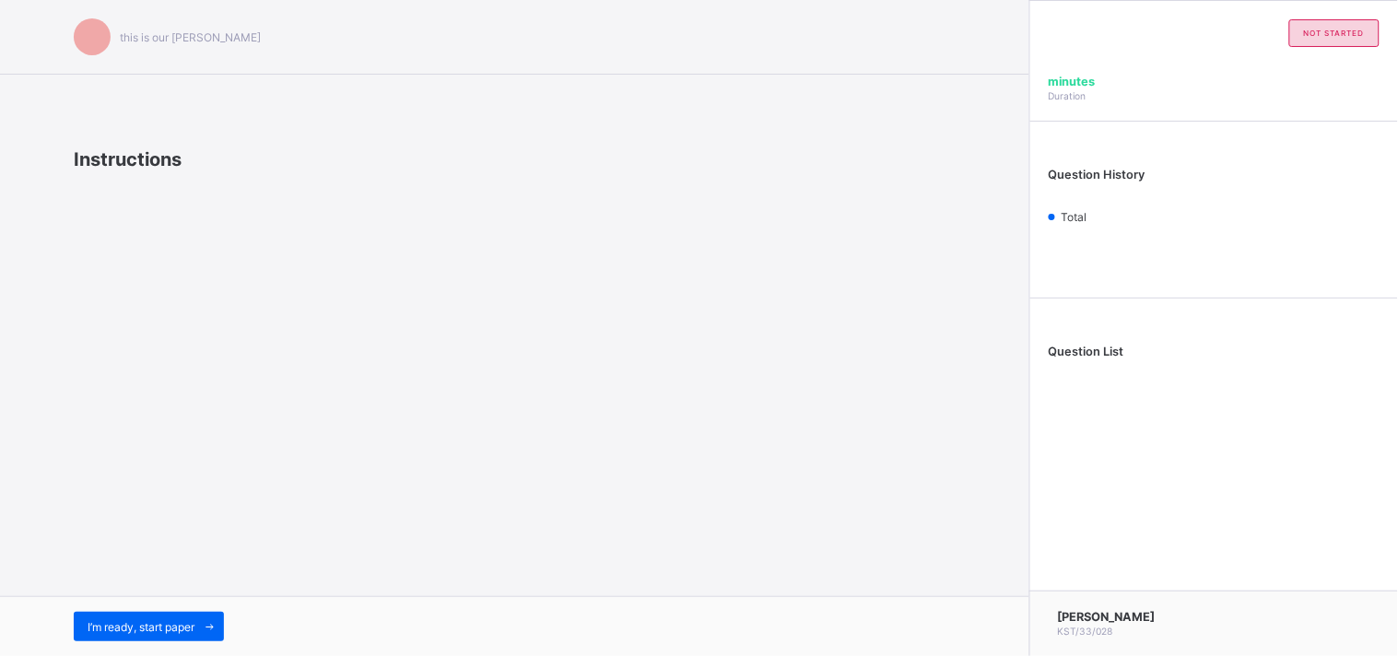
click at [215, 463] on div "this is our [PERSON_NAME] Instructions I’m ready, start paper" at bounding box center [514, 328] width 1029 height 656
click at [157, 617] on div "I’m ready, start paper" at bounding box center [149, 626] width 150 height 29
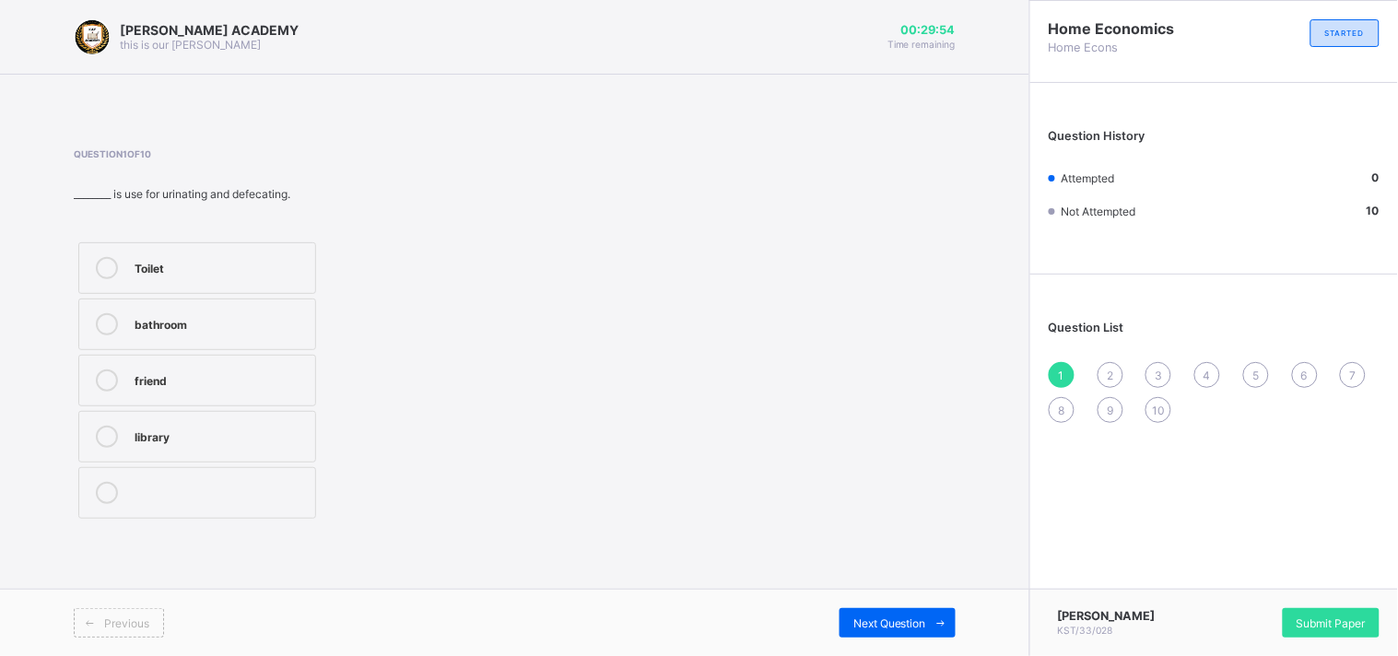
click at [275, 267] on div "Toilet" at bounding box center [220, 266] width 171 height 18
click at [860, 612] on div "Next Question" at bounding box center [897, 622] width 116 height 29
click at [296, 369] on div "school" at bounding box center [220, 378] width 171 height 18
click at [885, 617] on span "Next Question" at bounding box center [889, 623] width 73 height 14
click at [263, 384] on div "TRUE" at bounding box center [220, 378] width 171 height 18
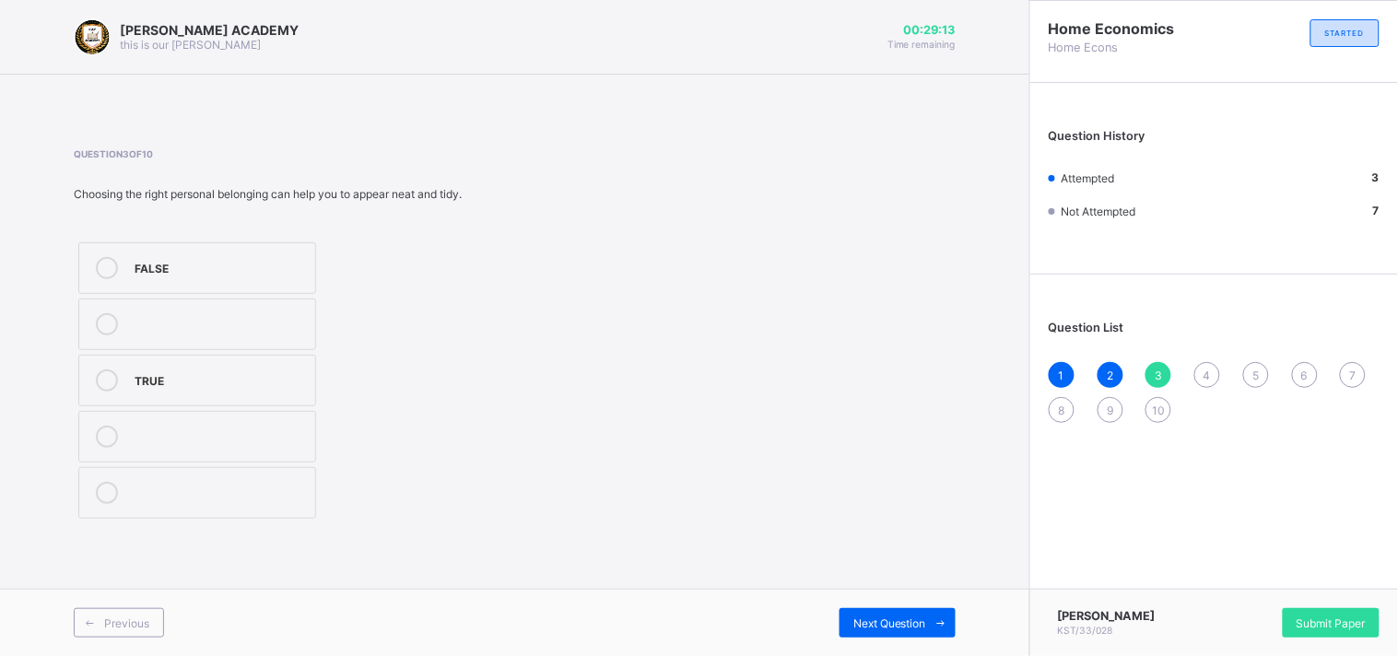
click at [890, 605] on div "Previous Next Question" at bounding box center [514, 622] width 1029 height 67
click at [890, 612] on div "Next Question" at bounding box center [897, 622] width 116 height 29
click at [235, 498] on div "House" at bounding box center [220, 491] width 171 height 18
click at [876, 623] on span "Next Question" at bounding box center [889, 623] width 73 height 14
click at [854, 606] on div "Previous Next Question" at bounding box center [514, 622] width 1029 height 67
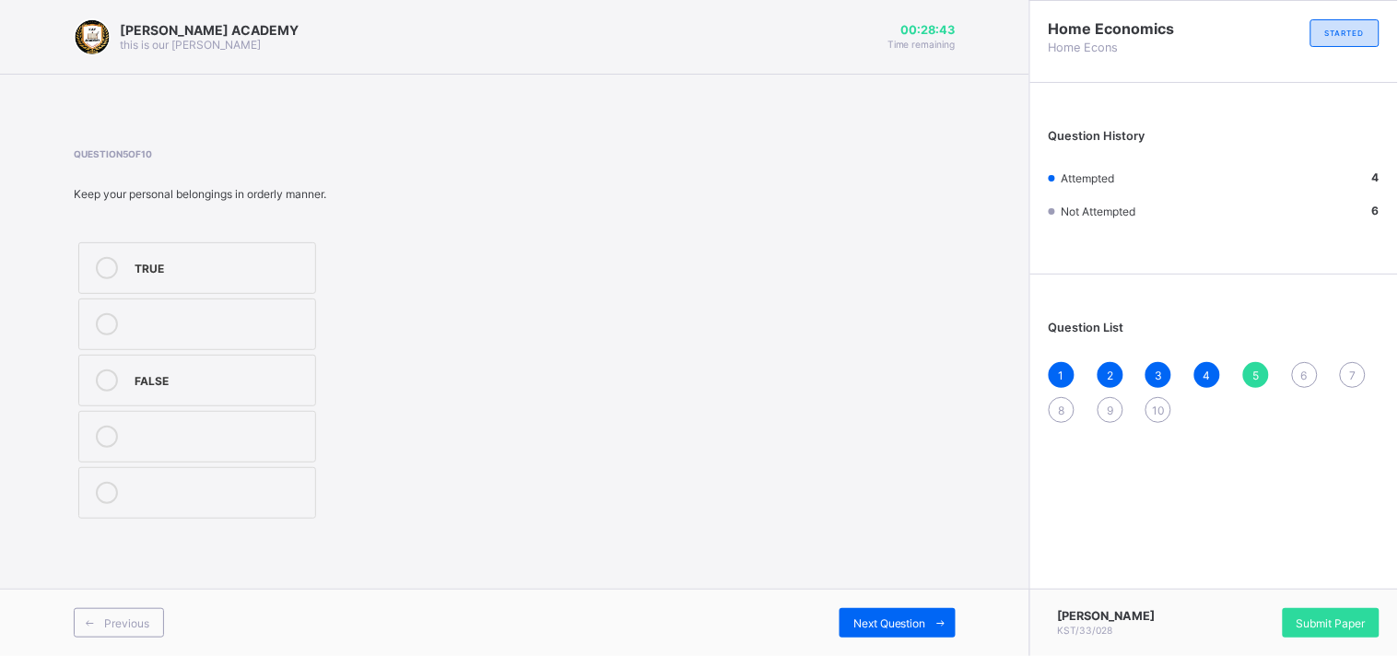
click at [271, 259] on div "TRUE" at bounding box center [220, 266] width 171 height 18
click at [900, 623] on span "Next Question" at bounding box center [889, 623] width 73 height 14
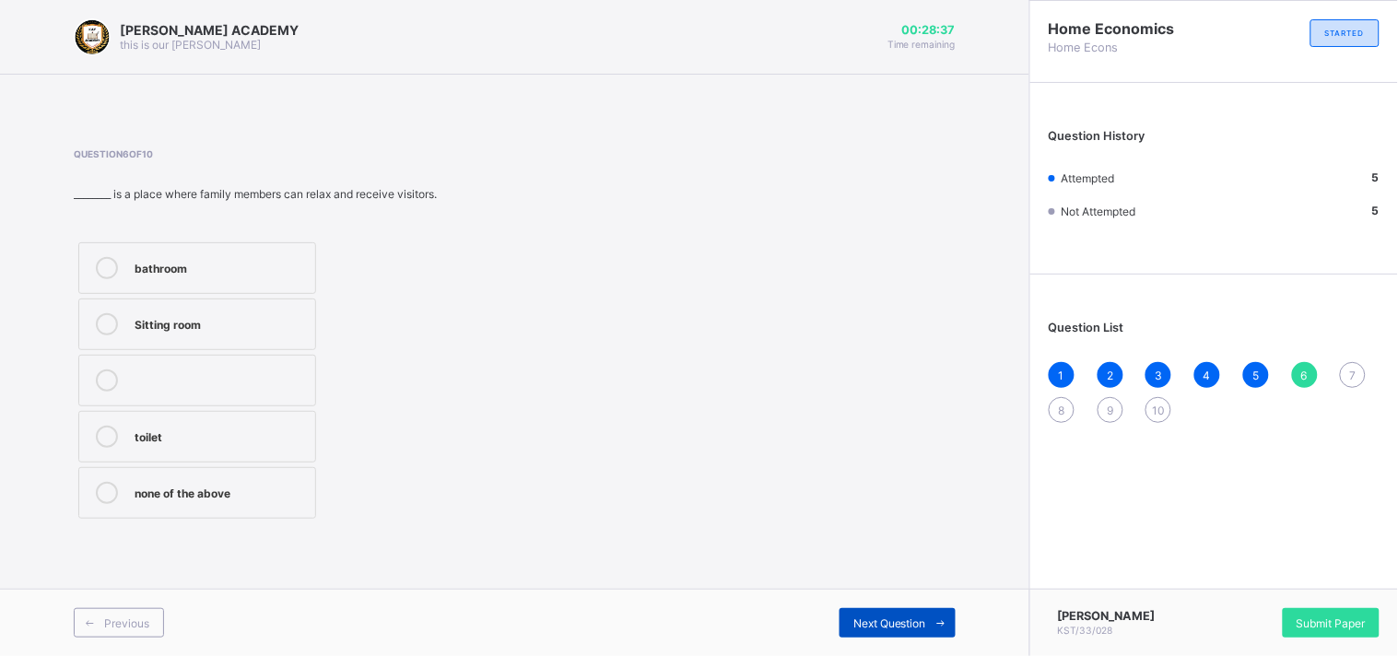
click at [900, 623] on span "Next Question" at bounding box center [889, 623] width 73 height 14
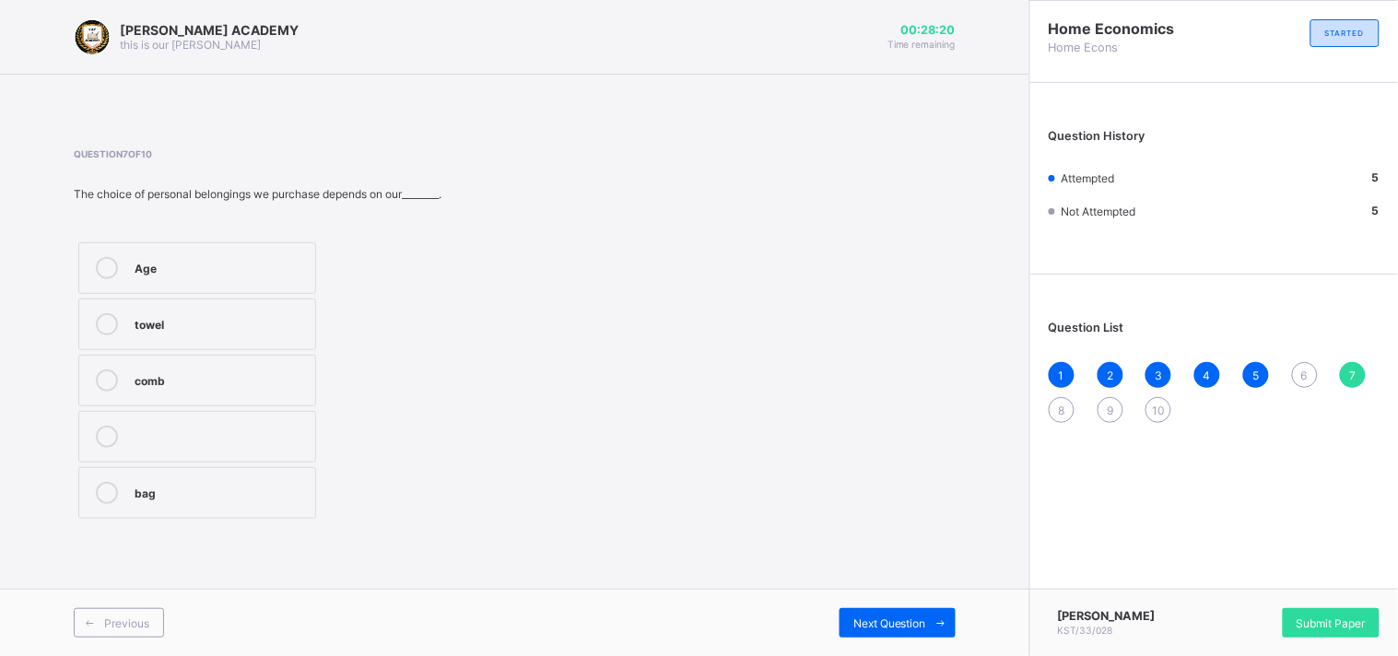
click at [263, 245] on label "Age" at bounding box center [197, 268] width 238 height 52
click at [860, 611] on div "Next Question" at bounding box center [897, 622] width 116 height 29
click at [725, 489] on div "Question 8 of 10 A________ is a building where people live. family motor House …" at bounding box center [515, 335] width 882 height 375
click at [268, 370] on div "House" at bounding box center [220, 378] width 171 height 18
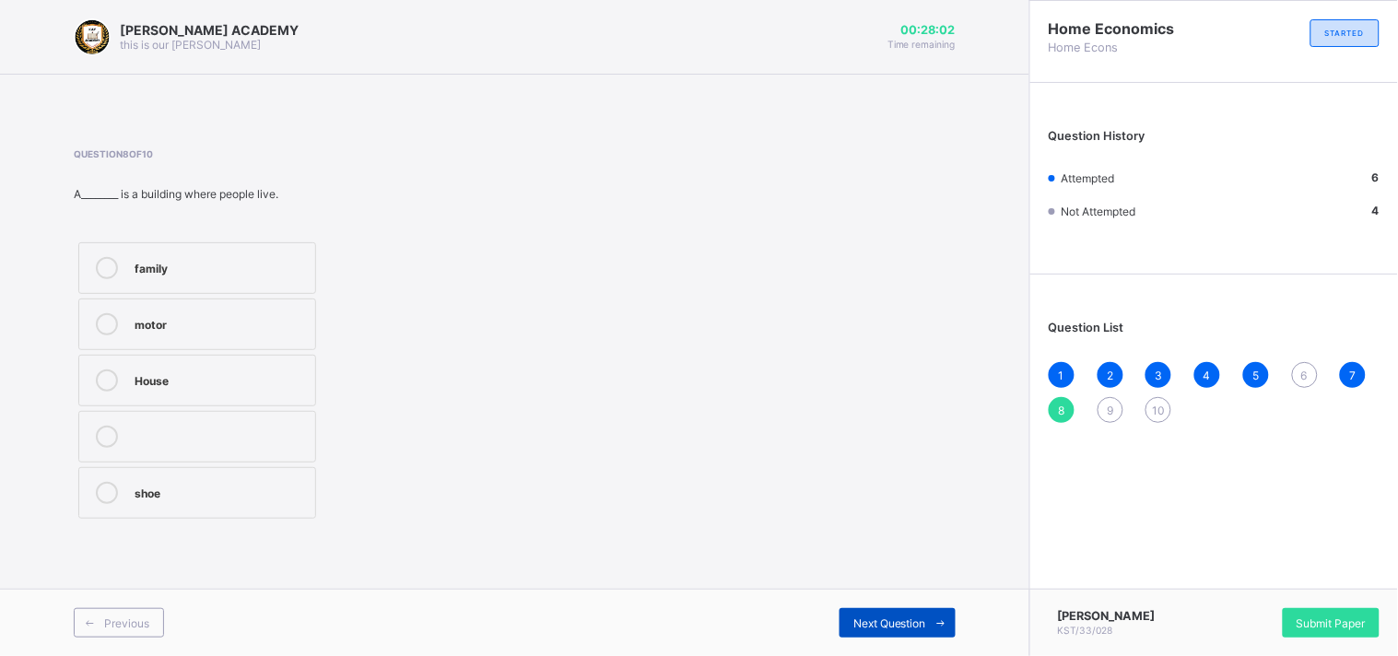
click at [887, 611] on div "Next Question" at bounding box center [897, 622] width 116 height 29
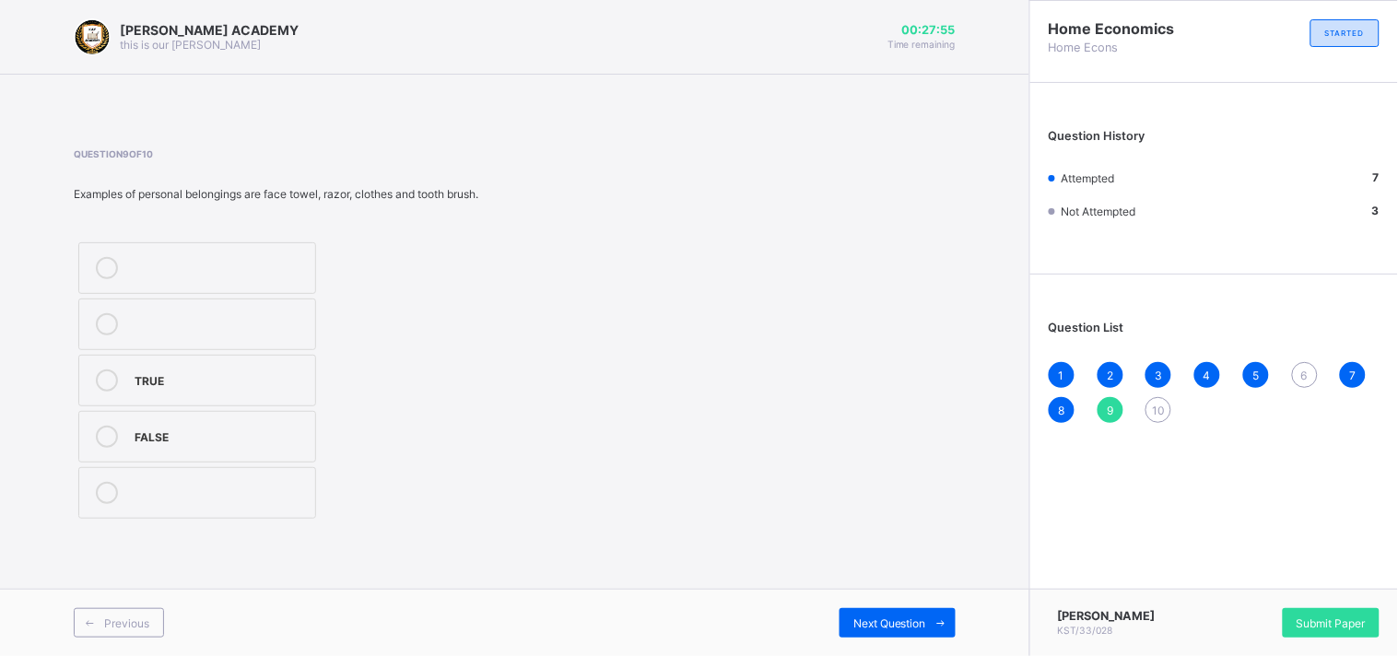
click at [287, 372] on div "TRUE" at bounding box center [220, 378] width 171 height 18
click at [860, 604] on div "Previous Next Question" at bounding box center [514, 622] width 1029 height 67
click at [1307, 369] on span "6" at bounding box center [1304, 376] width 6 height 14
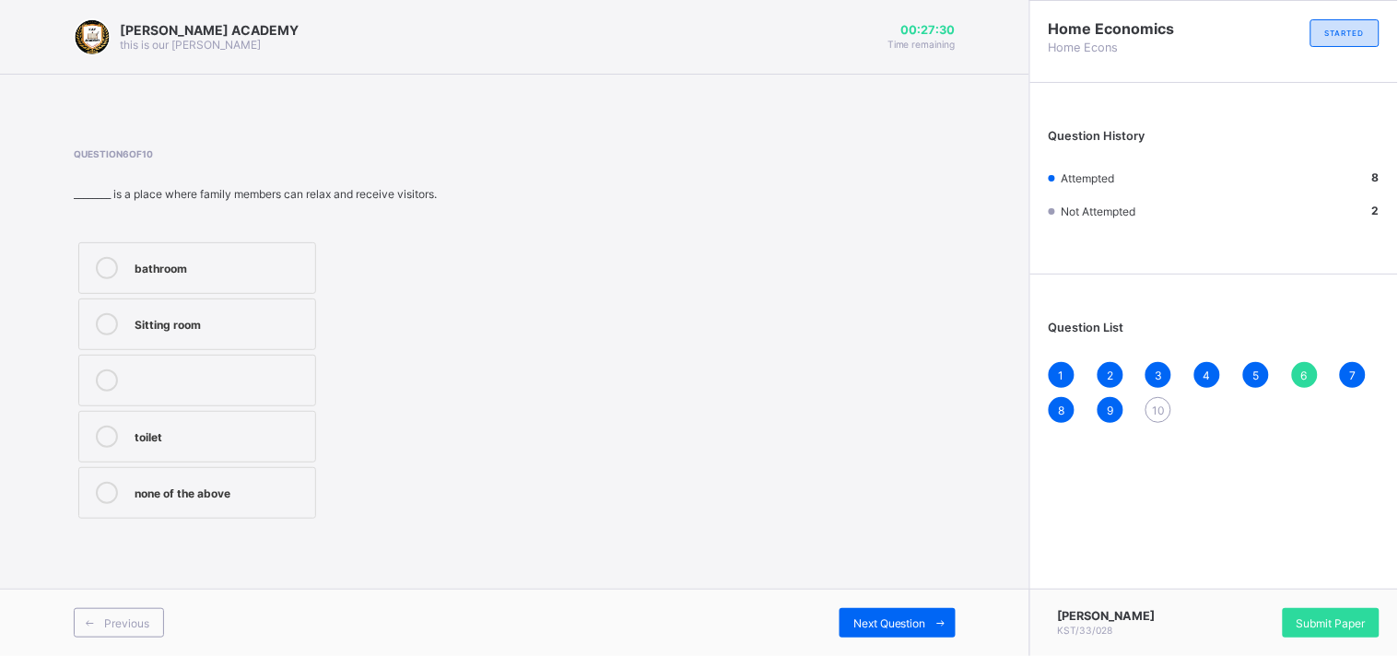
click at [291, 305] on label "Sitting room" at bounding box center [197, 325] width 238 height 52
click at [923, 616] on span "Next Question" at bounding box center [889, 623] width 73 height 14
click at [907, 605] on div "Previous Next Question" at bounding box center [514, 622] width 1029 height 67
click at [1154, 404] on span "10" at bounding box center [1158, 411] width 13 height 14
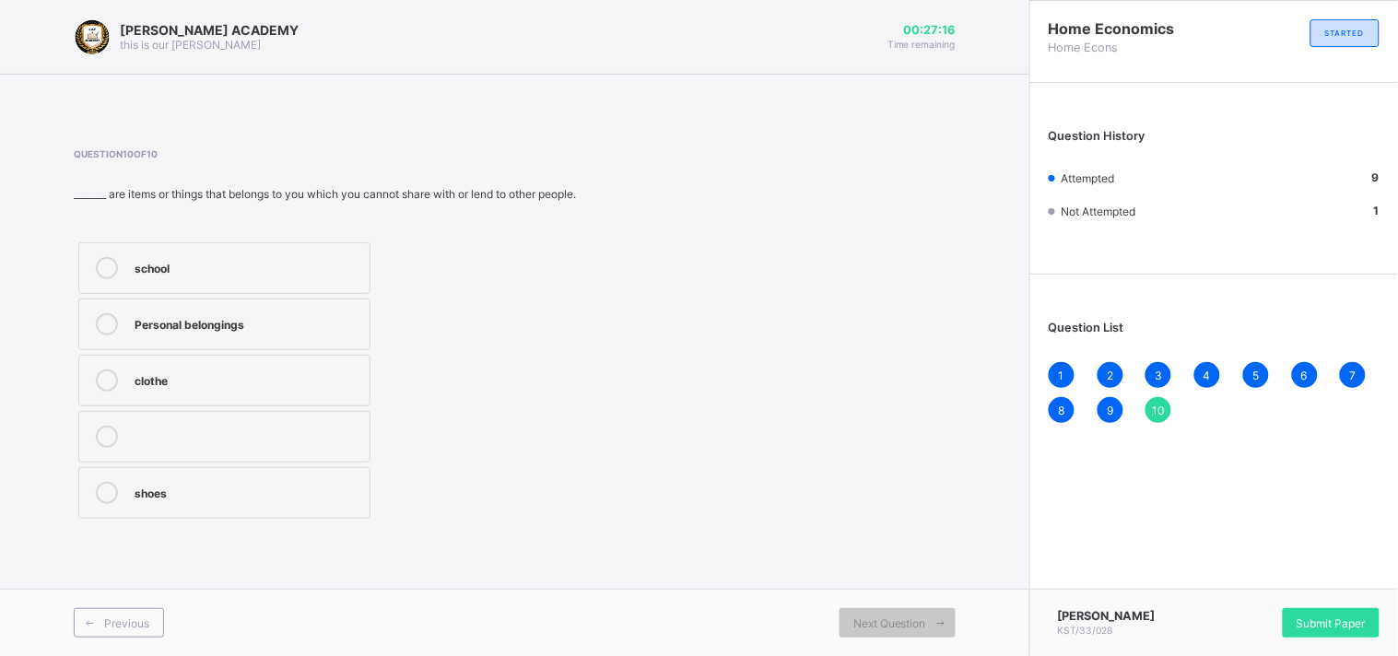
click at [1154, 404] on span "10" at bounding box center [1158, 411] width 13 height 14
click at [321, 313] on label "Personal belongings" at bounding box center [224, 325] width 292 height 52
click at [874, 627] on span "Next Question" at bounding box center [889, 623] width 73 height 14
drag, startPoint x: 874, startPoint y: 627, endPoint x: 878, endPoint y: 614, distance: 14.6
click at [878, 614] on div "Next Question" at bounding box center [897, 622] width 116 height 29
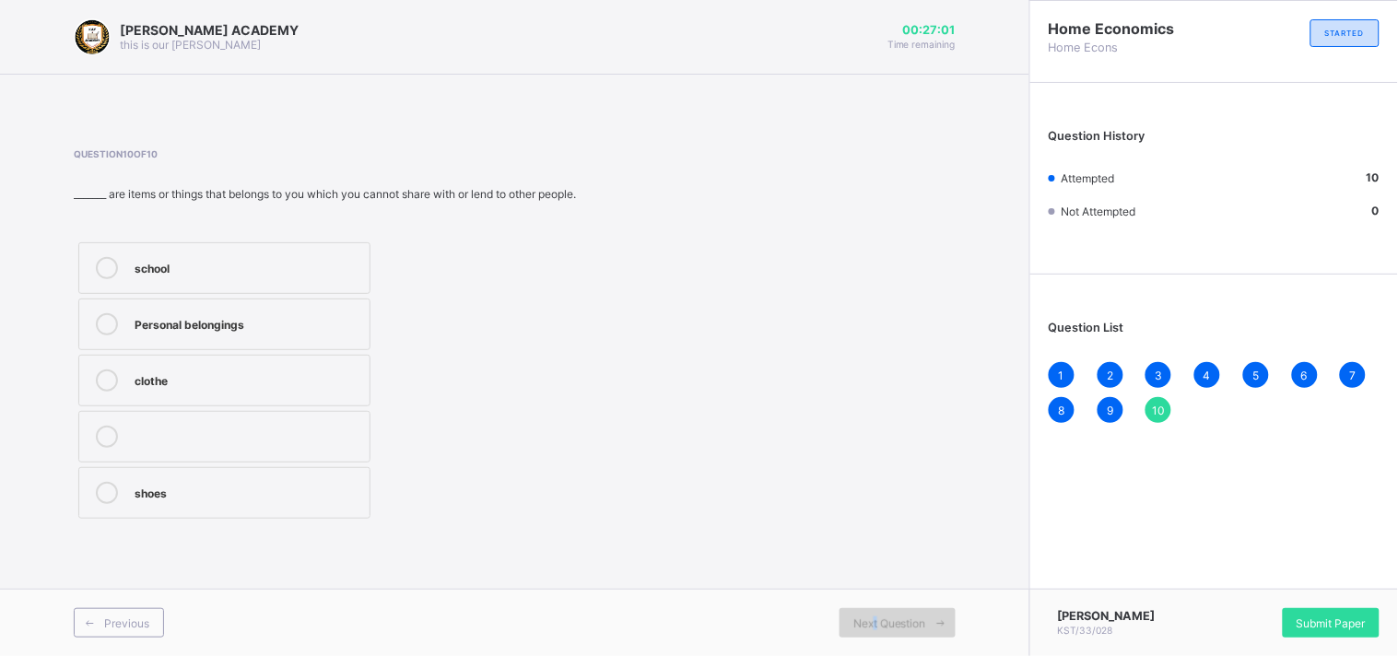
click at [878, 615] on div "Next Question" at bounding box center [897, 622] width 116 height 29
click at [903, 616] on span "Next Question" at bounding box center [889, 623] width 73 height 14
click at [927, 616] on div "Next Question" at bounding box center [897, 622] width 116 height 29
click at [271, 332] on div "Personal belongings" at bounding box center [248, 322] width 226 height 18
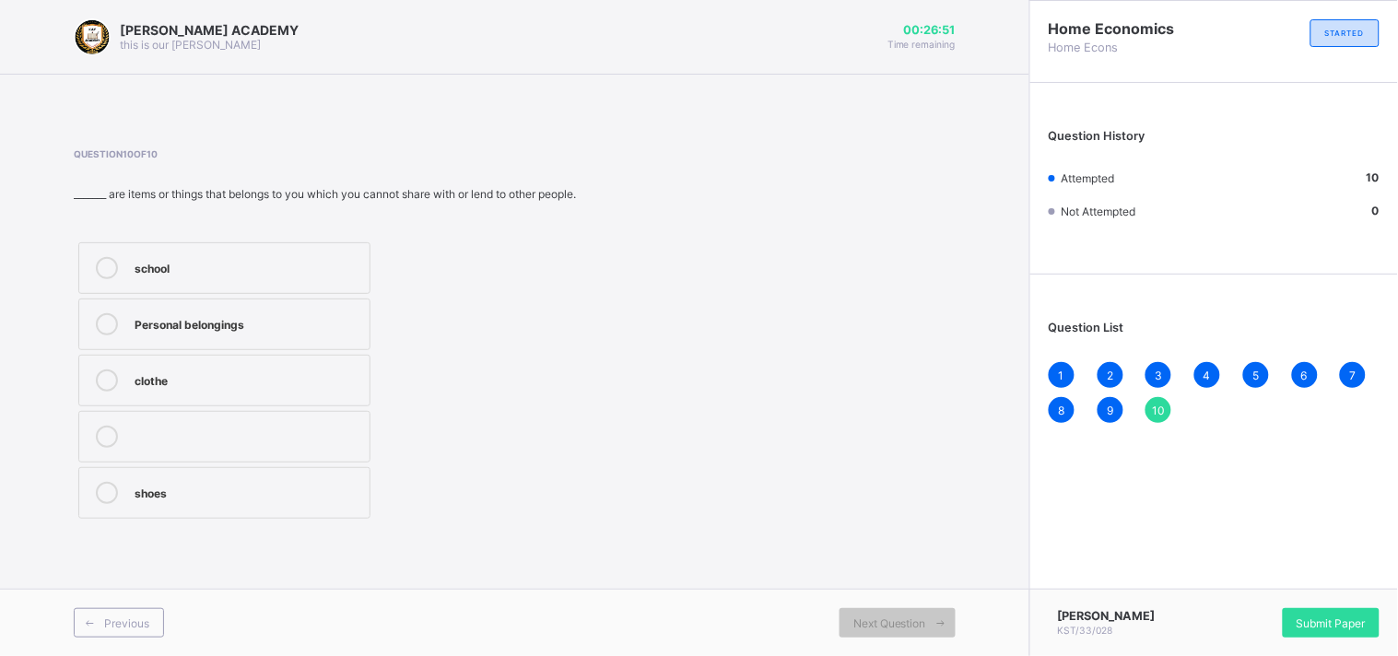
click at [271, 332] on div "Personal belongings" at bounding box center [248, 322] width 226 height 18
click at [272, 327] on div "Personal belongings" at bounding box center [248, 322] width 226 height 18
click at [272, 326] on div "Personal belongings" at bounding box center [248, 322] width 226 height 18
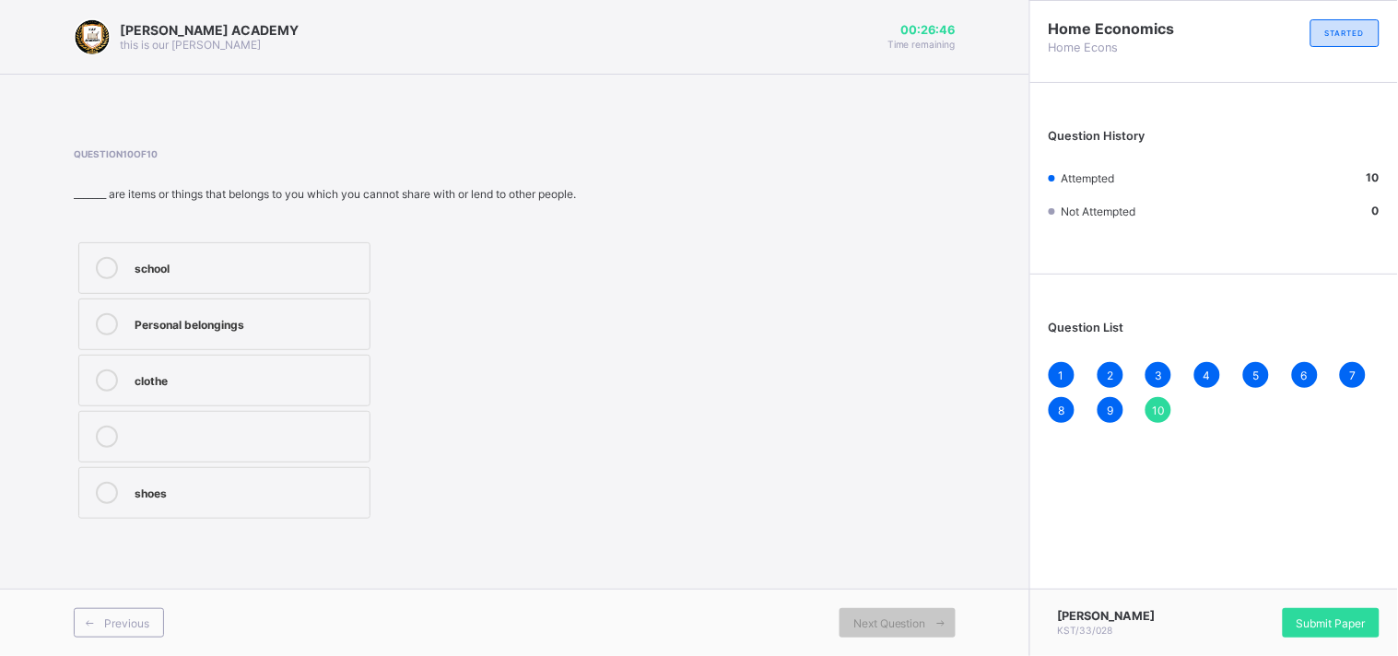
click at [107, 313] on label "Personal belongings" at bounding box center [224, 325] width 292 height 52
click at [106, 346] on label "Personal belongings" at bounding box center [224, 325] width 292 height 52
click at [106, 335] on icon at bounding box center [107, 324] width 22 height 22
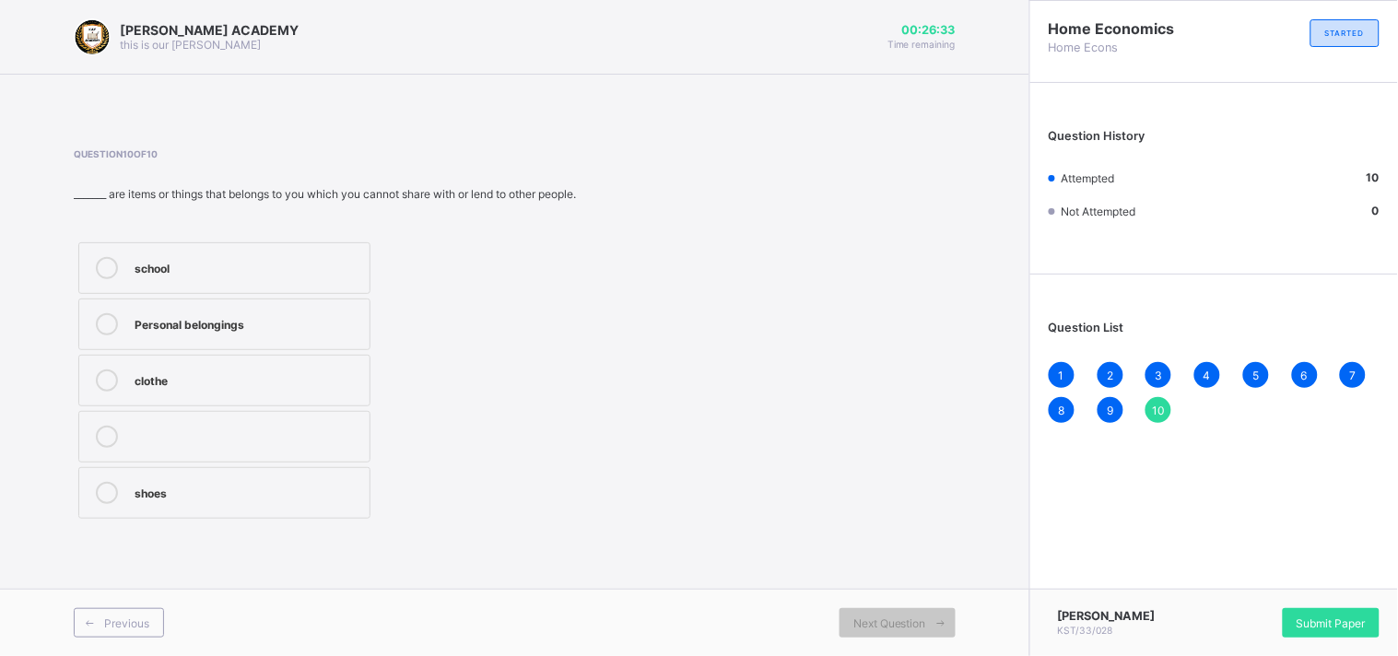
click at [900, 604] on div "Previous Next Question" at bounding box center [514, 622] width 1029 height 67
click at [1349, 621] on span "Submit Paper" at bounding box center [1330, 623] width 69 height 14
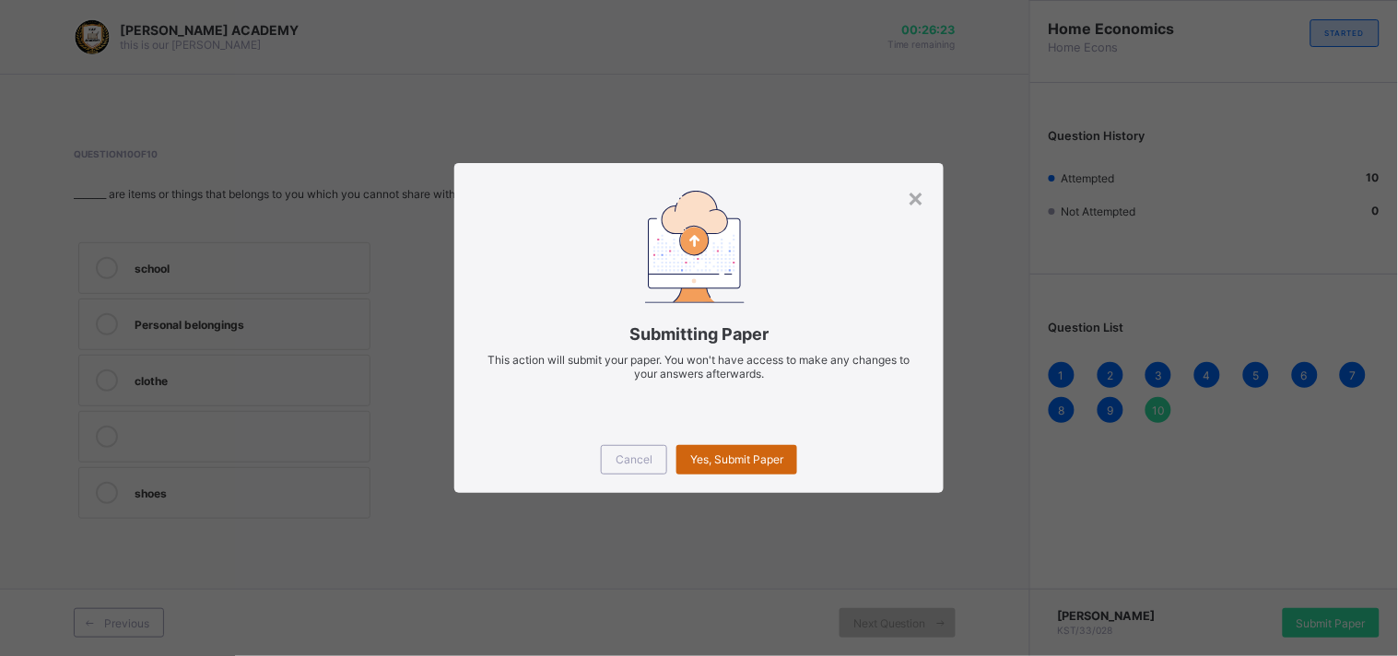
click at [722, 456] on span "Yes, Submit Paper" at bounding box center [736, 459] width 93 height 14
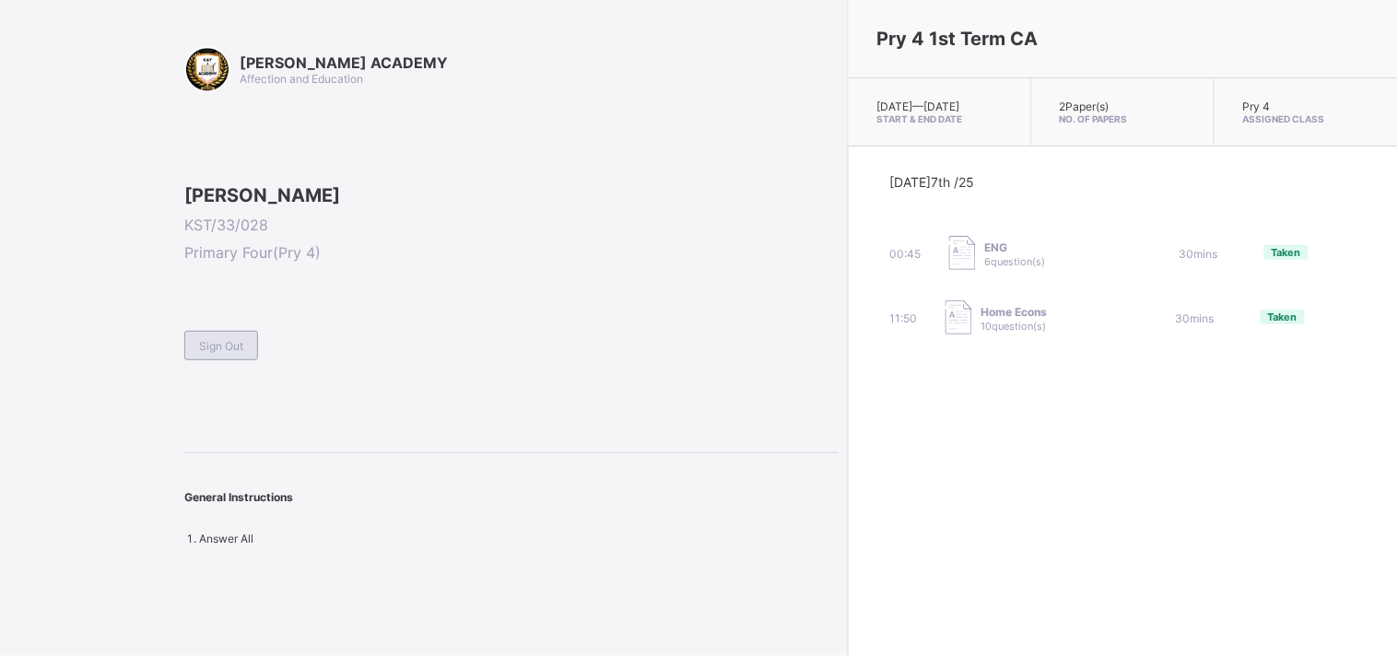
click at [227, 353] on span "Sign Out" at bounding box center [221, 346] width 44 height 14
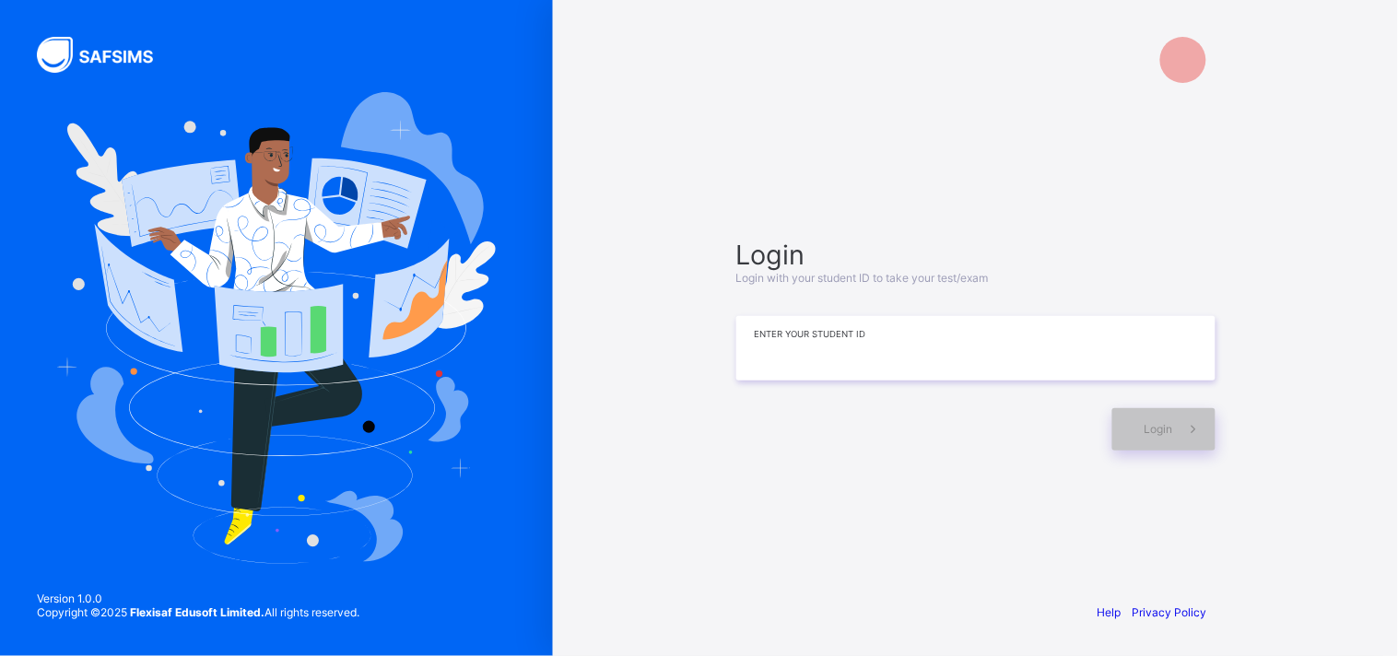
click at [771, 360] on input at bounding box center [975, 348] width 479 height 64
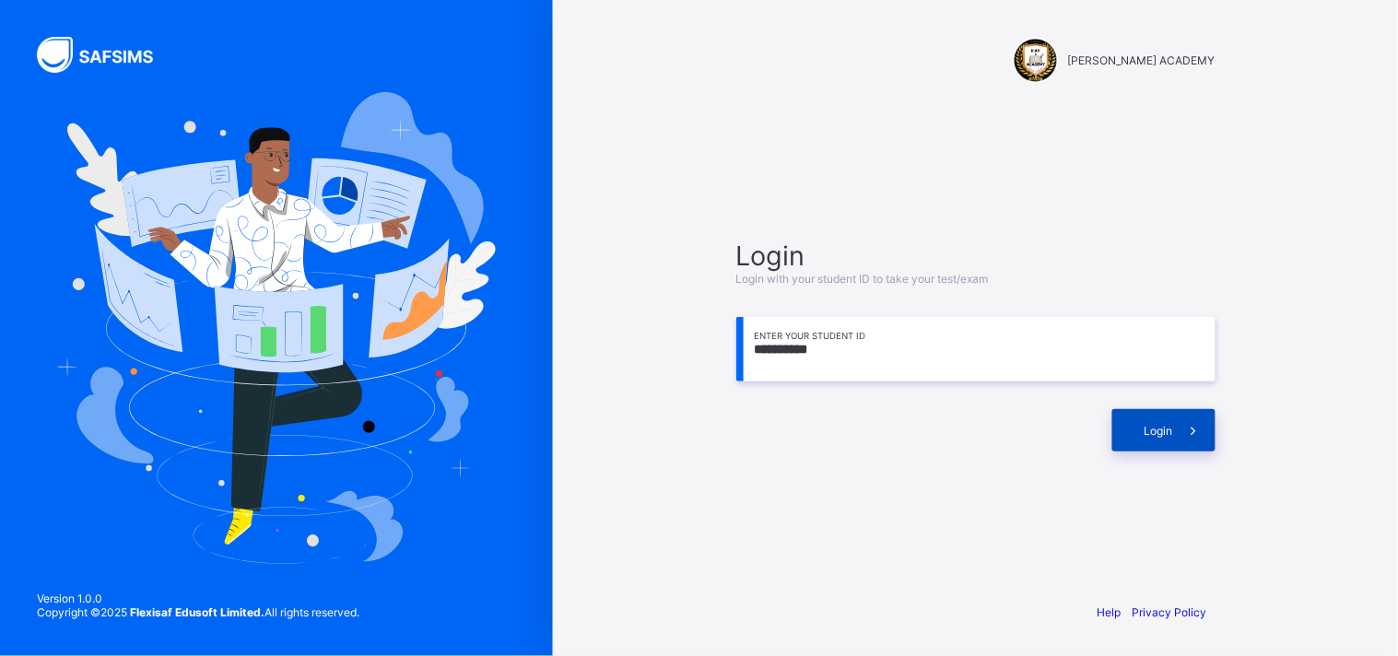
type input "**********"
click at [1116, 417] on div "Login" at bounding box center [1163, 430] width 103 height 42
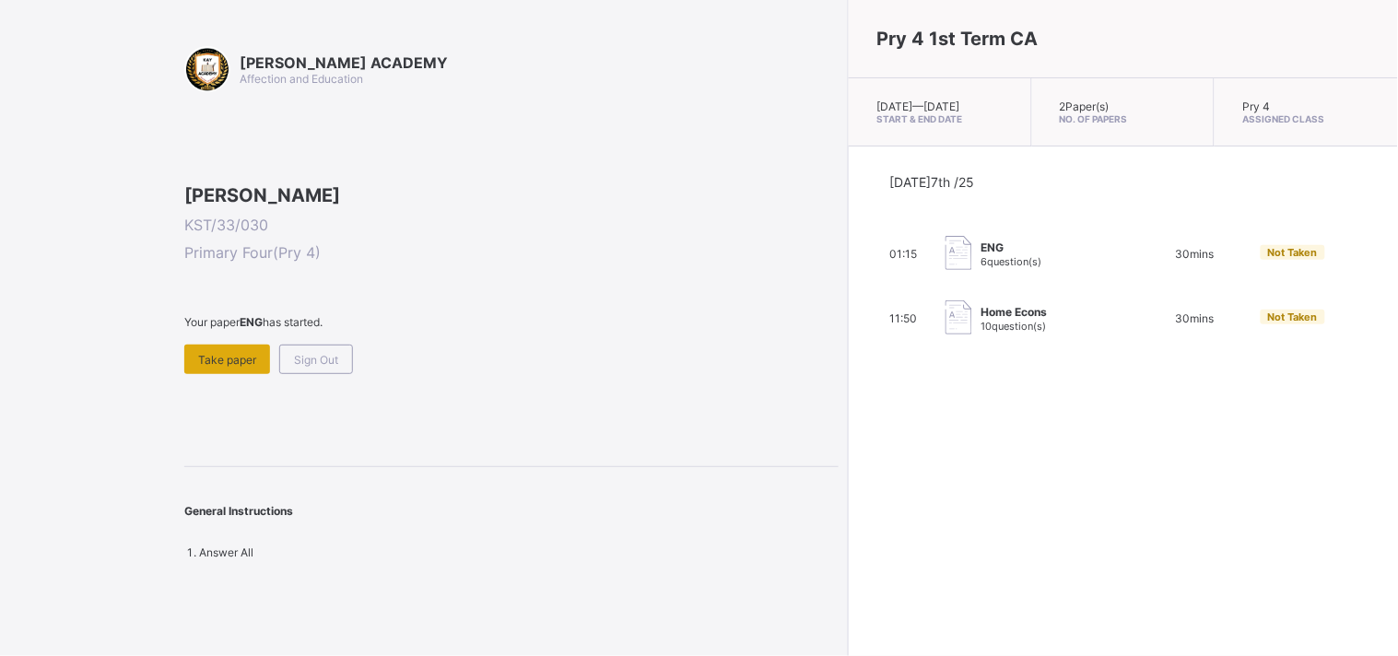
click at [242, 367] on span "Take paper" at bounding box center [227, 360] width 58 height 14
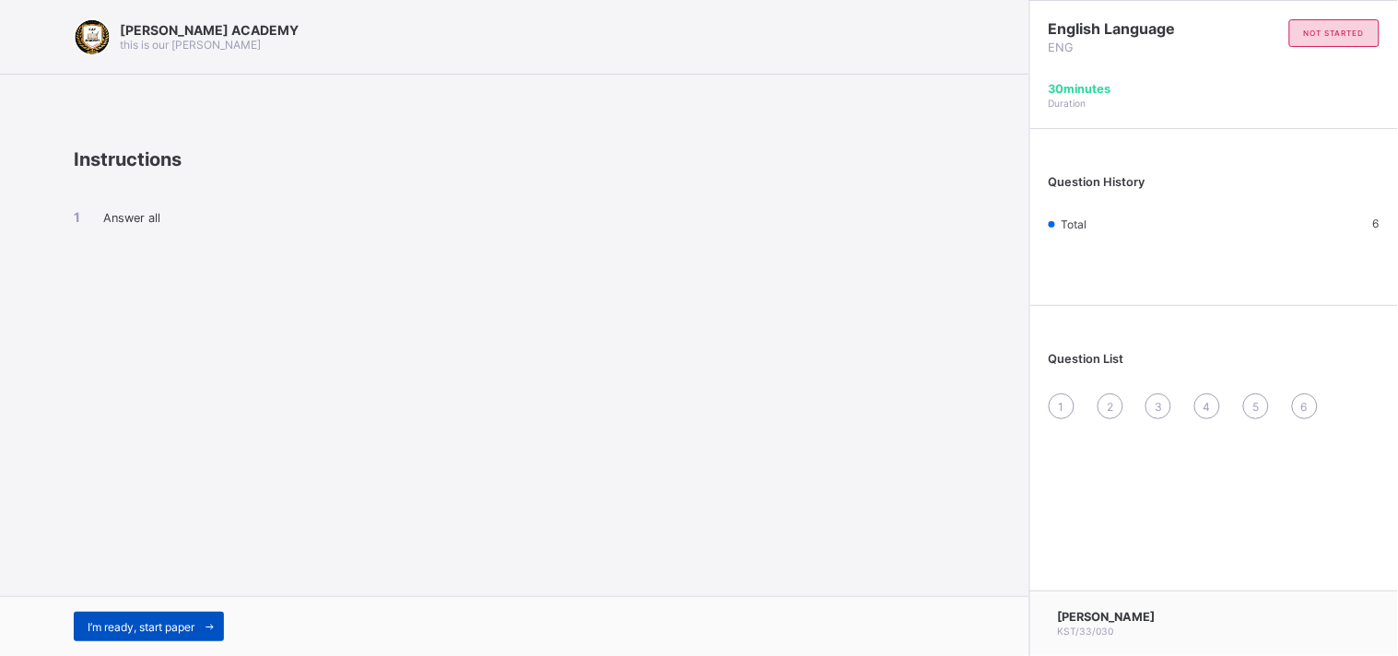
click at [189, 612] on div "I’m ready, start paper" at bounding box center [149, 626] width 150 height 29
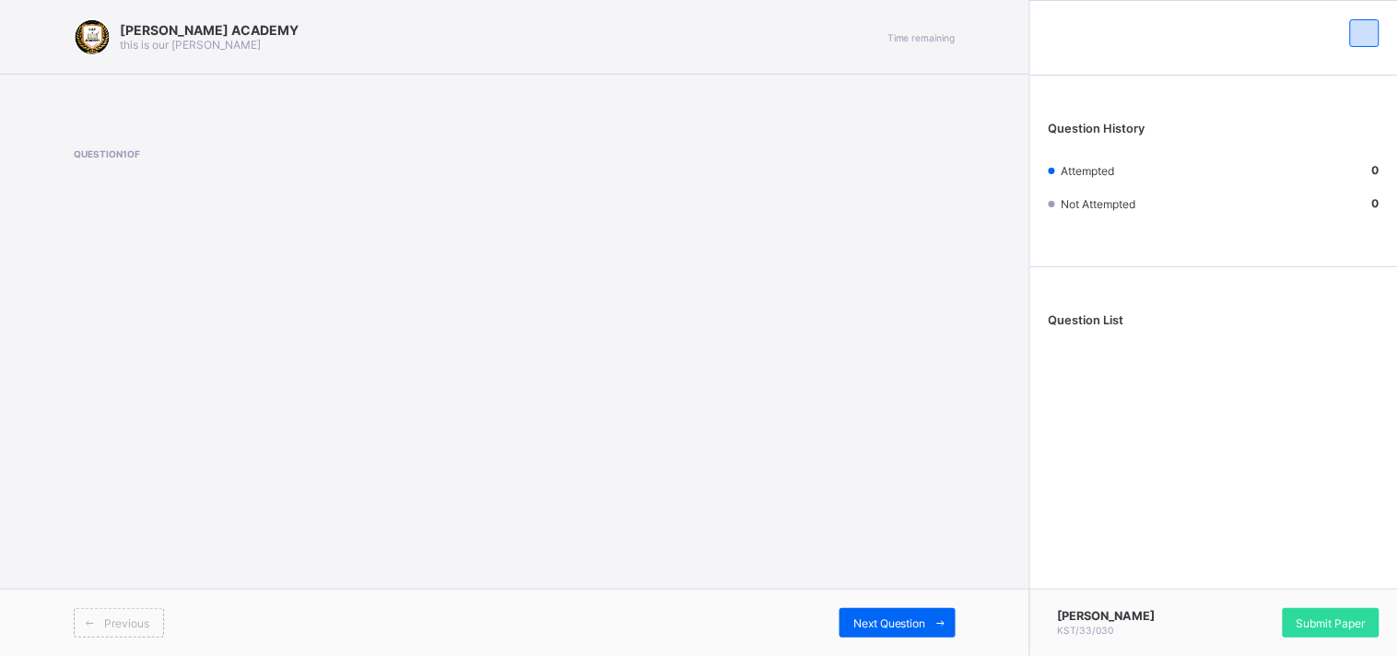
click at [252, 462] on div "[PERSON_NAME] ACADEMY this is our [PERSON_NAME] Time remaining Question 1 of Pr…" at bounding box center [514, 328] width 1029 height 656
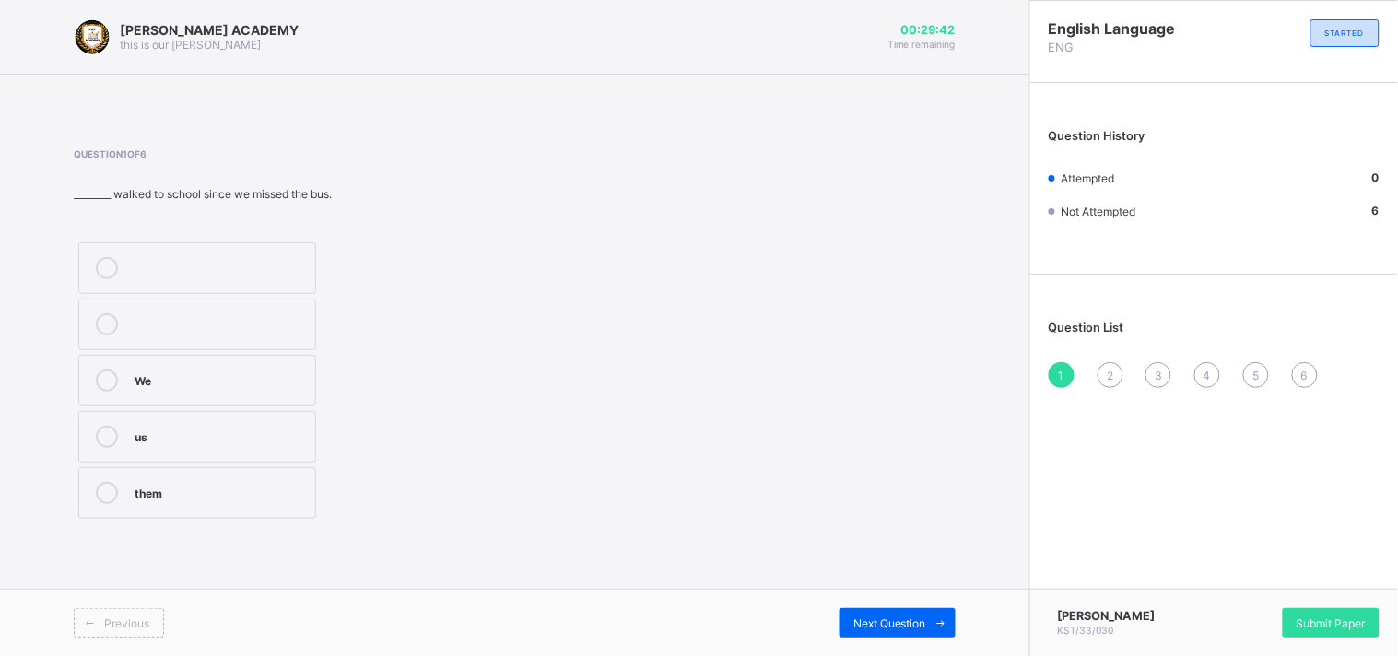
click at [103, 375] on icon at bounding box center [107, 380] width 22 height 22
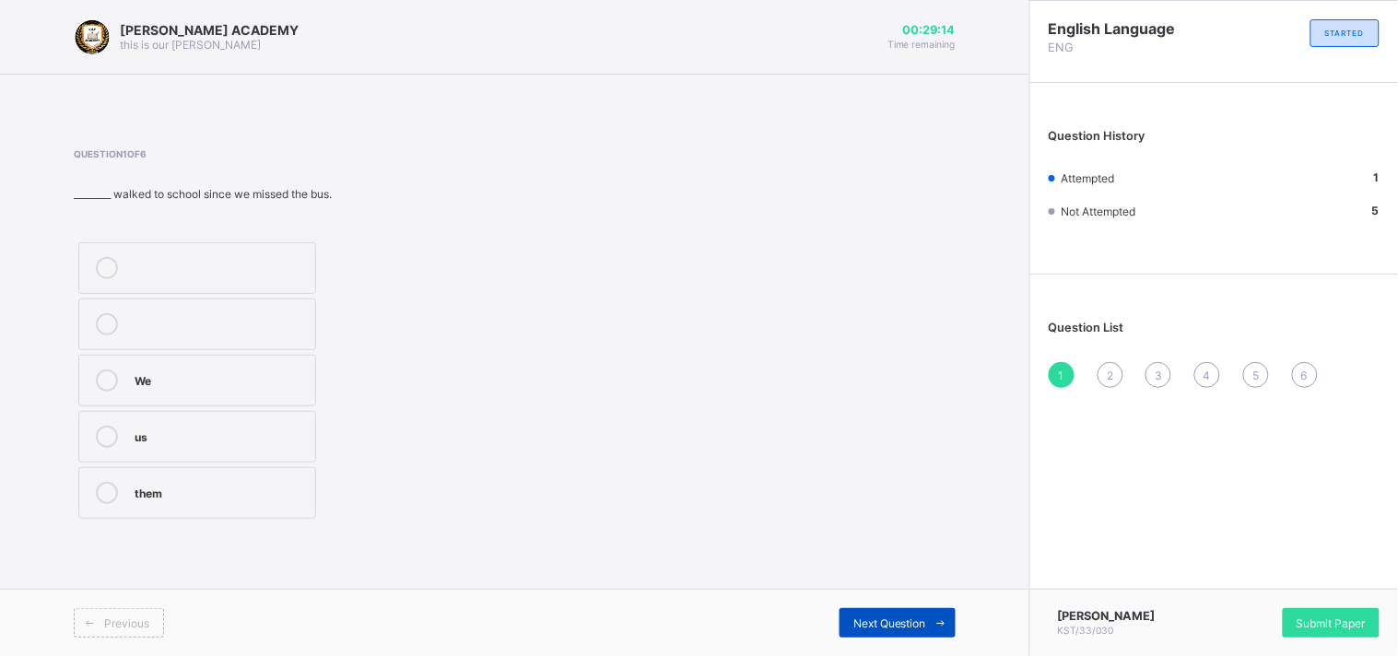
click at [840, 627] on div "Next Question" at bounding box center [897, 622] width 116 height 29
click at [840, 625] on div "Next Question" at bounding box center [897, 622] width 116 height 29
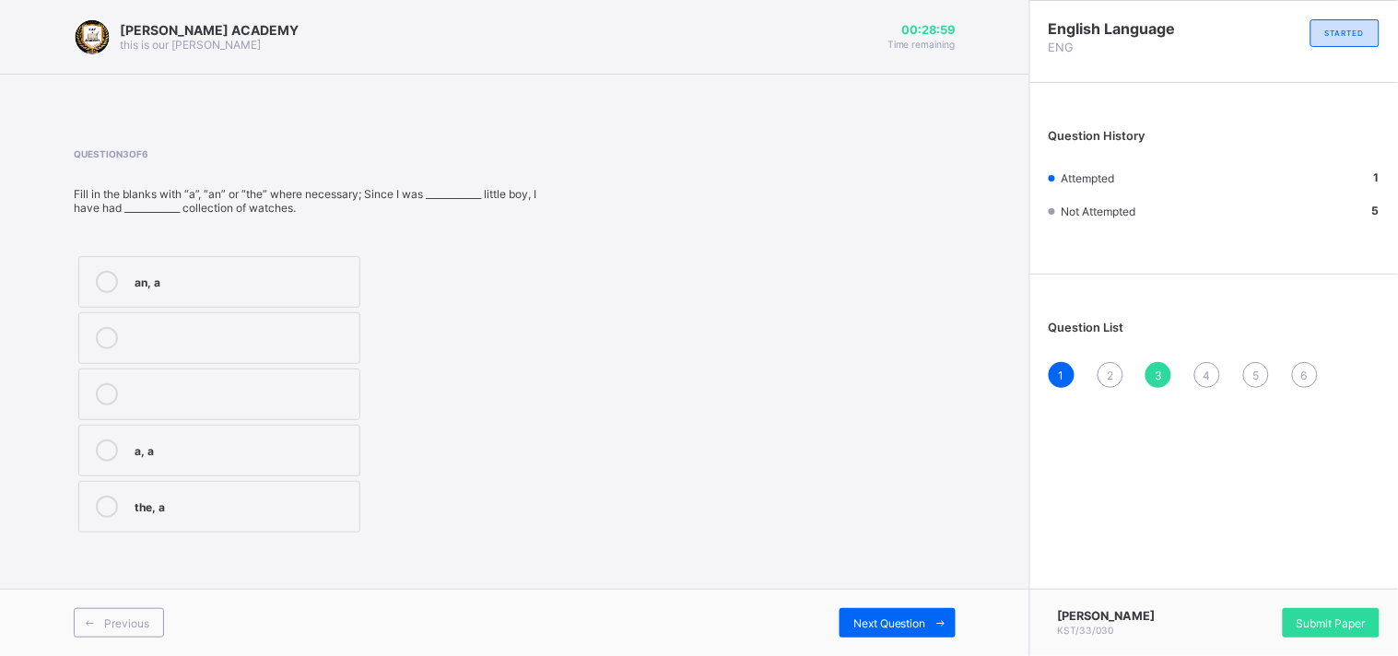
click at [1117, 373] on div "2" at bounding box center [1110, 375] width 26 height 26
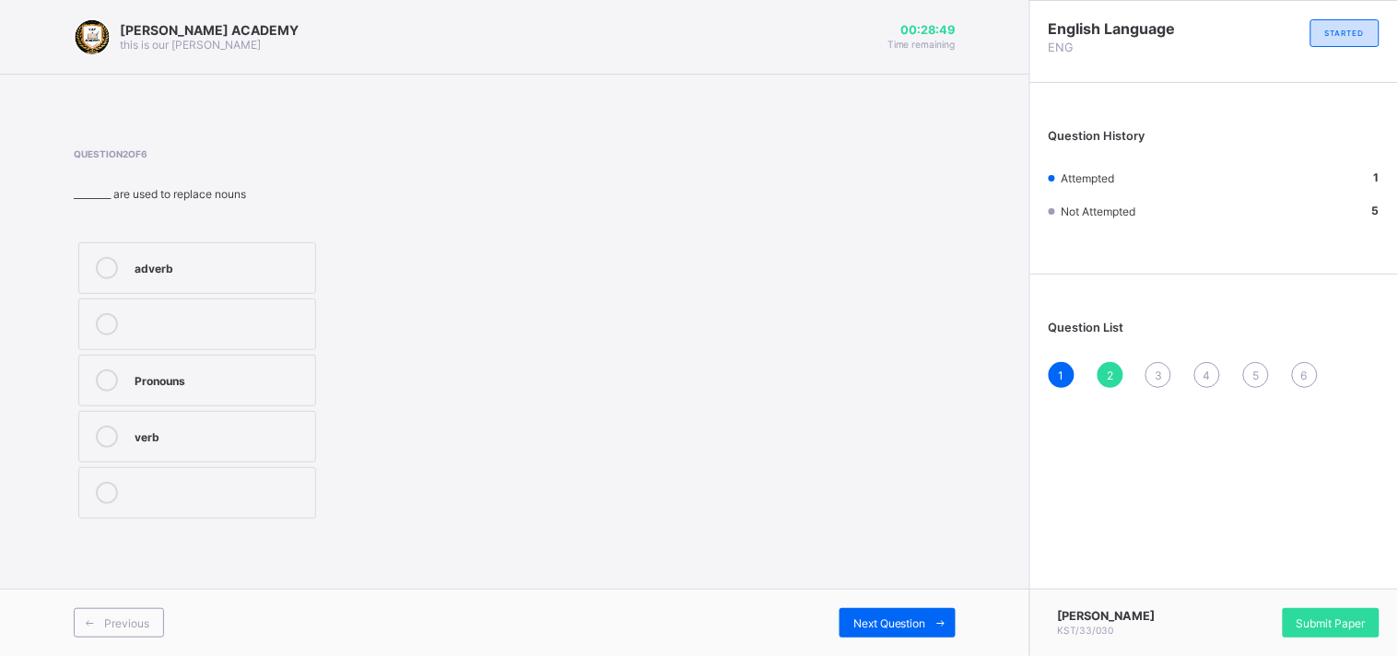
click at [111, 261] on icon at bounding box center [107, 268] width 22 height 22
click at [863, 625] on span "Next Question" at bounding box center [889, 623] width 73 height 14
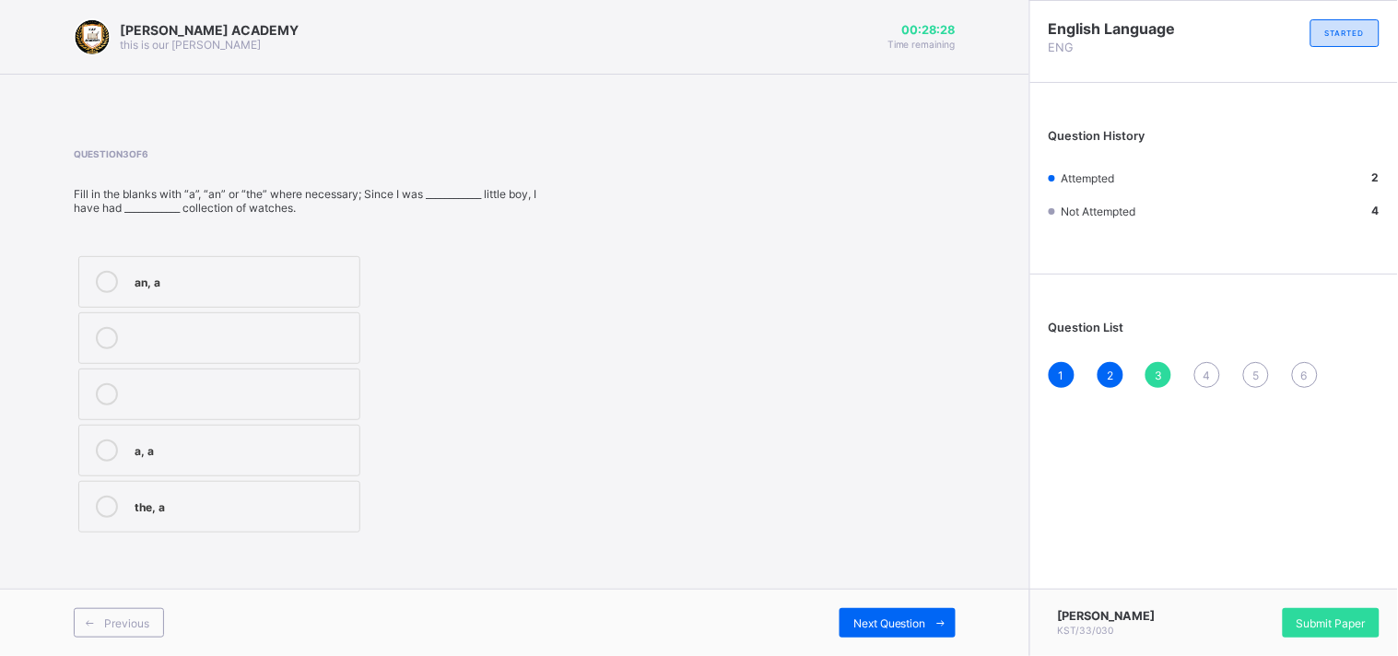
click at [105, 498] on icon at bounding box center [107, 507] width 22 height 22
click at [94, 336] on div at bounding box center [106, 338] width 37 height 22
click at [869, 616] on span "Next Question" at bounding box center [889, 623] width 73 height 14
drag, startPoint x: 641, startPoint y: 583, endPoint x: 581, endPoint y: 563, distance: 63.2
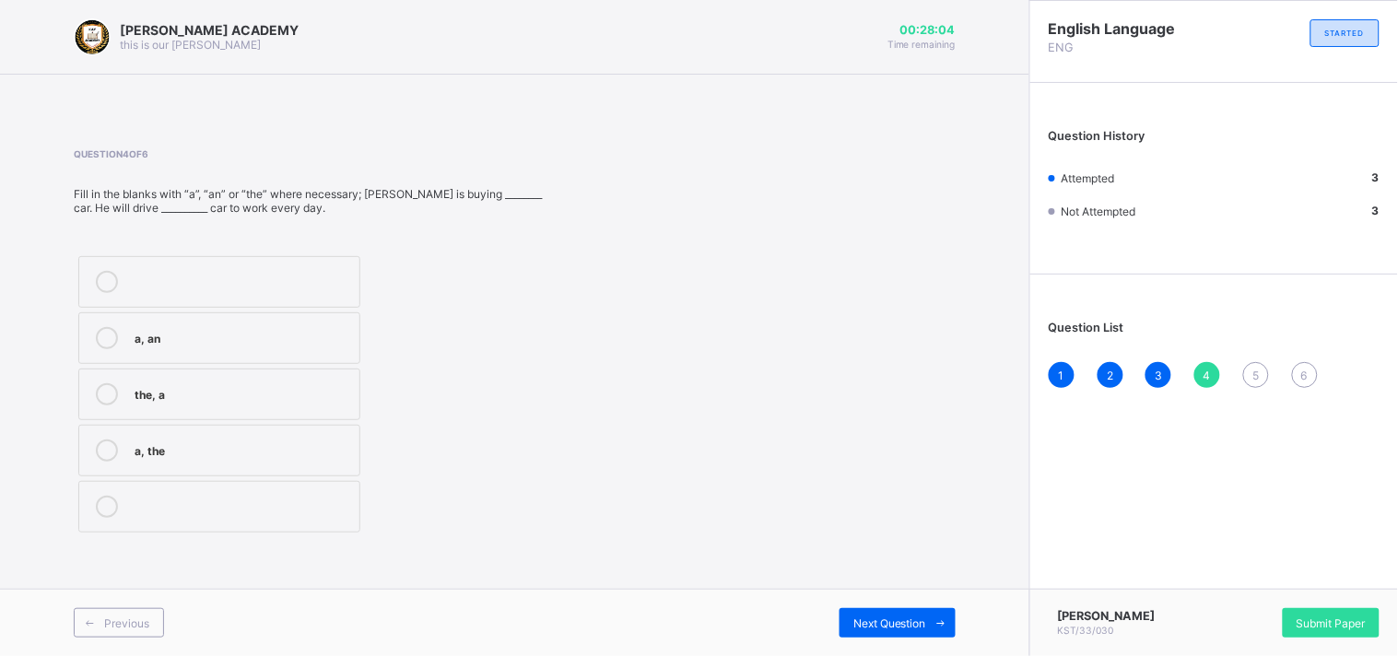
click at [581, 563] on div "[PERSON_NAME] ACADEMY this is our [PERSON_NAME] 00:28:04 Time remaining Questio…" at bounding box center [514, 328] width 1029 height 656
click at [104, 278] on icon at bounding box center [107, 282] width 22 height 22
click at [849, 613] on div "Next Question" at bounding box center [897, 622] width 116 height 29
click at [98, 279] on icon at bounding box center [107, 282] width 22 height 22
click at [102, 334] on icon at bounding box center [107, 338] width 22 height 22
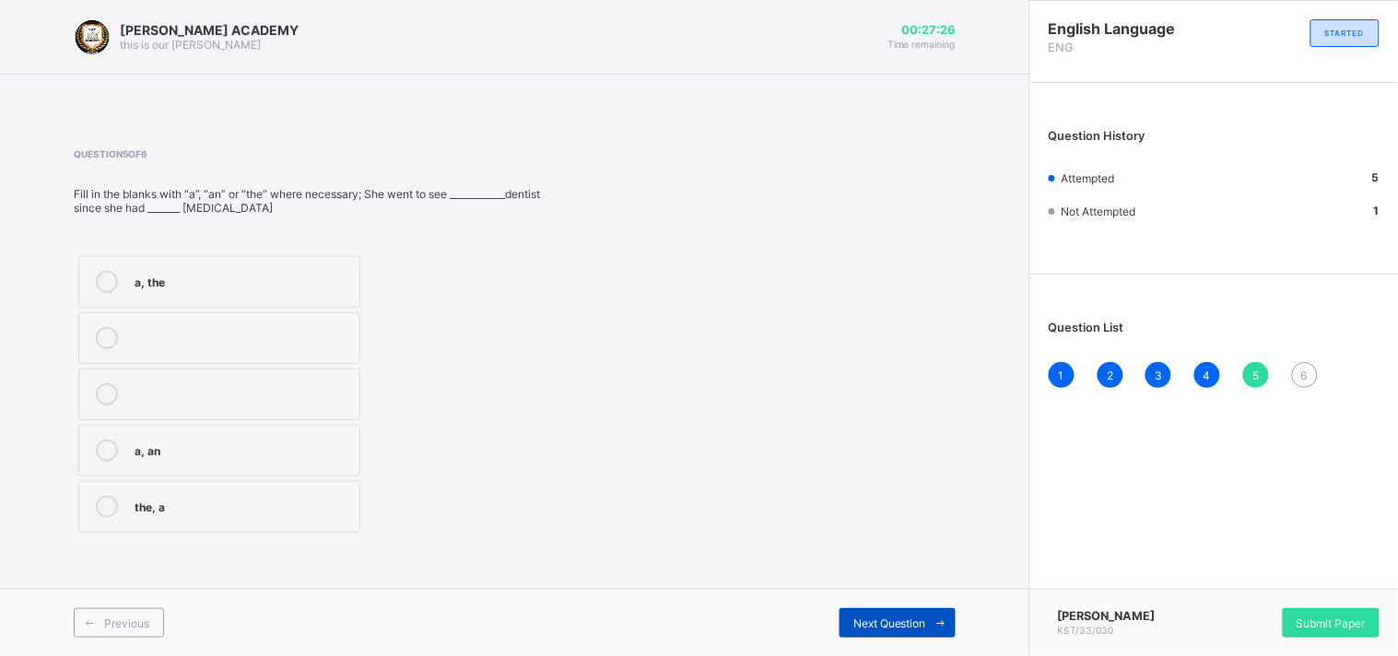
click at [867, 613] on div "Next Question" at bounding box center [897, 622] width 116 height 29
click at [104, 280] on icon at bounding box center [107, 282] width 22 height 22
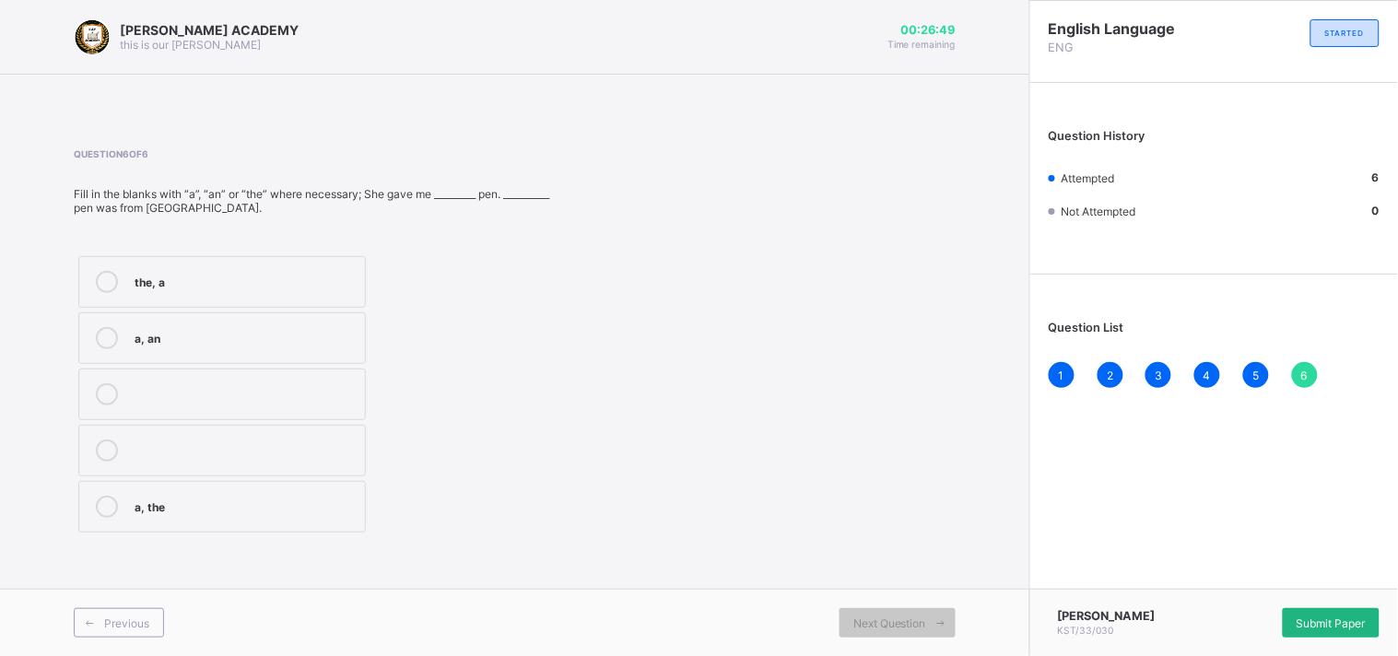
click at [1316, 628] on span "Submit Paper" at bounding box center [1330, 623] width 69 height 14
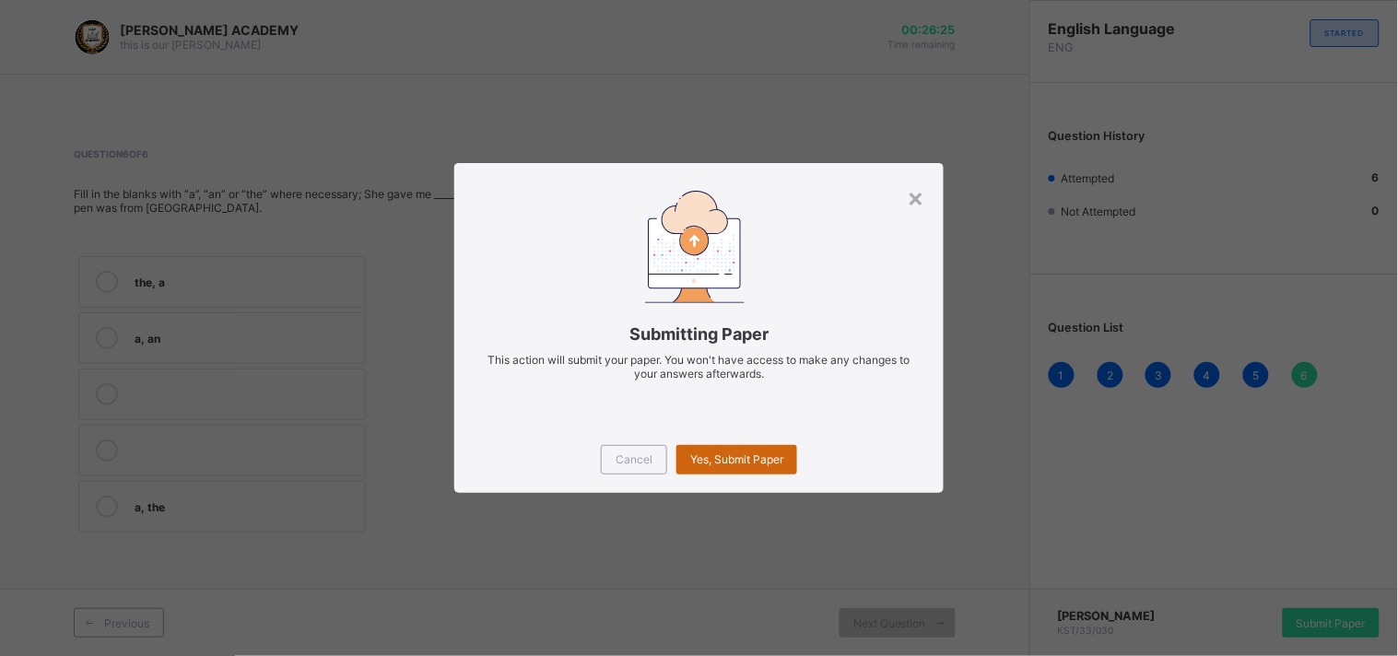
click at [726, 456] on span "Yes, Submit Paper" at bounding box center [736, 459] width 93 height 14
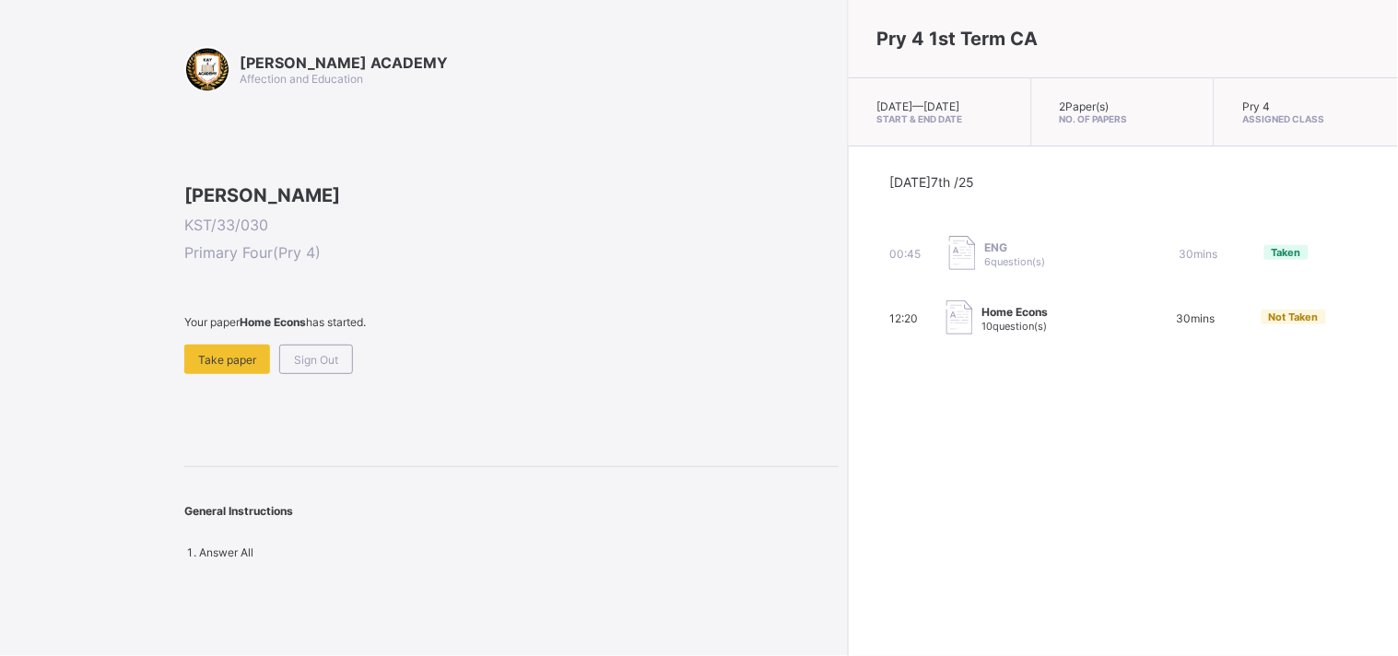
click at [848, 457] on div "Pry 4 1st Term CA [DATE] — [GEOGRAPHIC_DATA][DATE] Start & End Date 2 Paper(s) …" at bounding box center [1123, 328] width 550 height 656
click at [244, 374] on div "Take paper" at bounding box center [227, 359] width 86 height 29
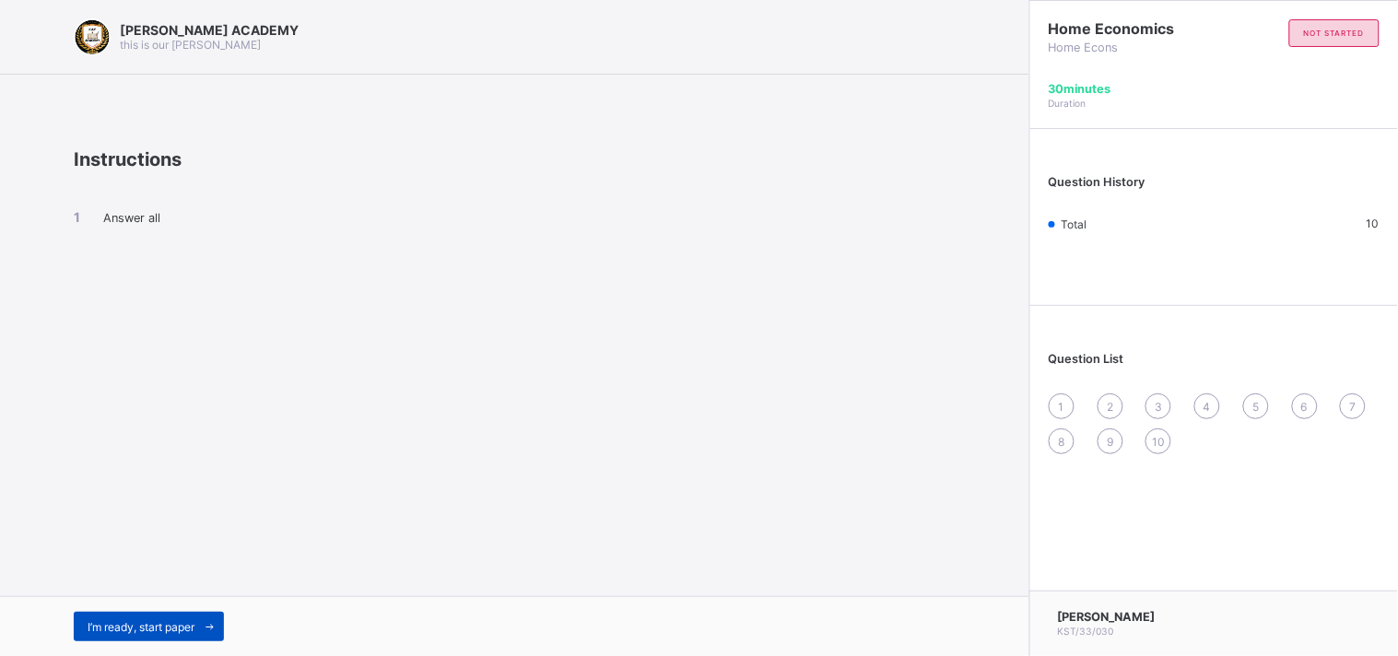
click at [179, 629] on span "I’m ready, start paper" at bounding box center [141, 627] width 107 height 14
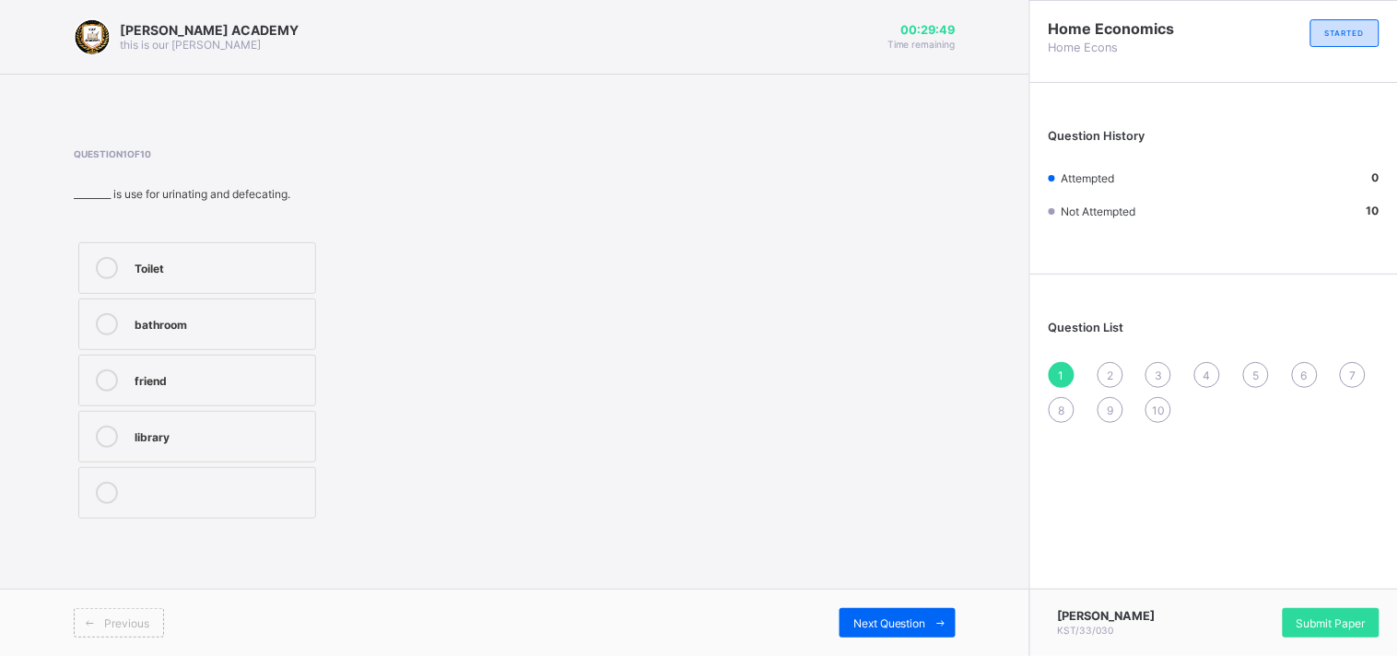
click at [105, 264] on icon at bounding box center [107, 268] width 22 height 22
click at [872, 620] on span "Next Question" at bounding box center [889, 623] width 73 height 14
click at [118, 269] on div at bounding box center [106, 268] width 37 height 22
click at [107, 376] on icon at bounding box center [107, 380] width 22 height 22
click at [100, 318] on icon at bounding box center [107, 324] width 22 height 22
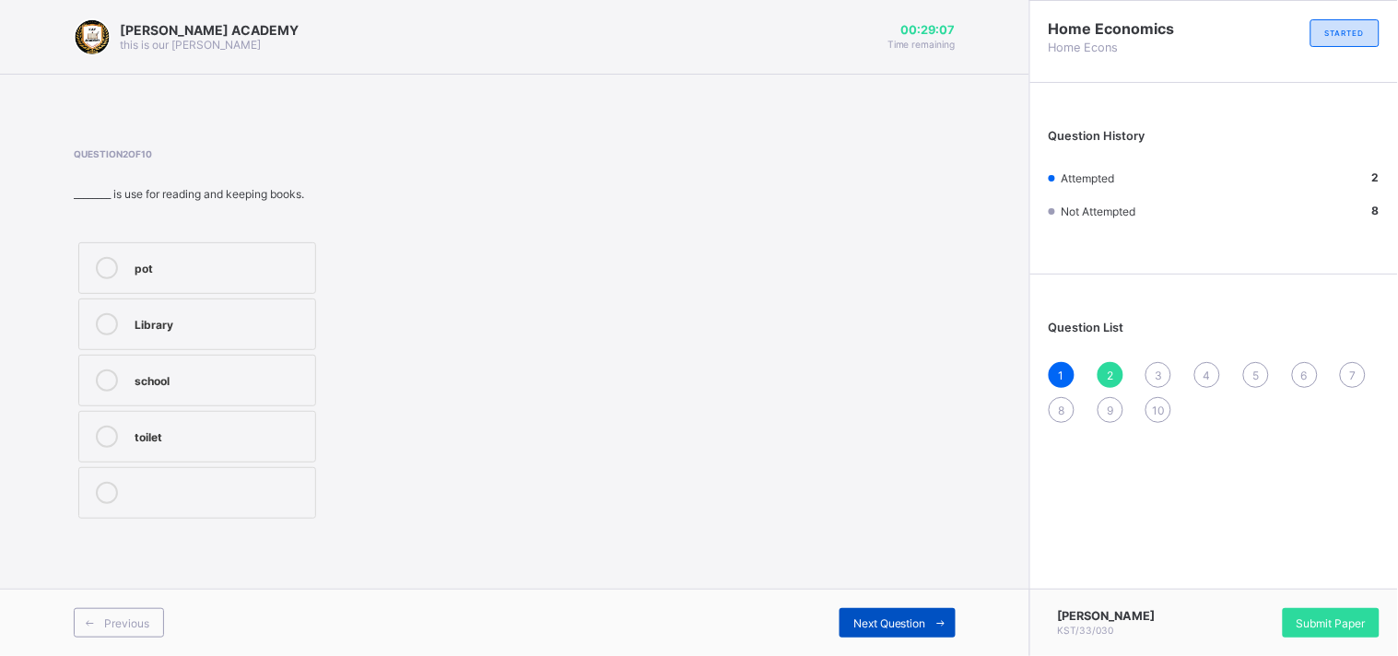
click at [867, 615] on div "Next Question" at bounding box center [897, 622] width 116 height 29
click at [111, 313] on icon at bounding box center [107, 324] width 22 height 22
click at [105, 263] on icon at bounding box center [107, 268] width 22 height 22
click at [877, 621] on span "Next Question" at bounding box center [889, 623] width 73 height 14
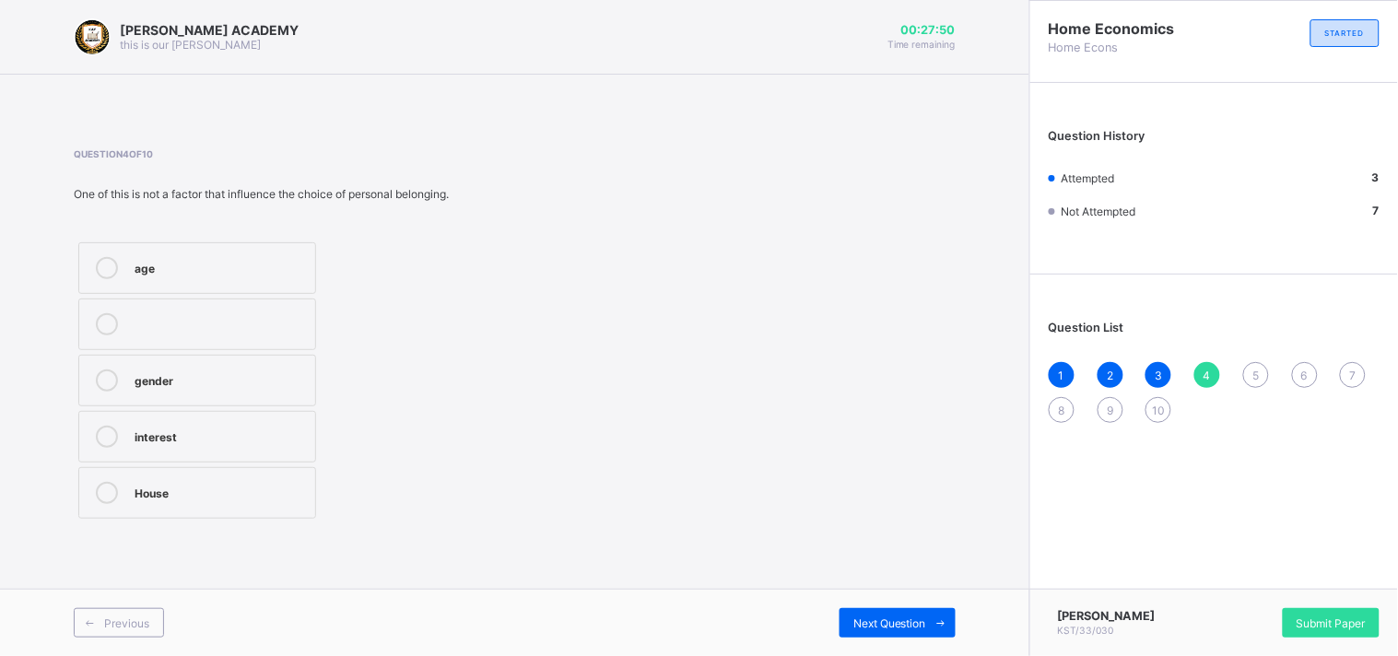
click at [115, 254] on label "age" at bounding box center [197, 268] width 238 height 52
click at [117, 373] on div at bounding box center [106, 380] width 37 height 22
click at [863, 622] on span "Next Question" at bounding box center [889, 623] width 73 height 14
click at [106, 258] on icon at bounding box center [107, 268] width 22 height 22
click at [878, 619] on span "Next Question" at bounding box center [889, 623] width 73 height 14
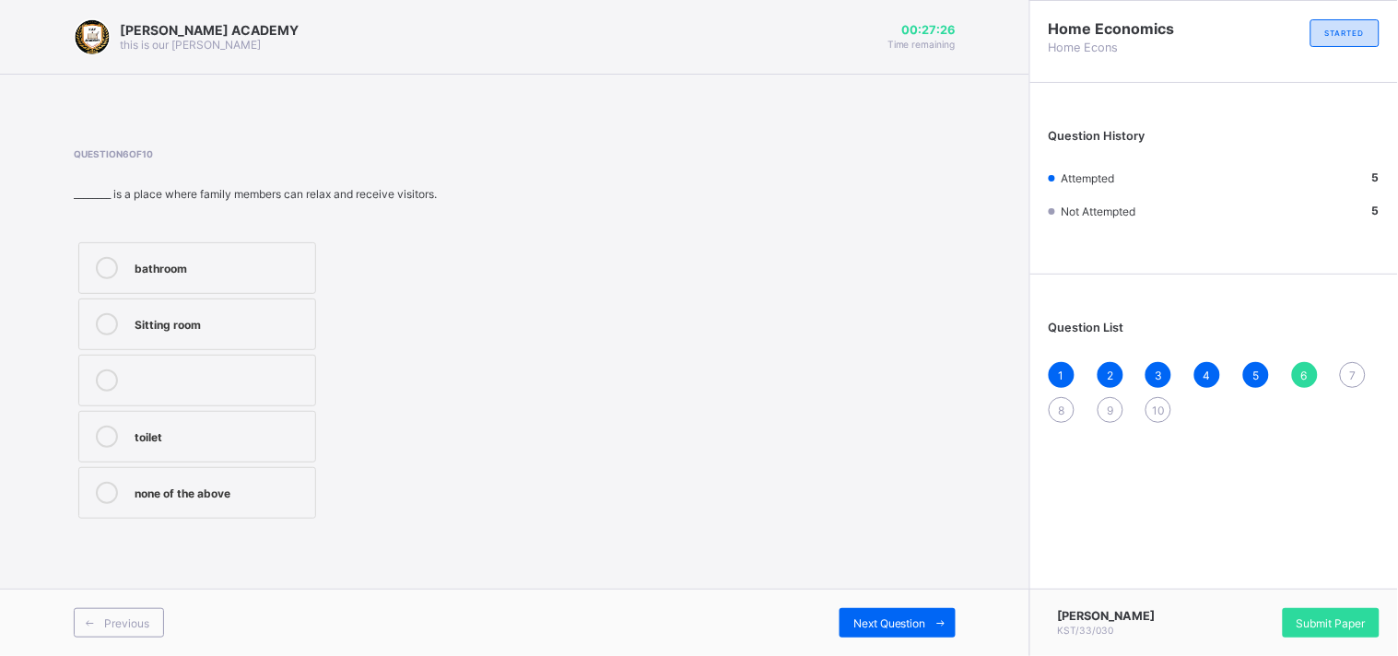
click at [101, 321] on icon at bounding box center [107, 324] width 22 height 22
click at [885, 603] on div "Previous Next Question" at bounding box center [514, 622] width 1029 height 67
click at [885, 602] on div "Previous Next Question" at bounding box center [514, 622] width 1029 height 67
click at [857, 631] on div "Next Question" at bounding box center [897, 622] width 116 height 29
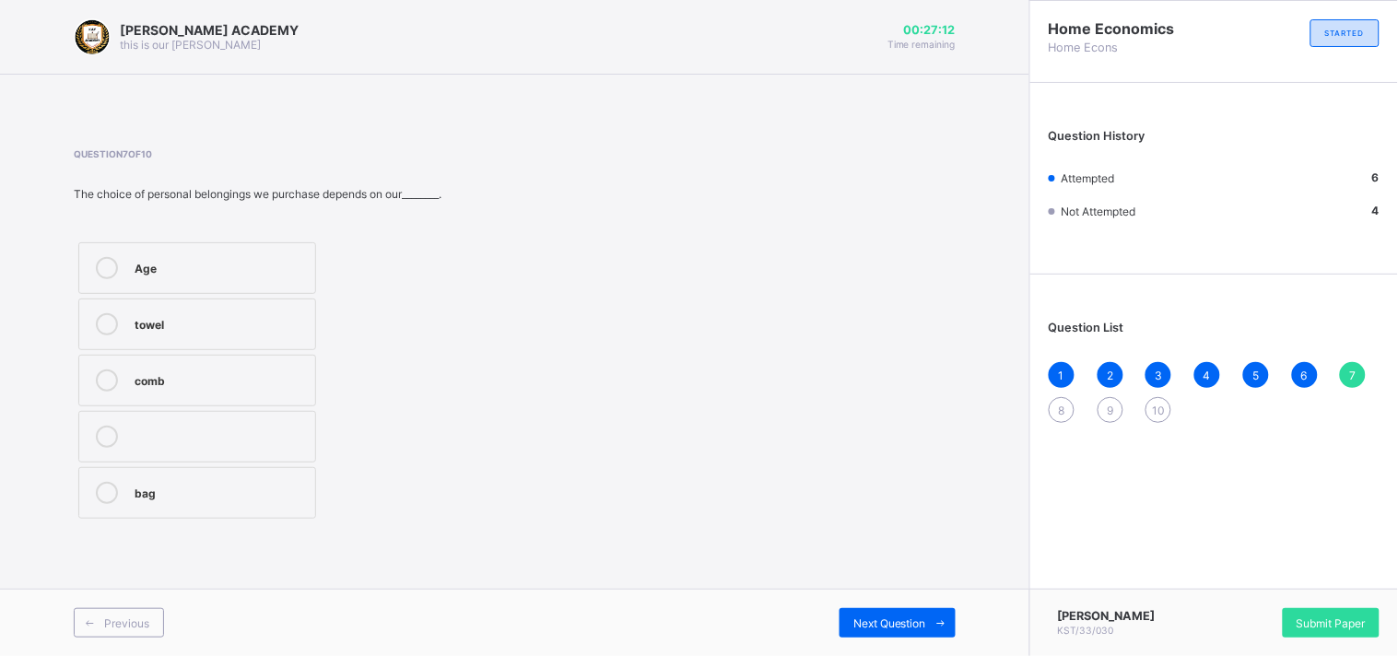
click at [102, 370] on icon at bounding box center [107, 380] width 22 height 22
click at [839, 609] on div "Next Question" at bounding box center [897, 622] width 116 height 29
click at [113, 267] on icon at bounding box center [107, 268] width 22 height 22
click at [851, 597] on div "Previous Next Question" at bounding box center [514, 622] width 1029 height 67
click at [851, 614] on div "Next Question" at bounding box center [897, 622] width 116 height 29
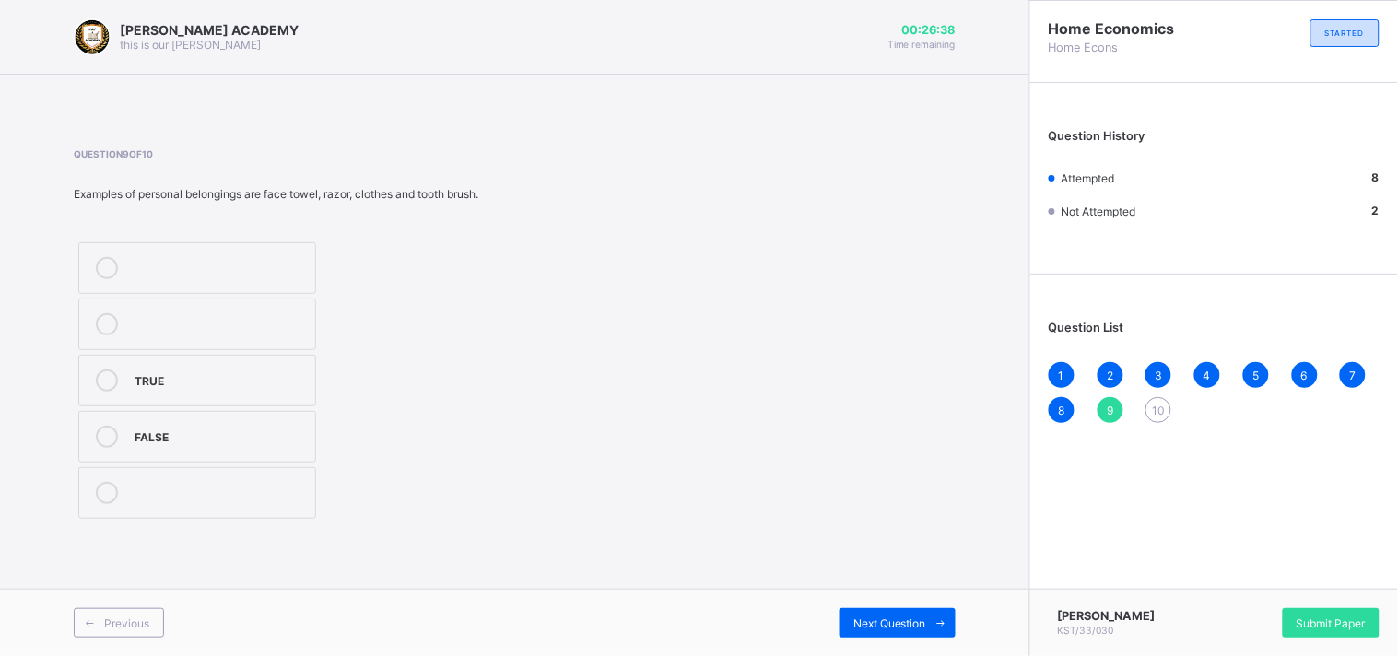
click at [106, 376] on icon at bounding box center [107, 380] width 22 height 22
click at [850, 618] on div "Next Question" at bounding box center [897, 622] width 116 height 29
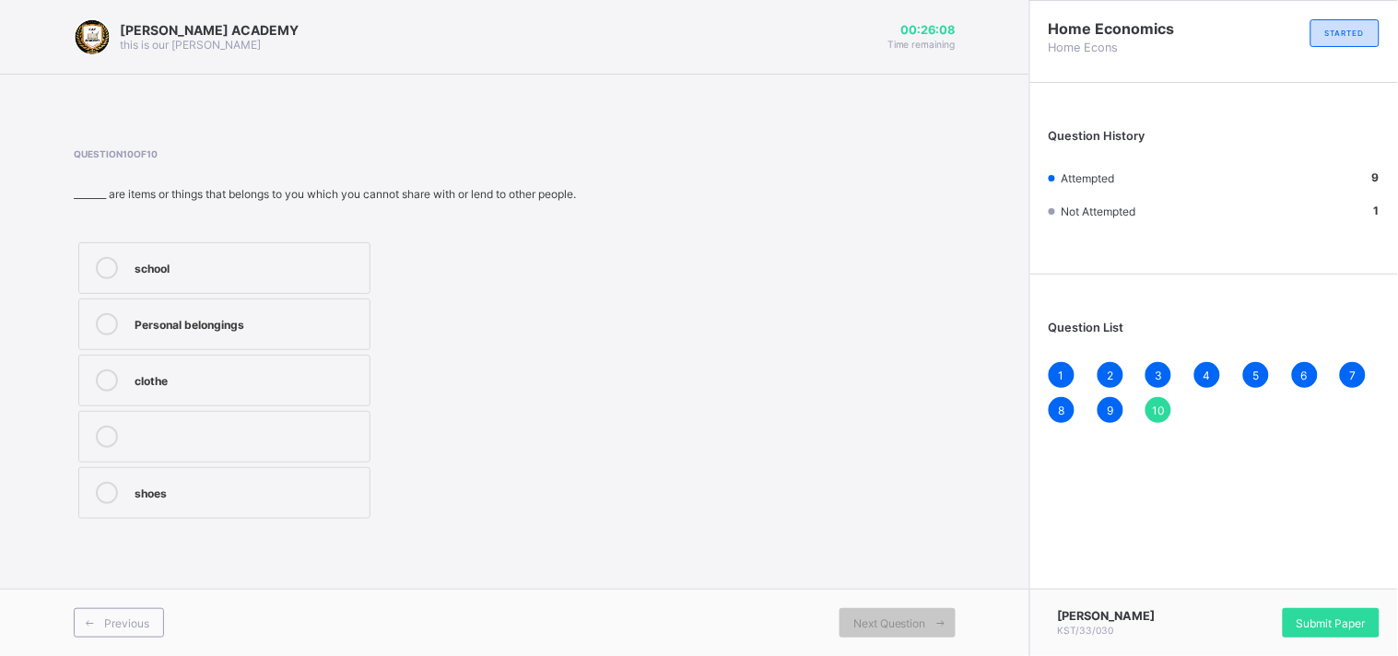
click at [102, 334] on icon at bounding box center [107, 324] width 22 height 22
click at [864, 618] on span "Next Question" at bounding box center [889, 623] width 73 height 14
click at [1319, 601] on div "[PERSON_NAME] KST/33/030 Submit Paper" at bounding box center [1213, 622] width 369 height 67
click at [1316, 611] on div "Submit Paper" at bounding box center [1331, 622] width 97 height 29
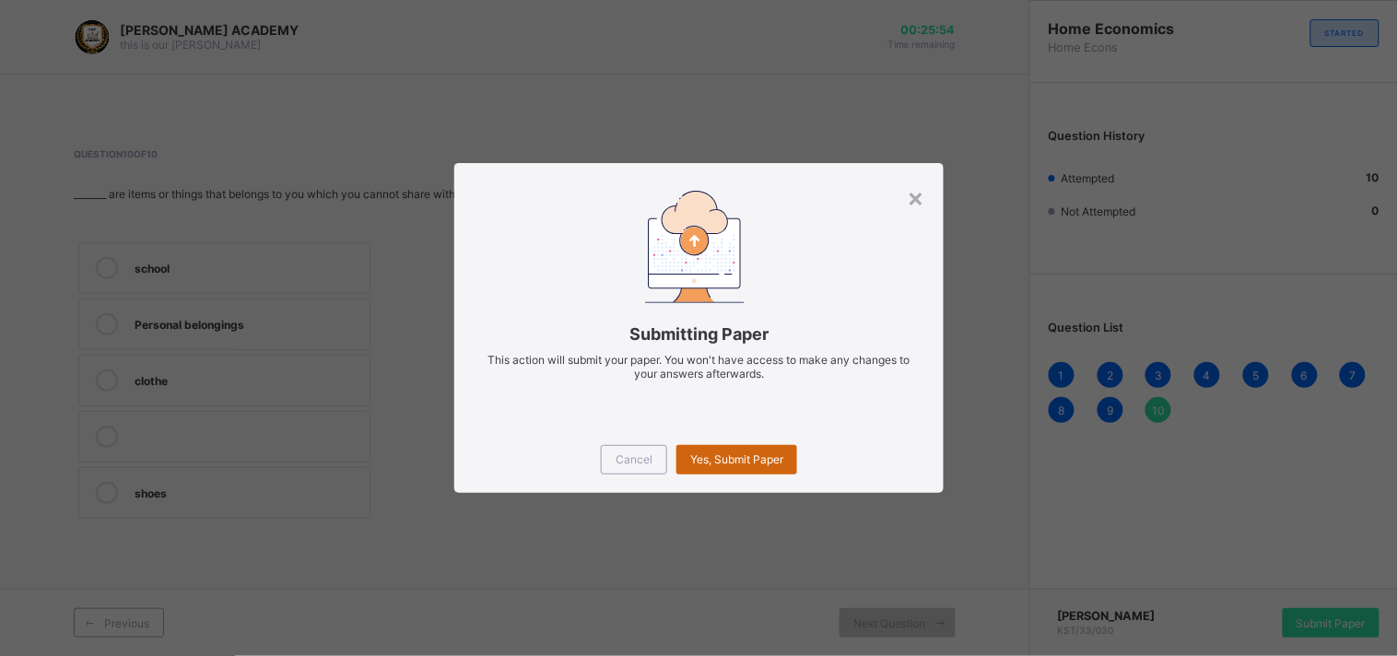
click at [743, 467] on div "Yes, Submit Paper" at bounding box center [736, 459] width 121 height 29
